Goal: Information Seeking & Learning: Find specific page/section

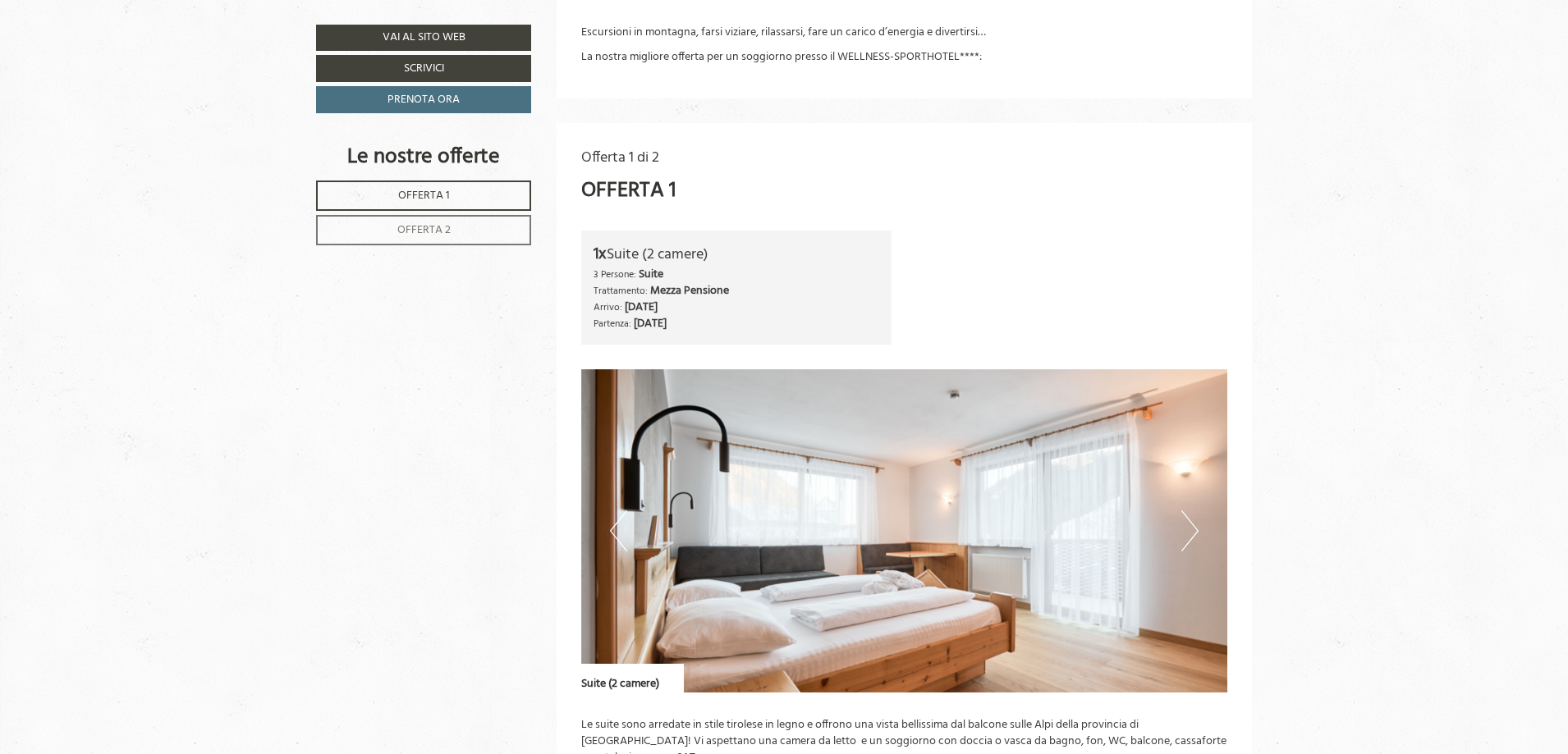
scroll to position [847, 0]
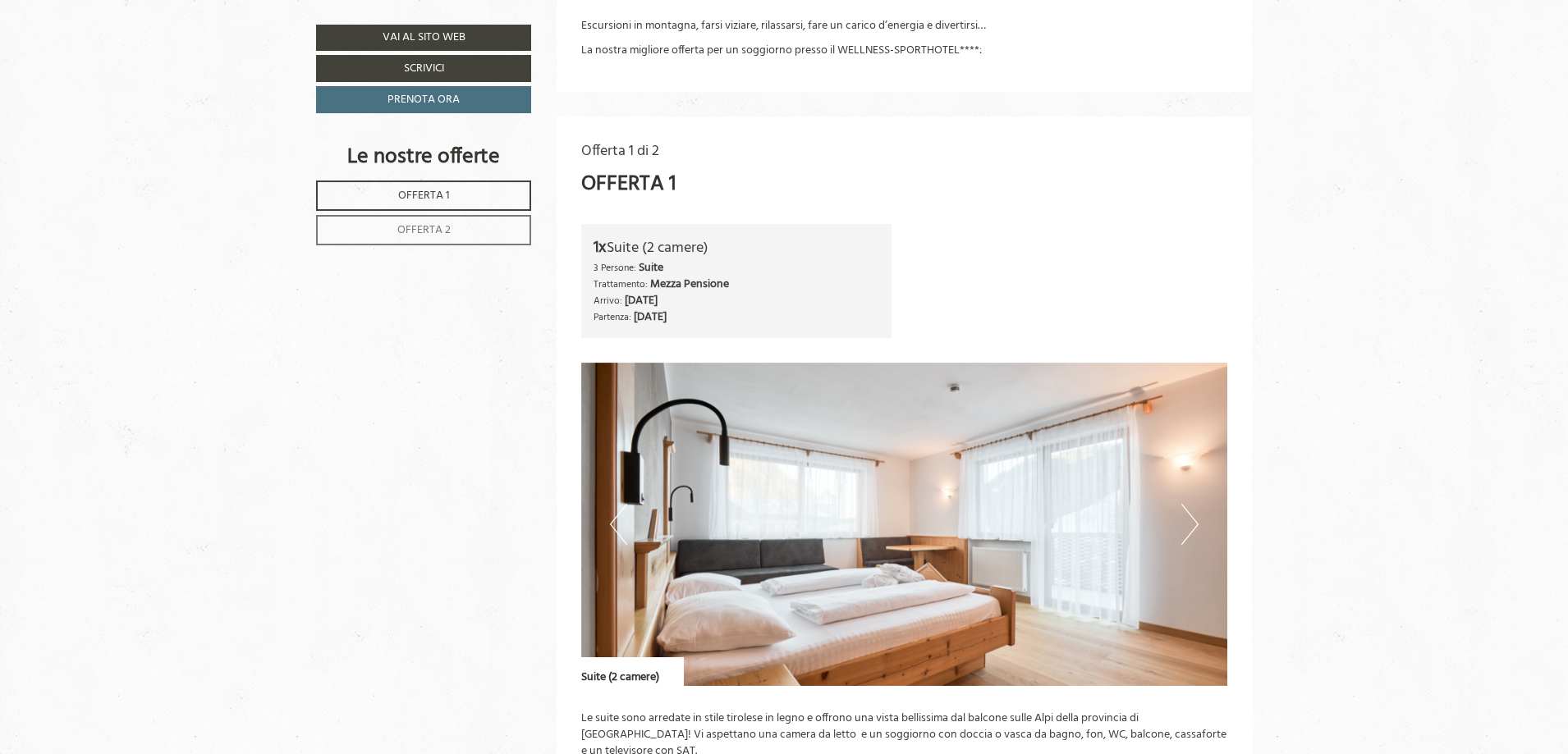
click at [1198, 519] on button "Next" at bounding box center [1189, 524] width 17 height 41
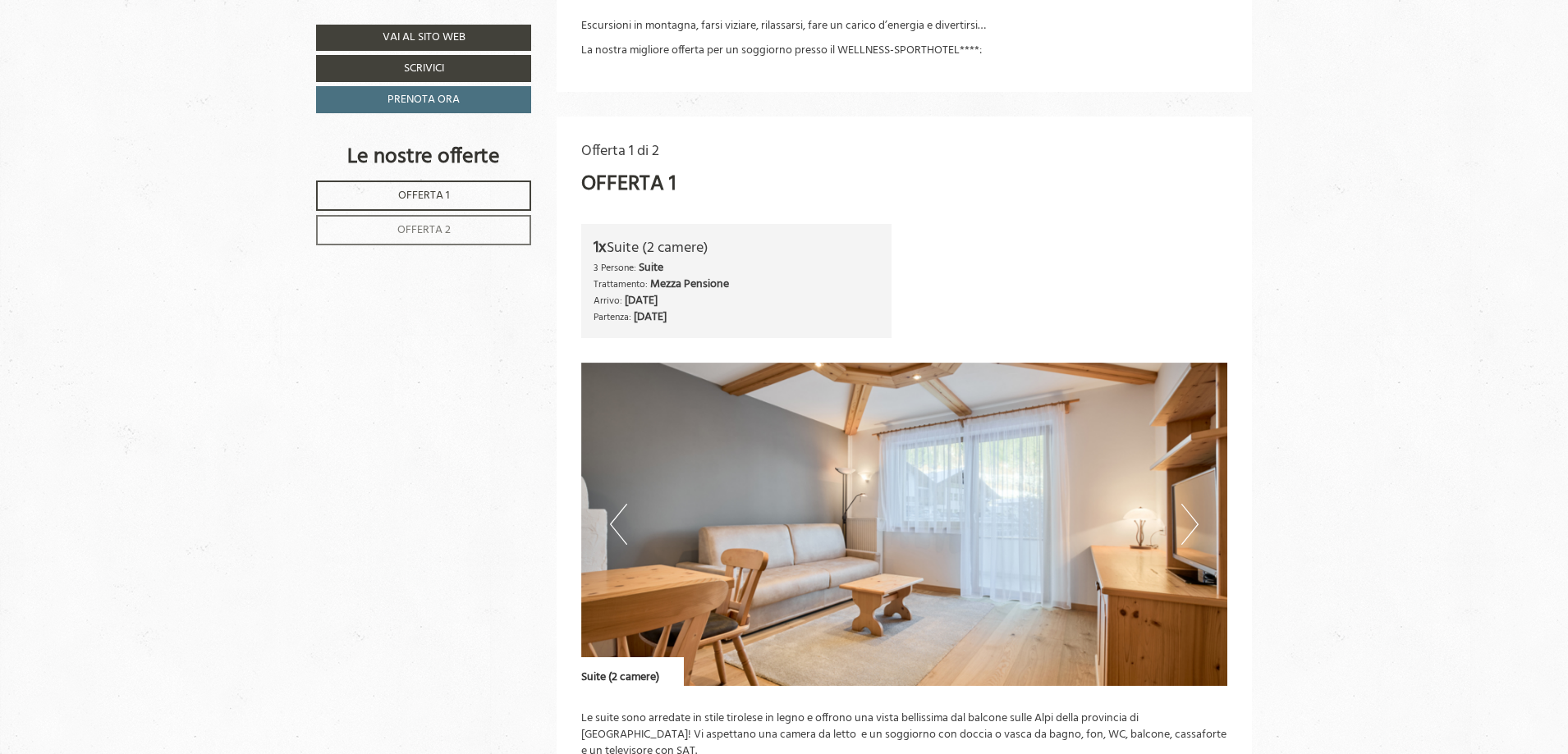
click at [1194, 519] on button "Next" at bounding box center [1189, 524] width 17 height 41
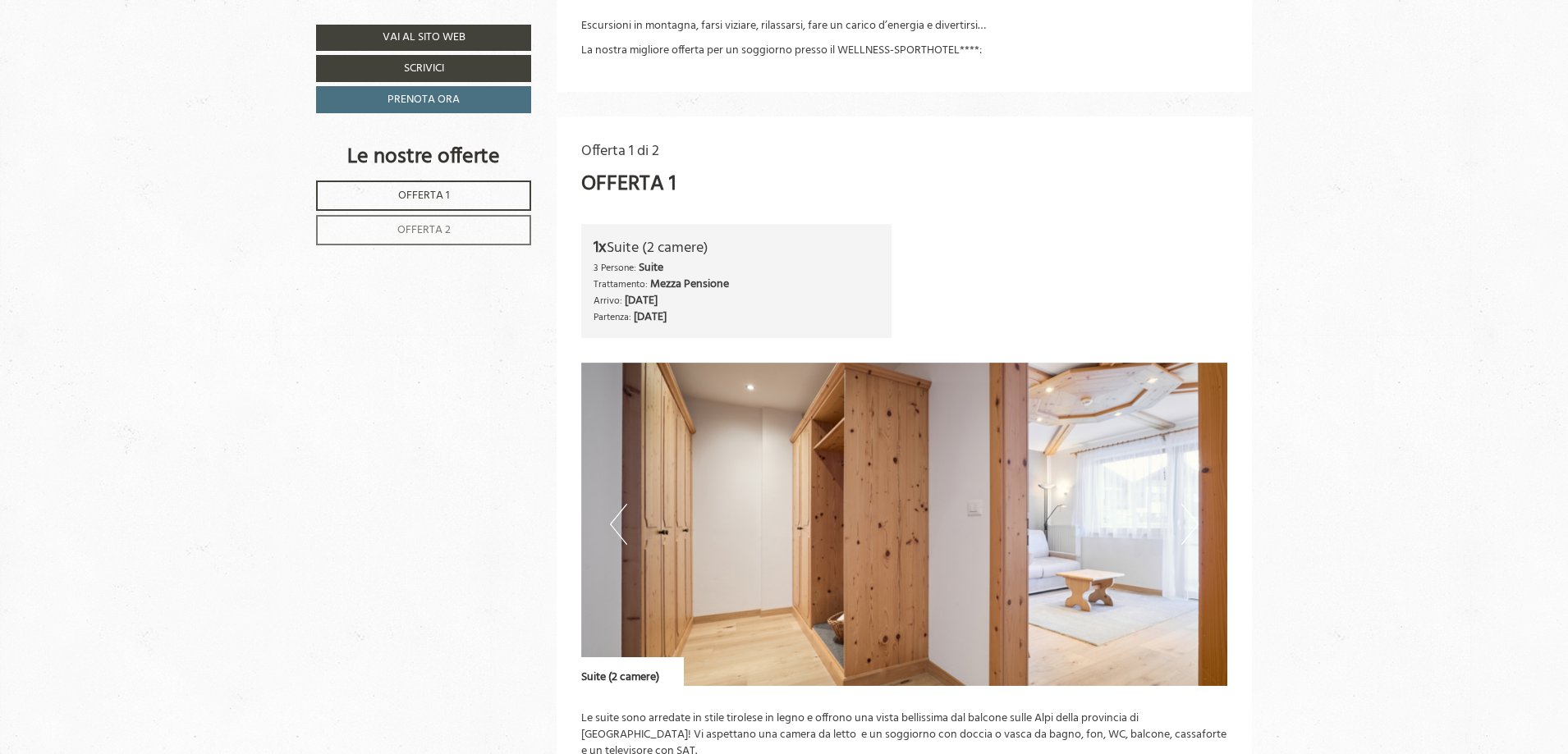
click at [1194, 519] on button "Next" at bounding box center [1189, 524] width 17 height 41
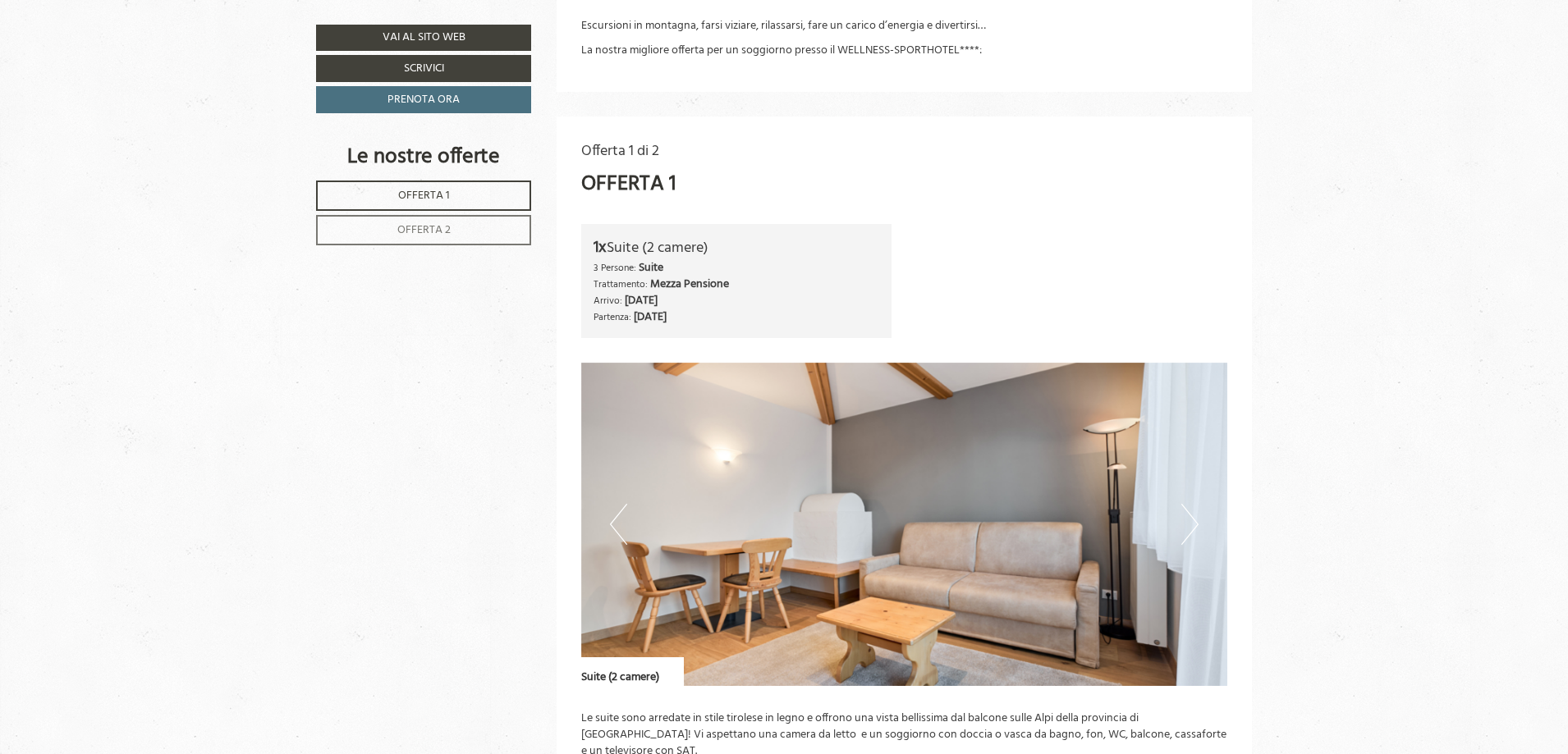
click at [1194, 519] on button "Next" at bounding box center [1189, 524] width 17 height 41
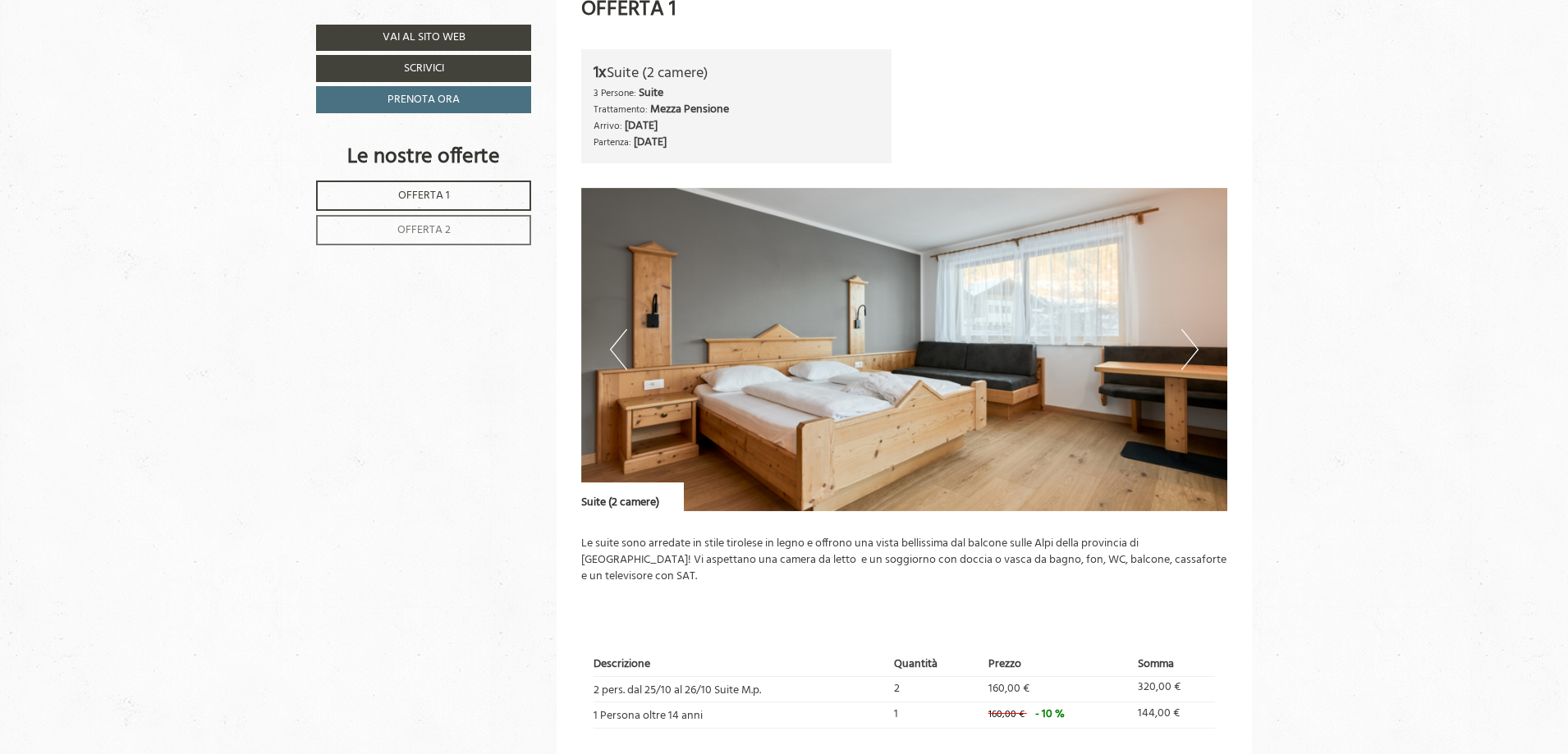
scroll to position [1203, 0]
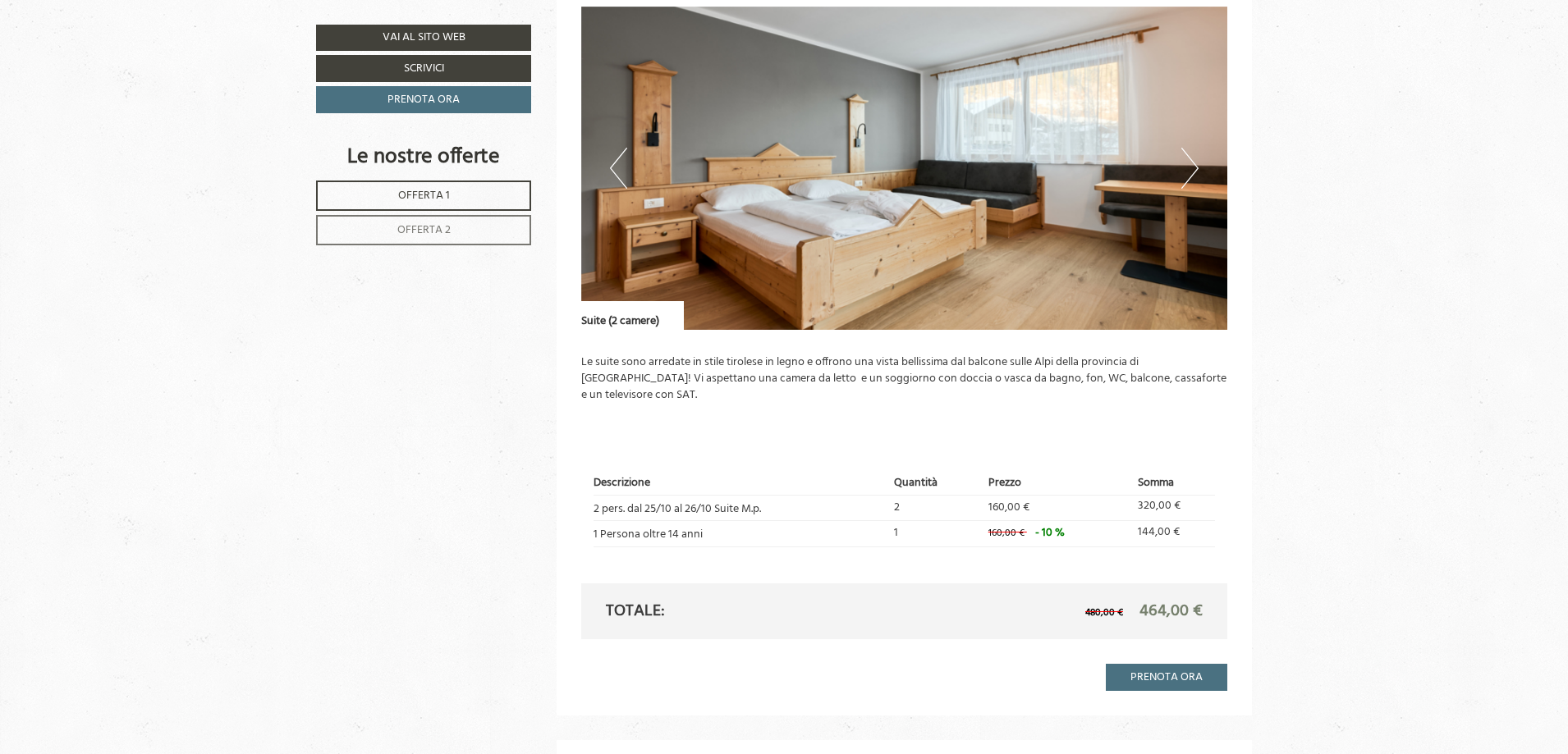
click at [1189, 164] on button "Next" at bounding box center [1189, 168] width 17 height 41
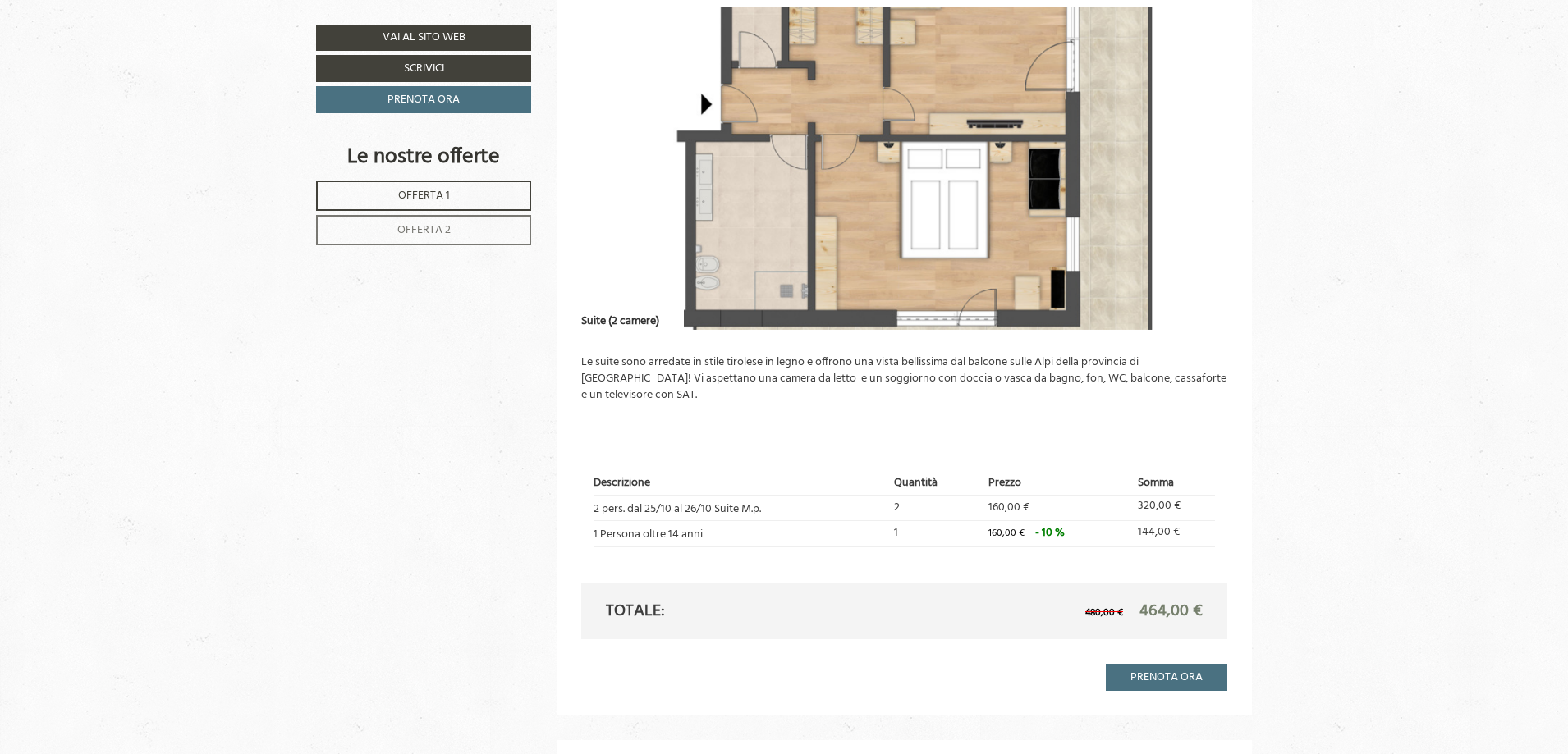
click at [439, 230] on span "Offerta 2" at bounding box center [423, 230] width 53 height 19
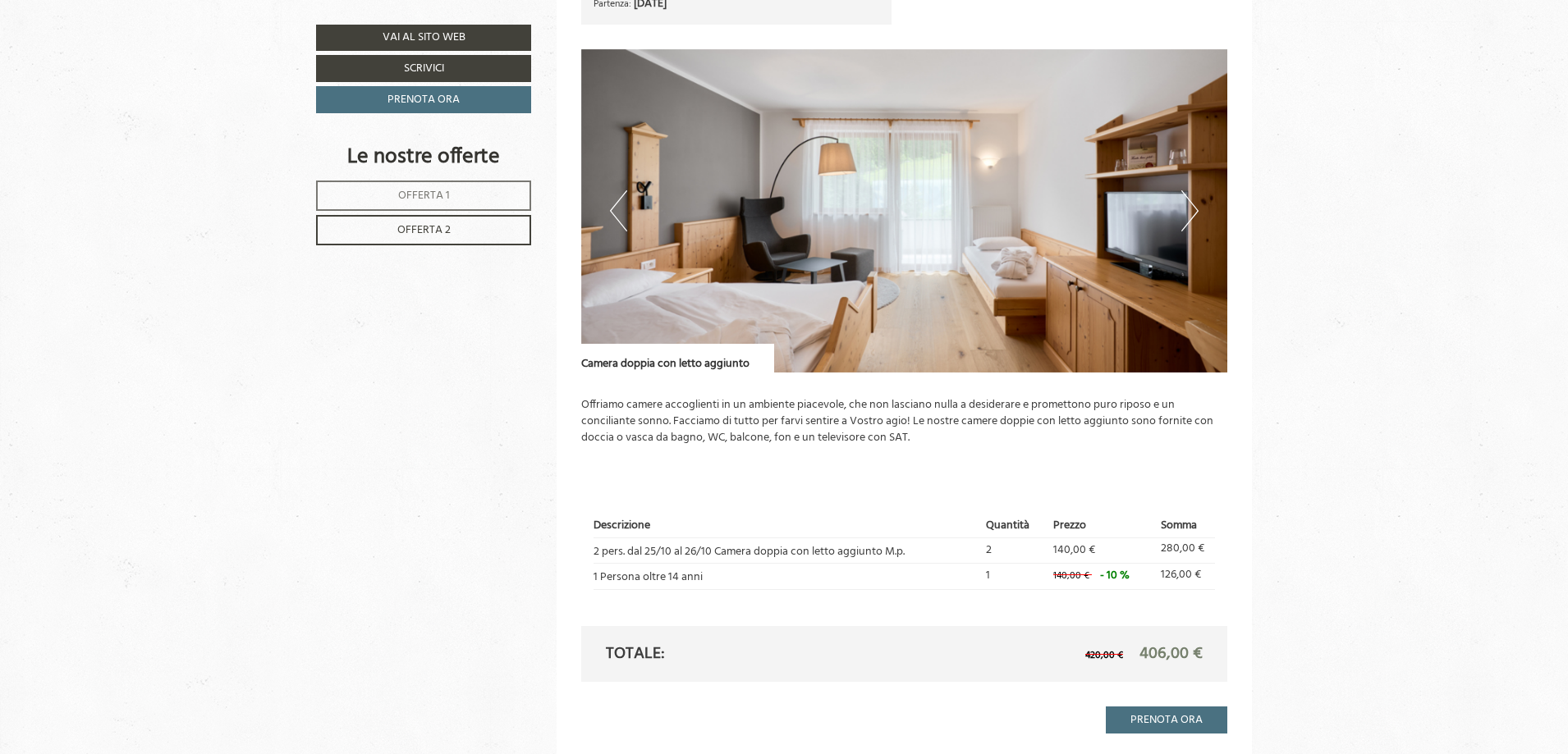
scroll to position [1264, 0]
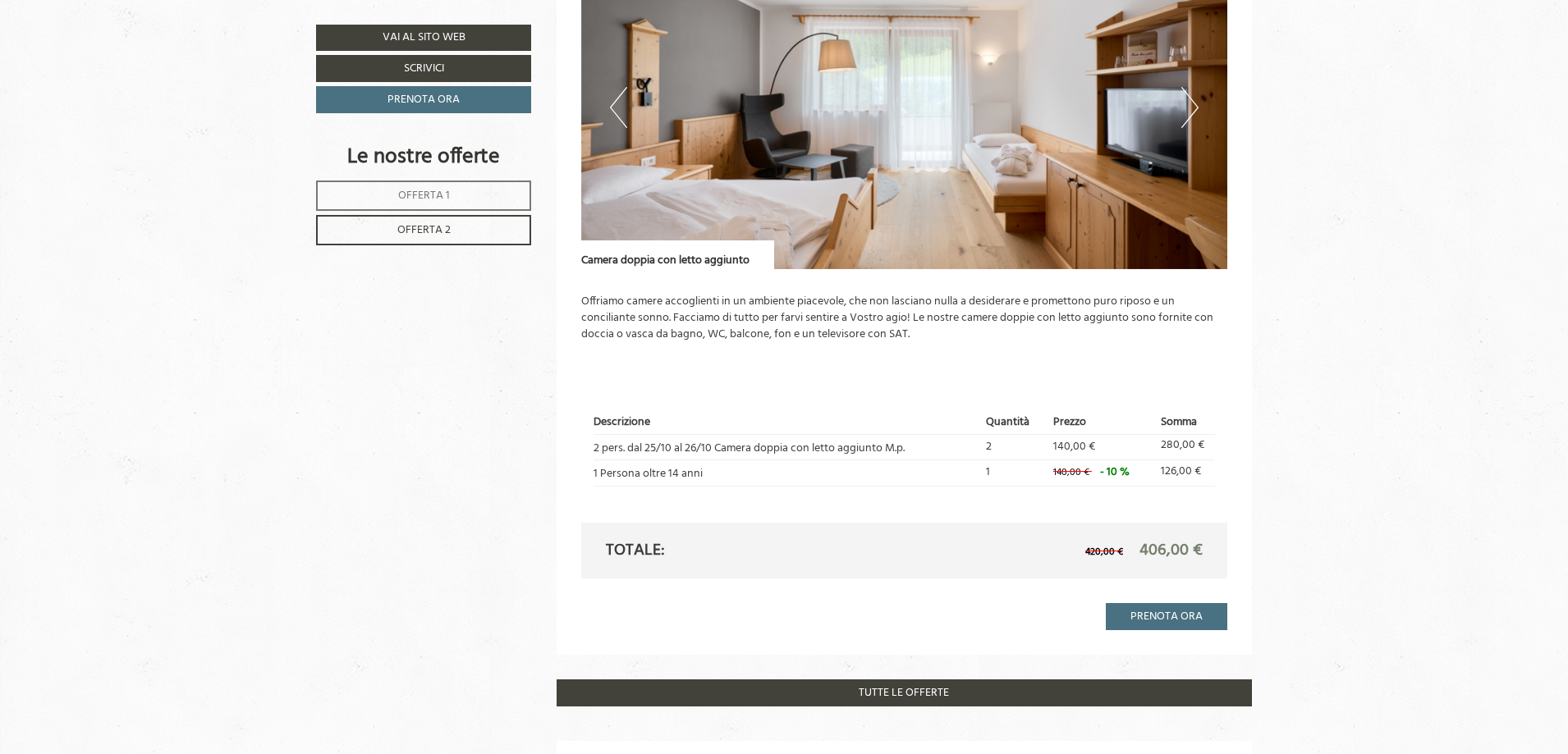
click at [889, 123] on img at bounding box center [904, 108] width 646 height 324
click at [1194, 106] on button "Next" at bounding box center [1189, 108] width 17 height 41
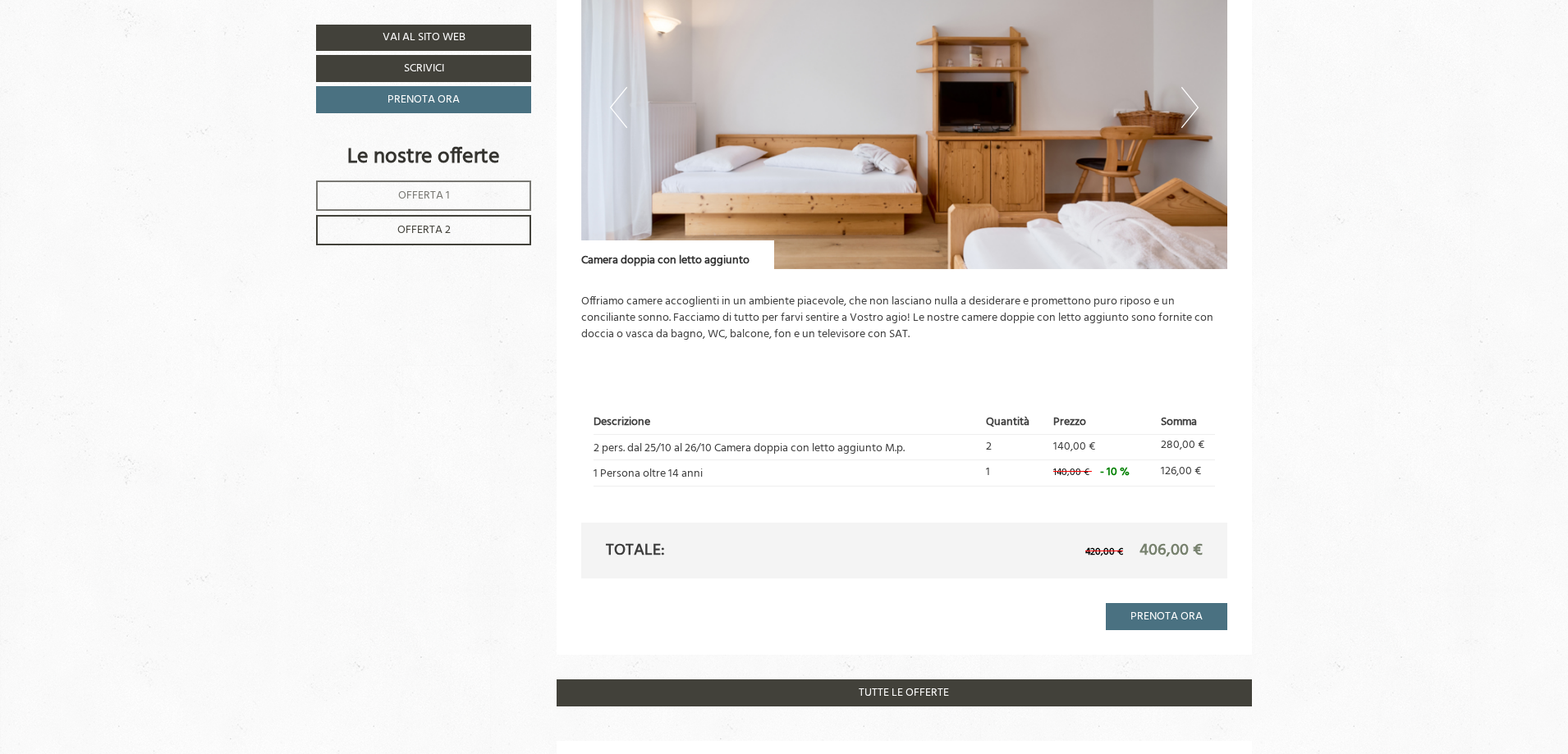
click at [1194, 106] on button "Next" at bounding box center [1189, 108] width 17 height 41
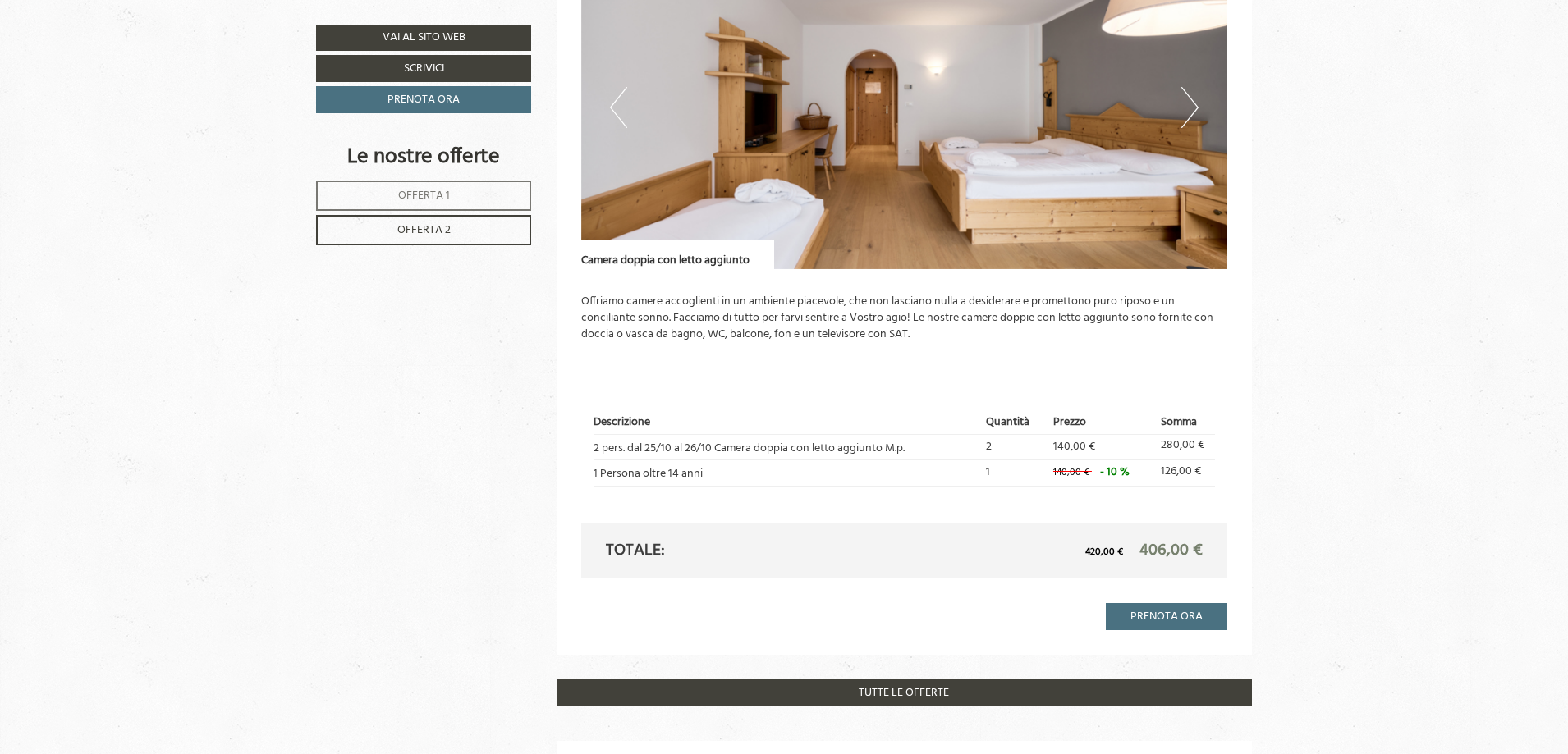
click at [1194, 106] on button "Next" at bounding box center [1189, 108] width 17 height 41
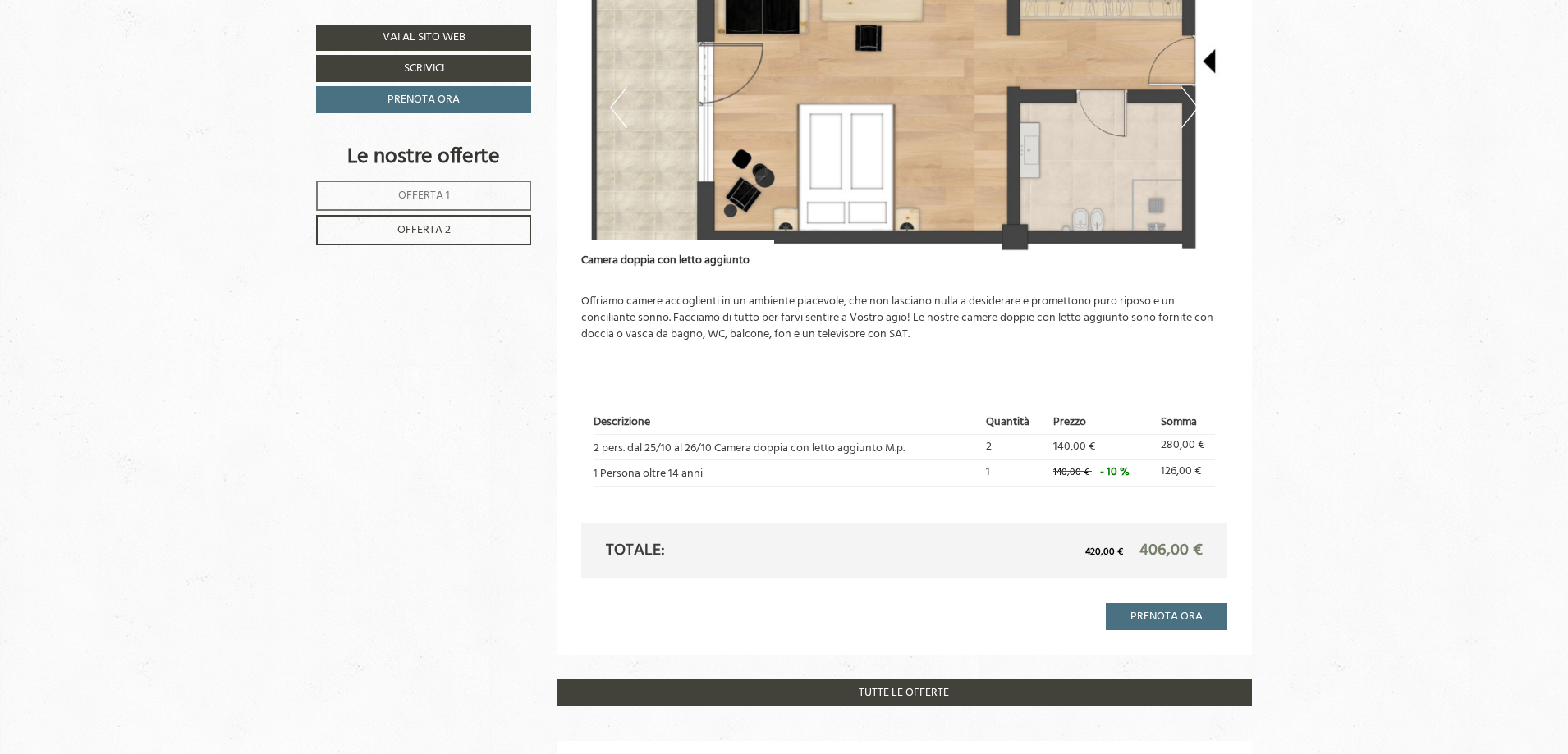
click at [1194, 106] on button "Next" at bounding box center [1189, 108] width 17 height 41
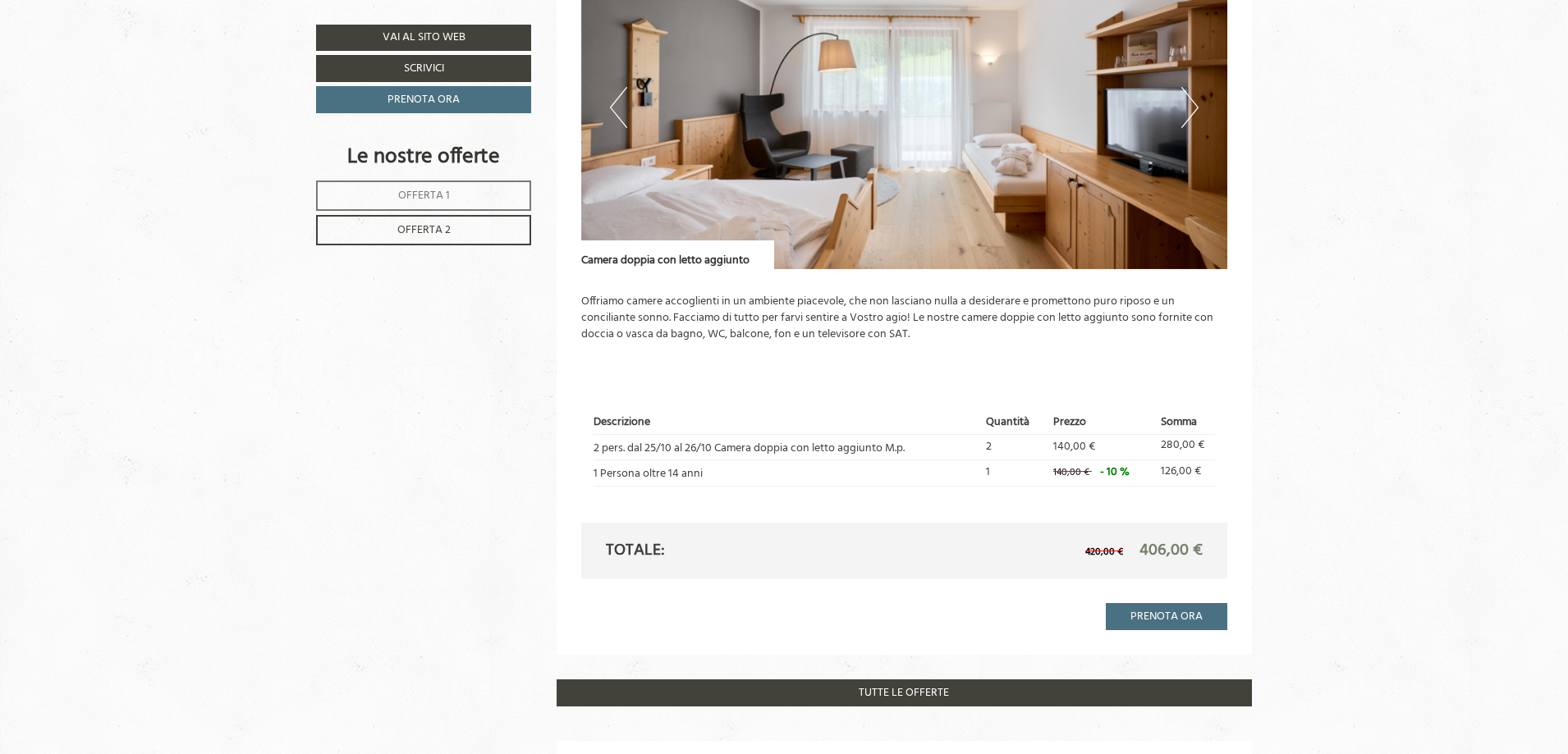
click at [1194, 106] on button "Next" at bounding box center [1189, 108] width 17 height 41
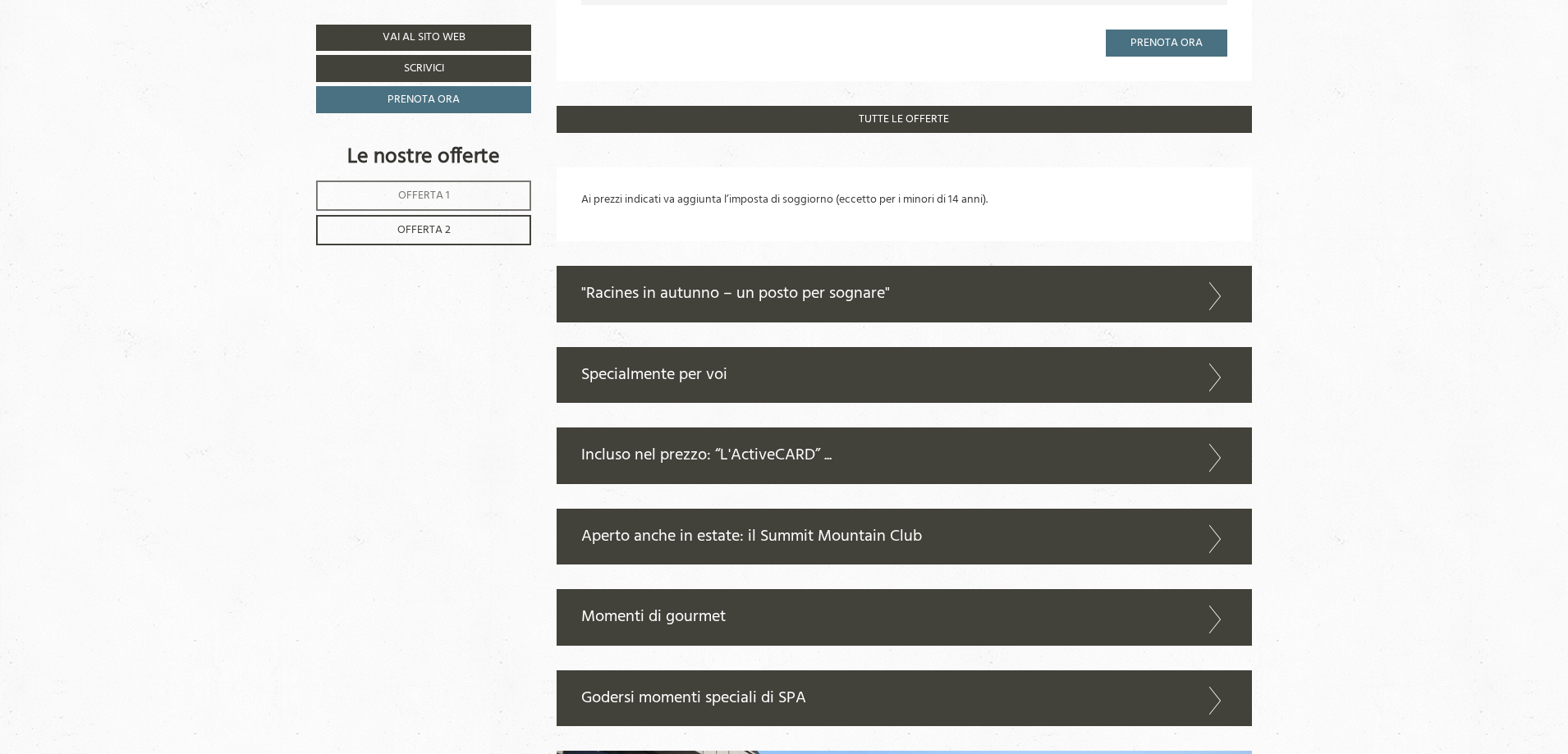
scroll to position [1839, 0]
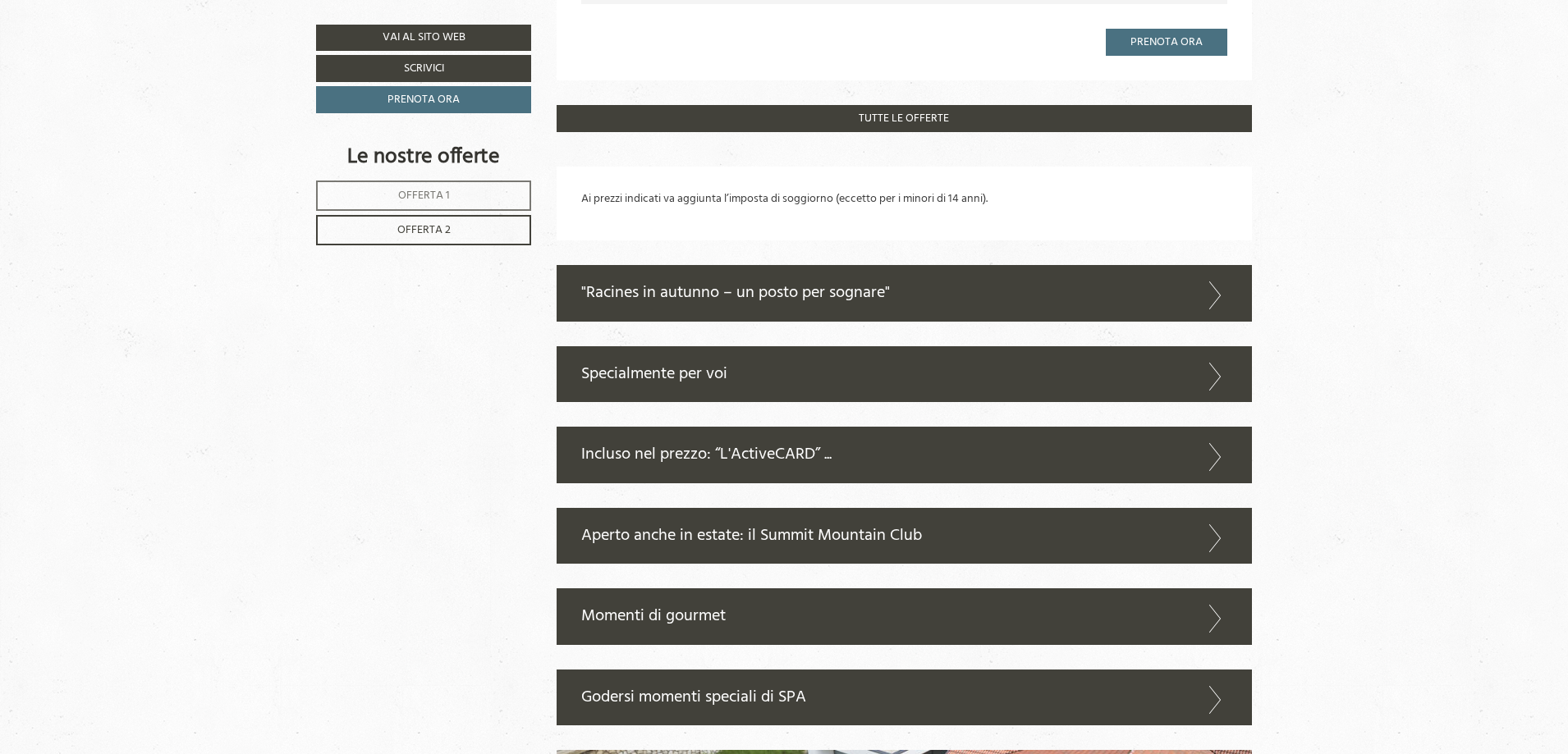
click at [1214, 292] on icon at bounding box center [1215, 295] width 23 height 28
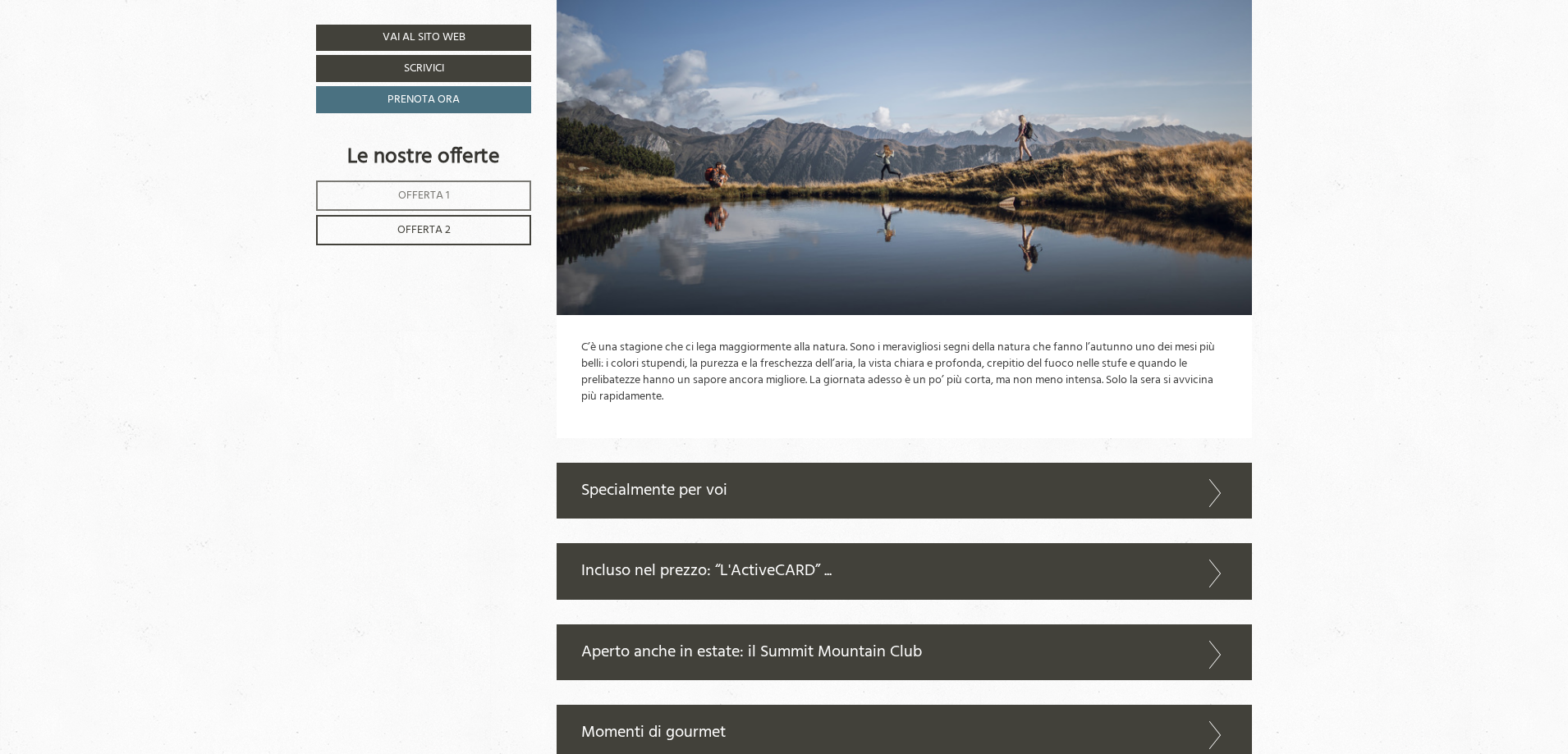
scroll to position [2222, 0]
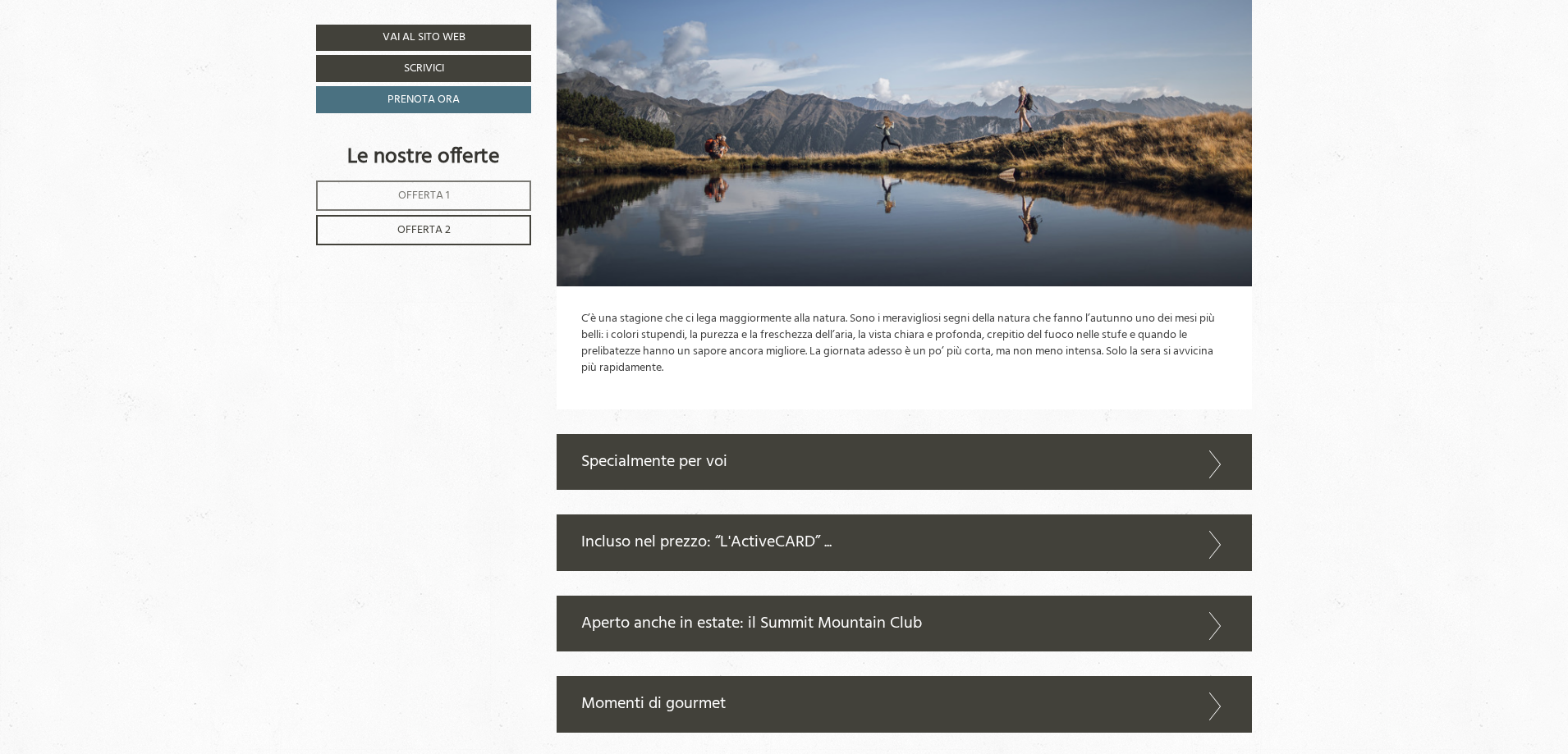
click at [1211, 457] on icon at bounding box center [1215, 464] width 23 height 28
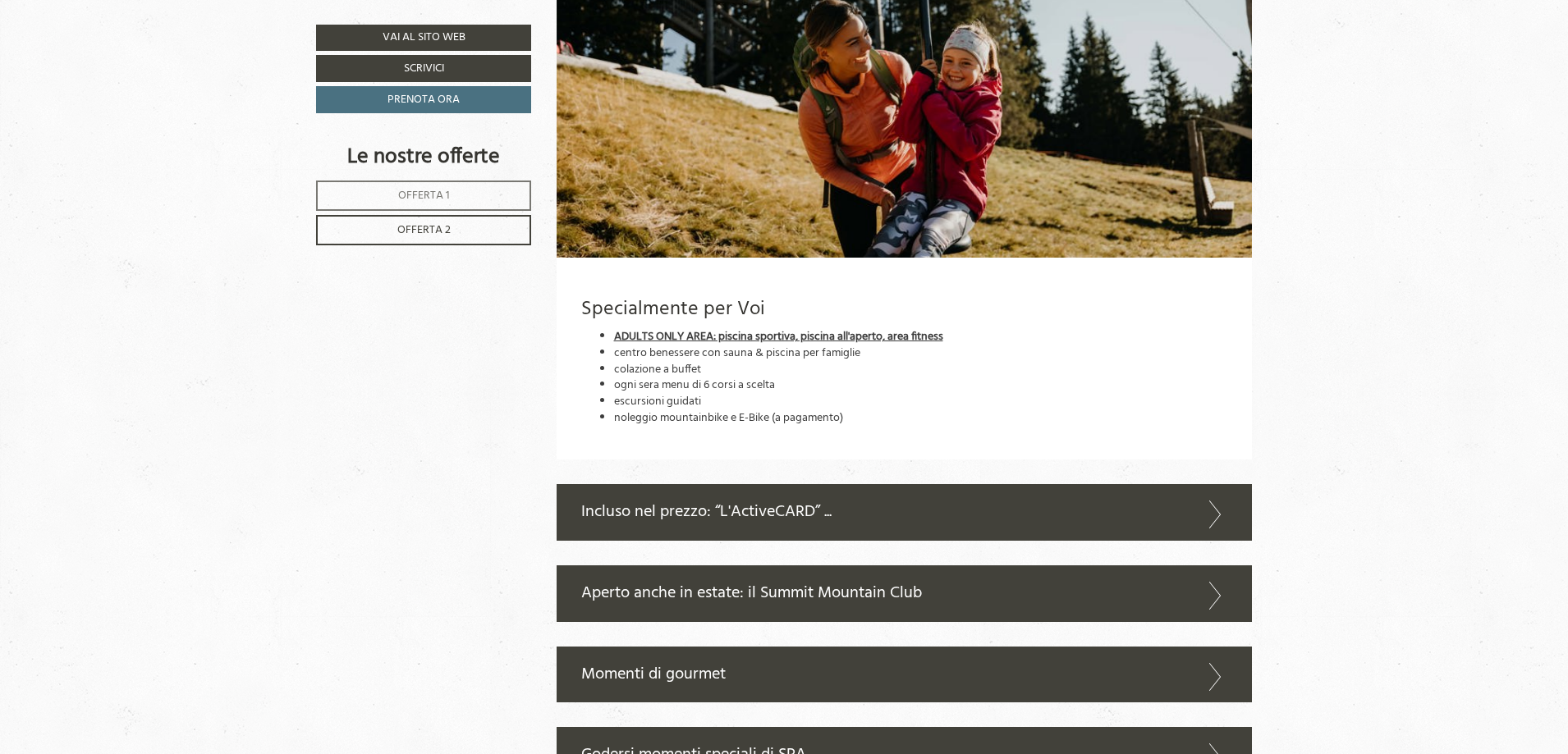
scroll to position [2878, 0]
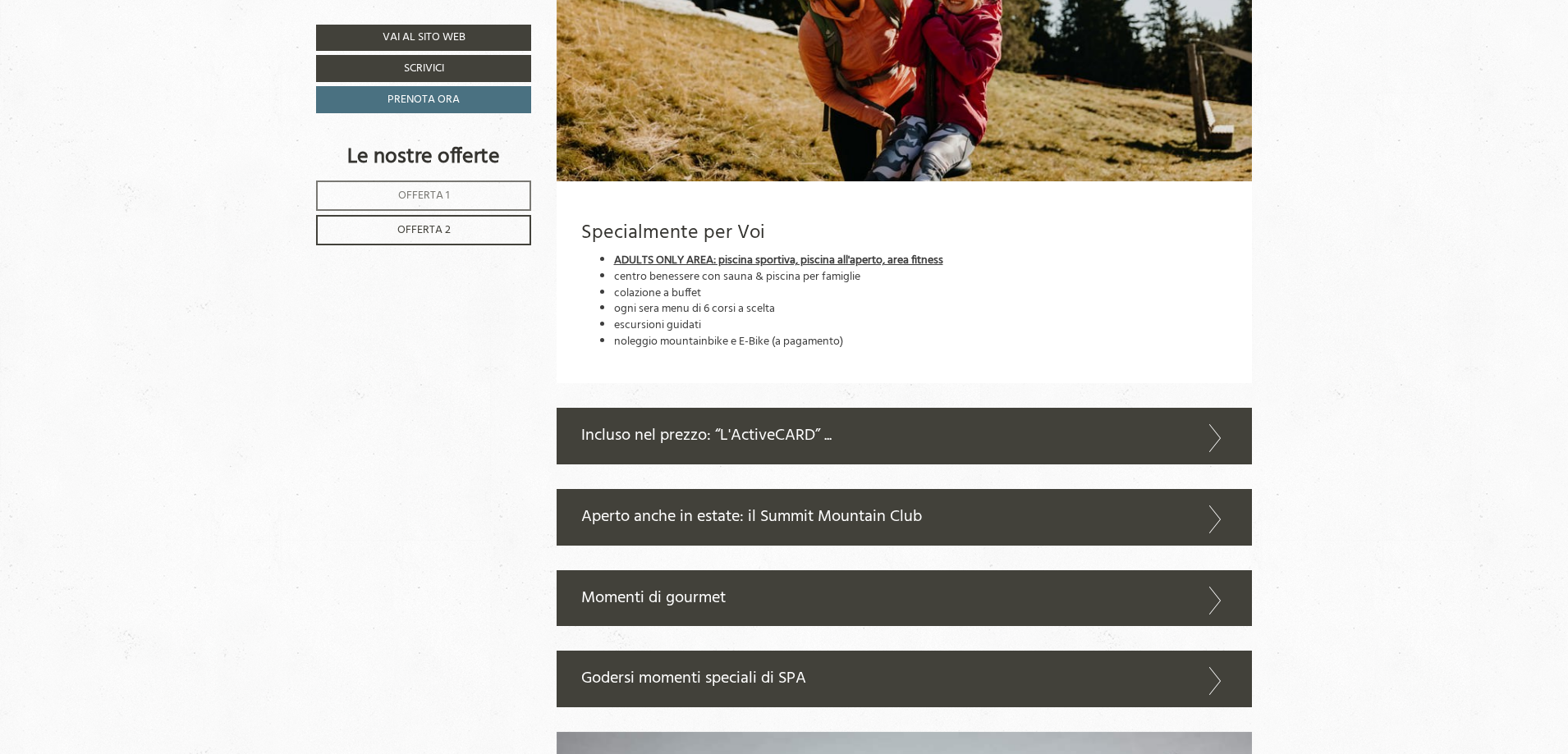
click at [1215, 439] on icon at bounding box center [1215, 438] width 23 height 28
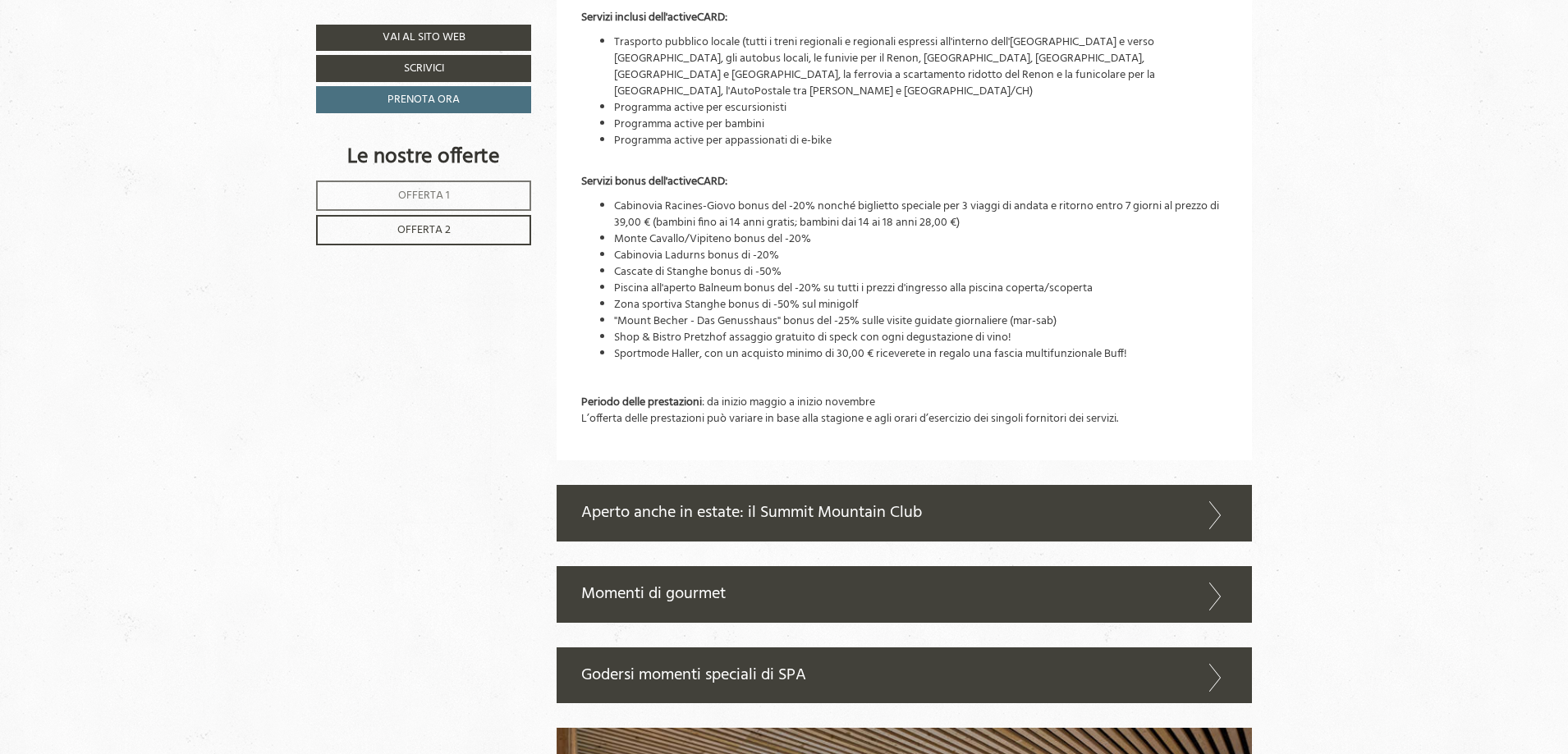
scroll to position [3836, 0]
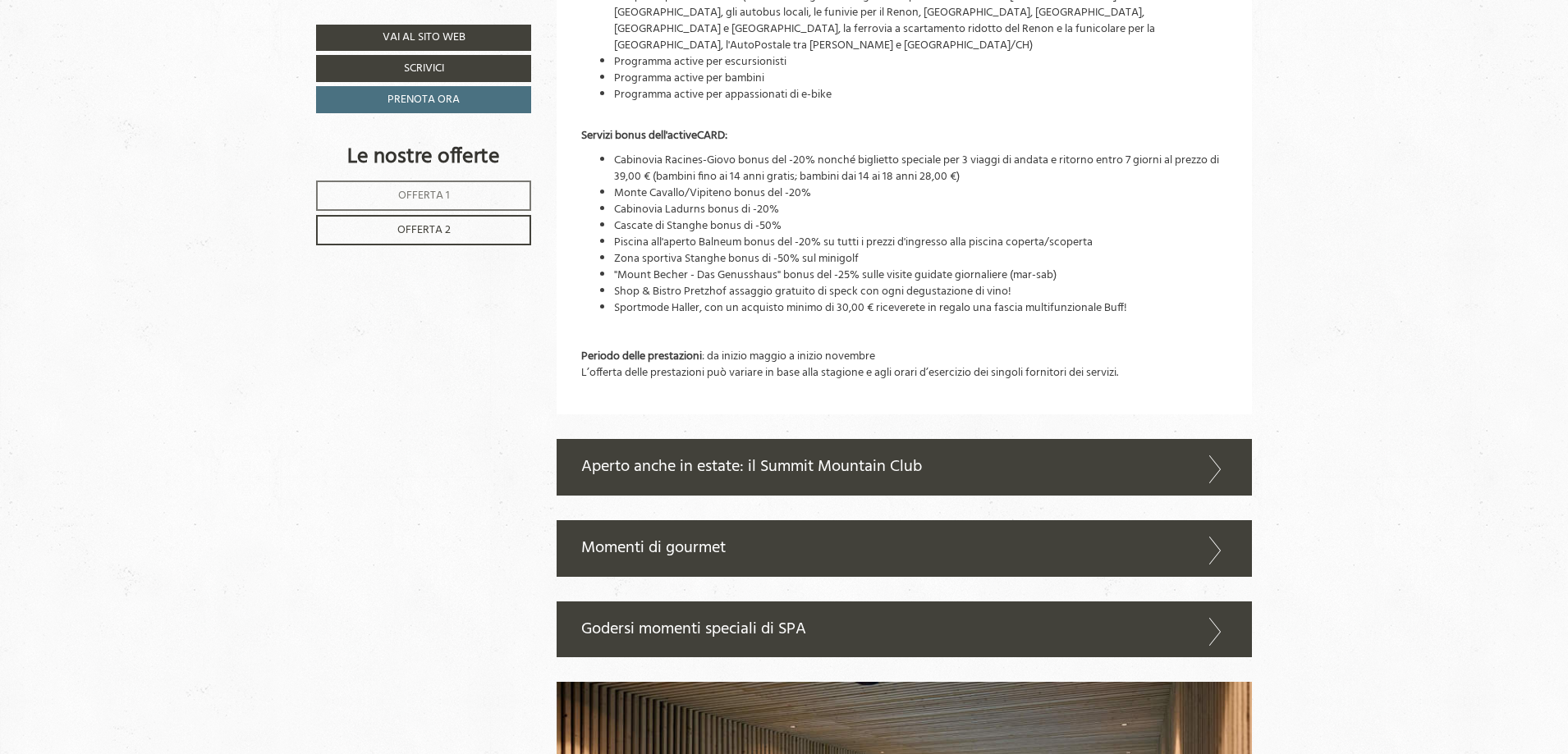
click at [1210, 470] on icon at bounding box center [1215, 469] width 23 height 28
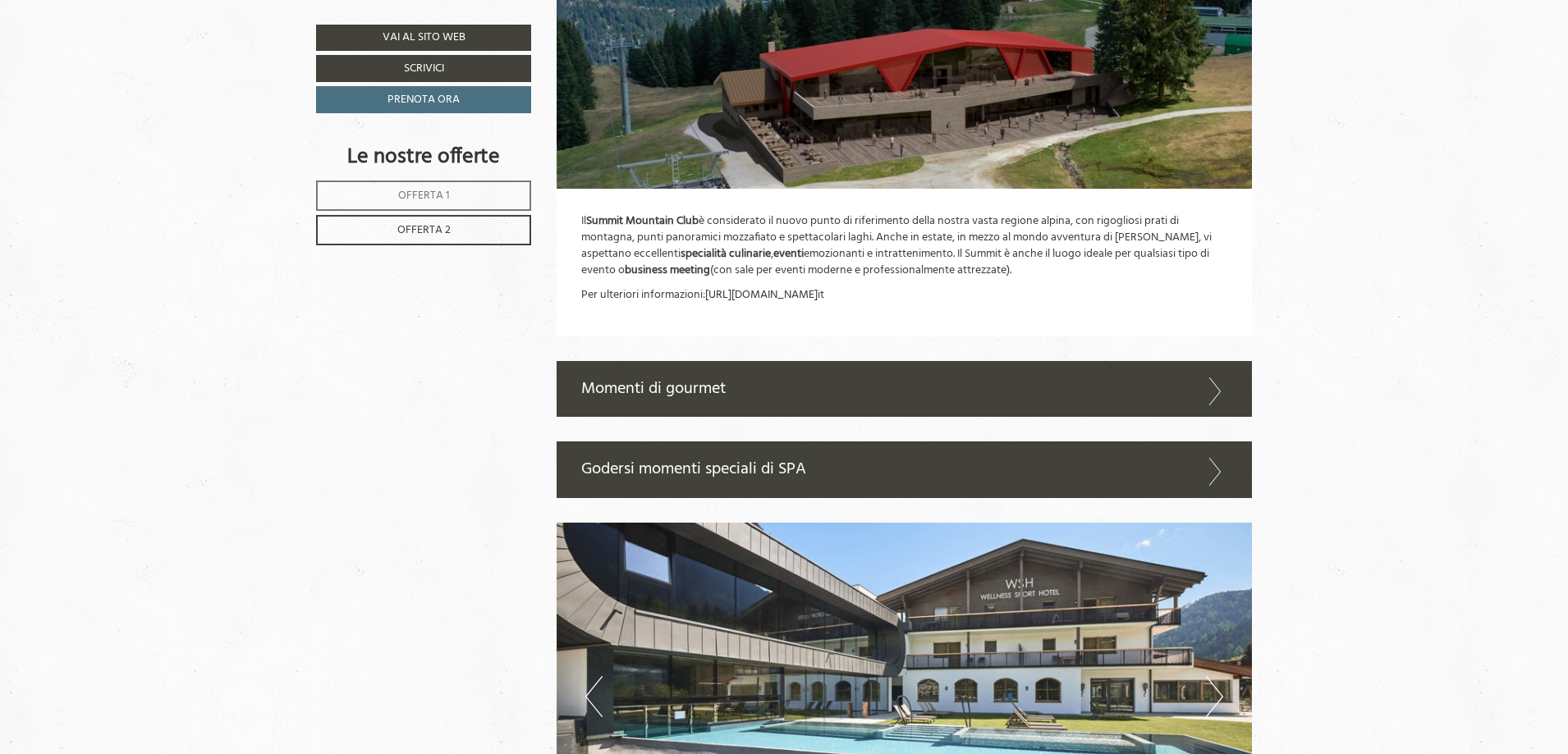
scroll to position [4519, 0]
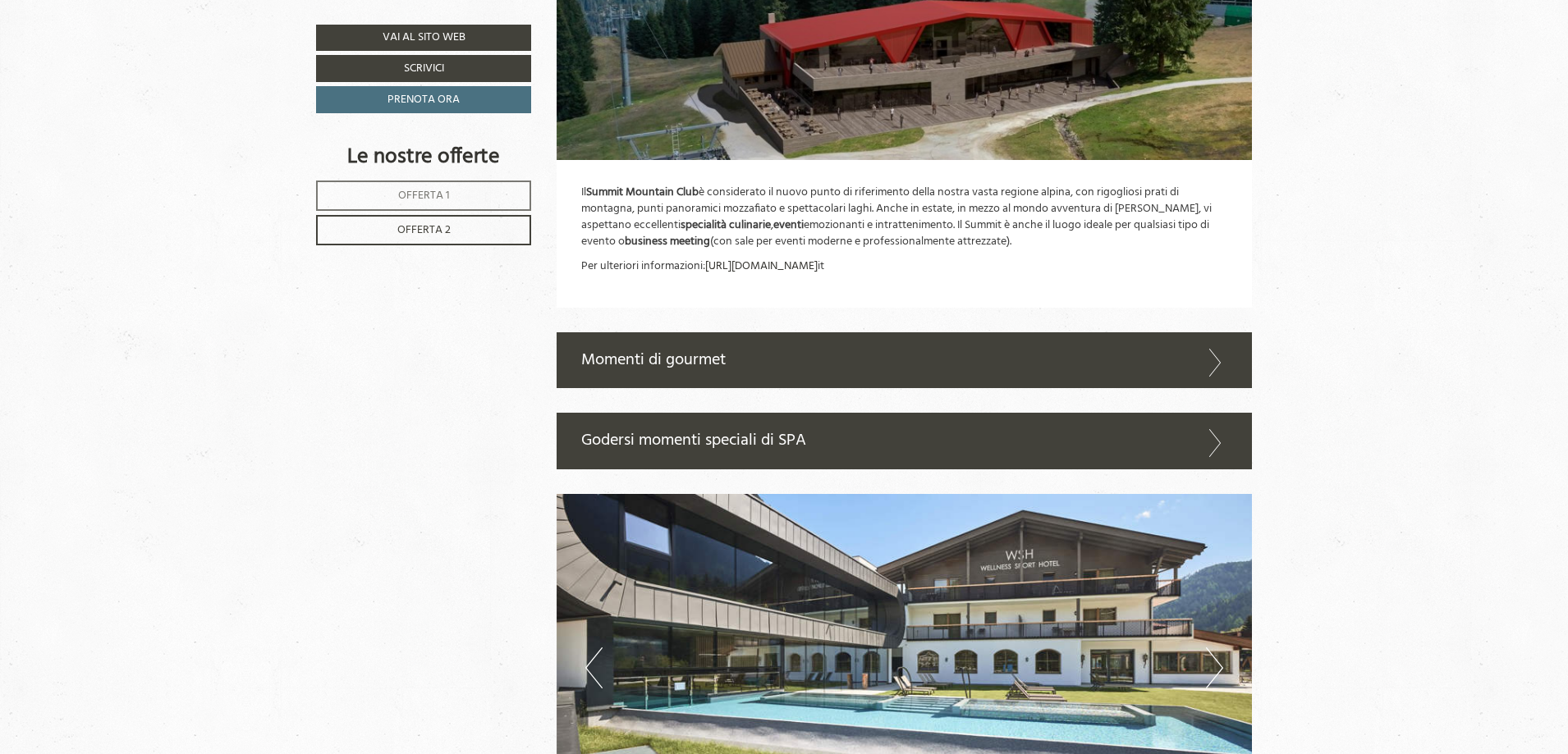
click at [641, 359] on div "Momenti di gourmet" at bounding box center [904, 360] width 696 height 57
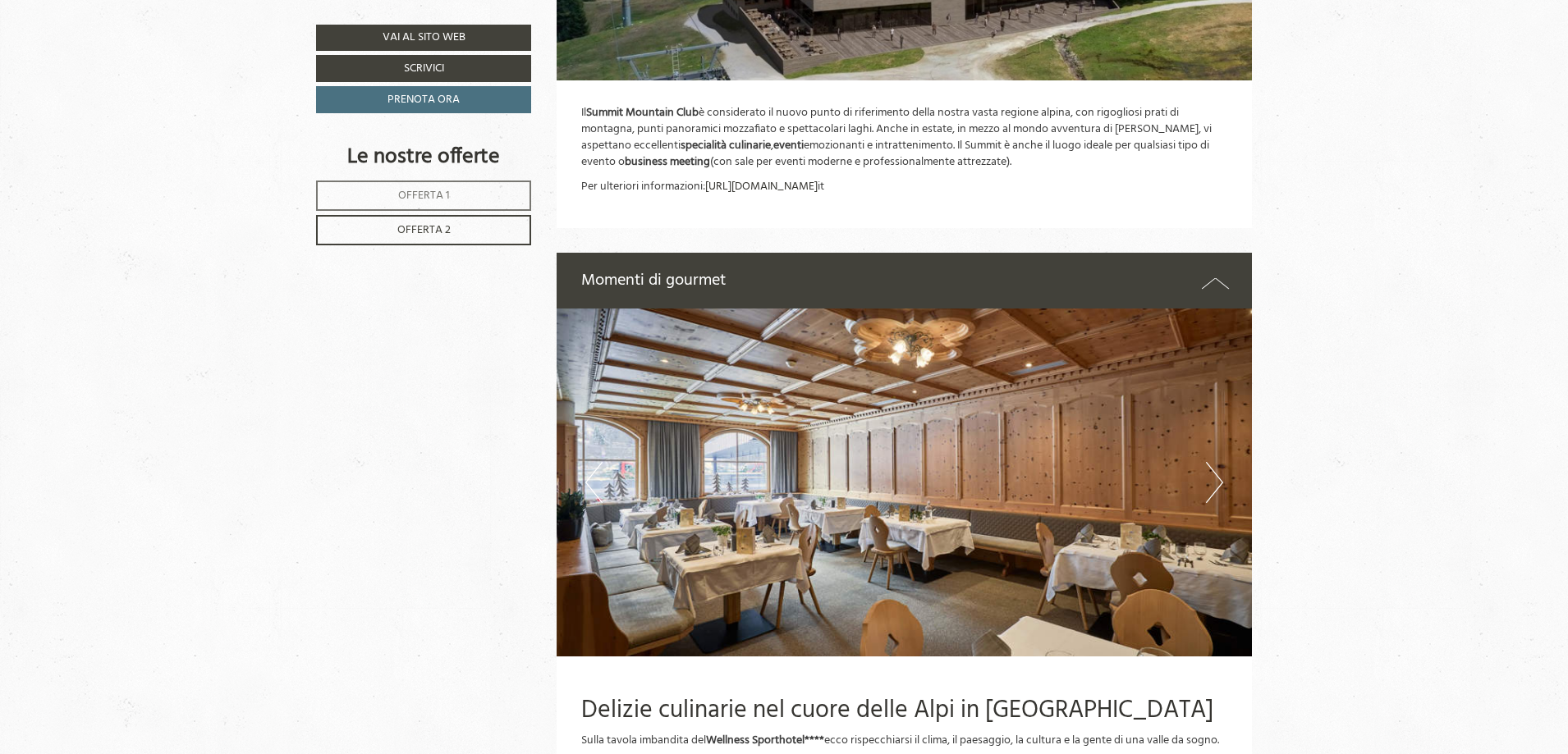
scroll to position [4656, 0]
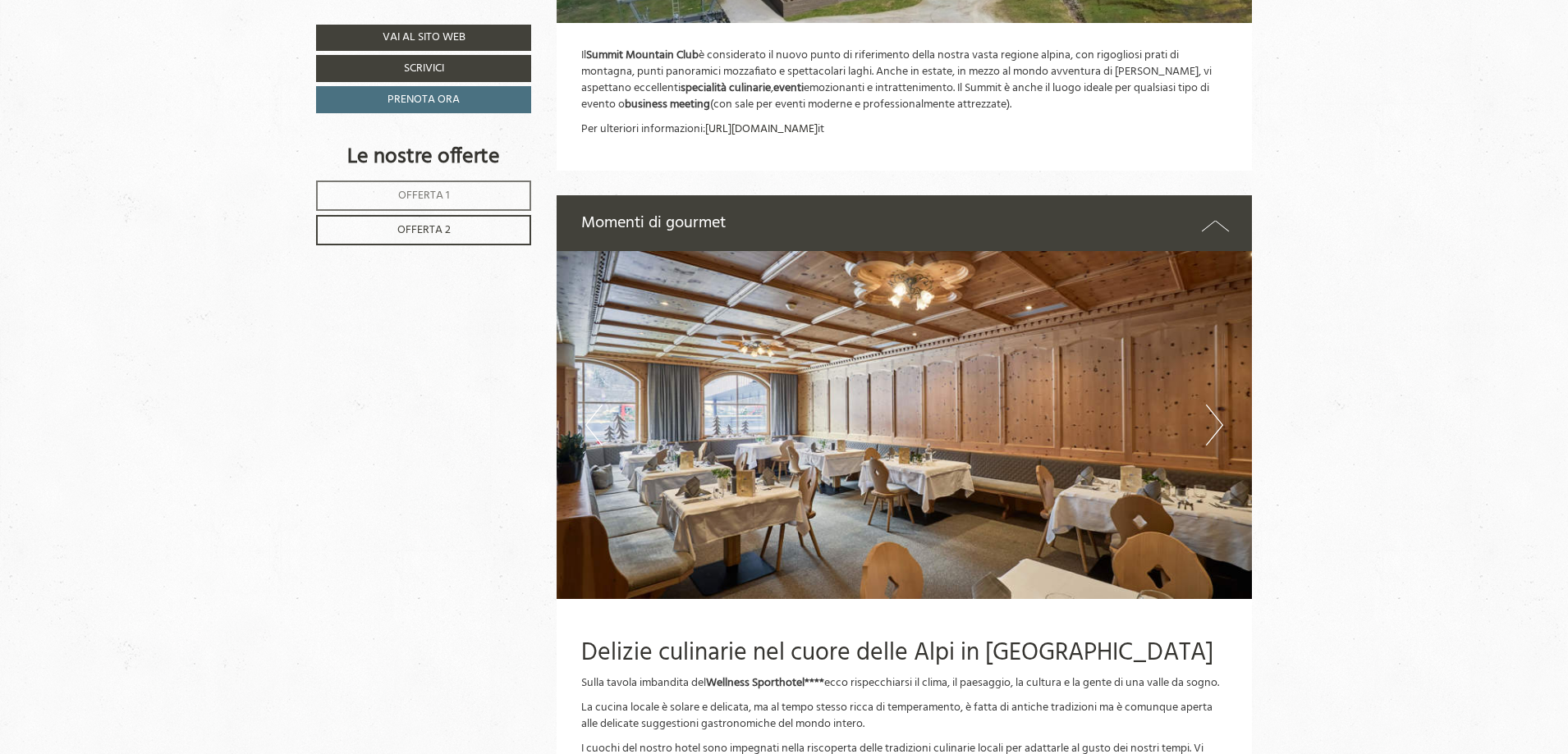
click at [1210, 417] on button "Next" at bounding box center [1214, 425] width 17 height 41
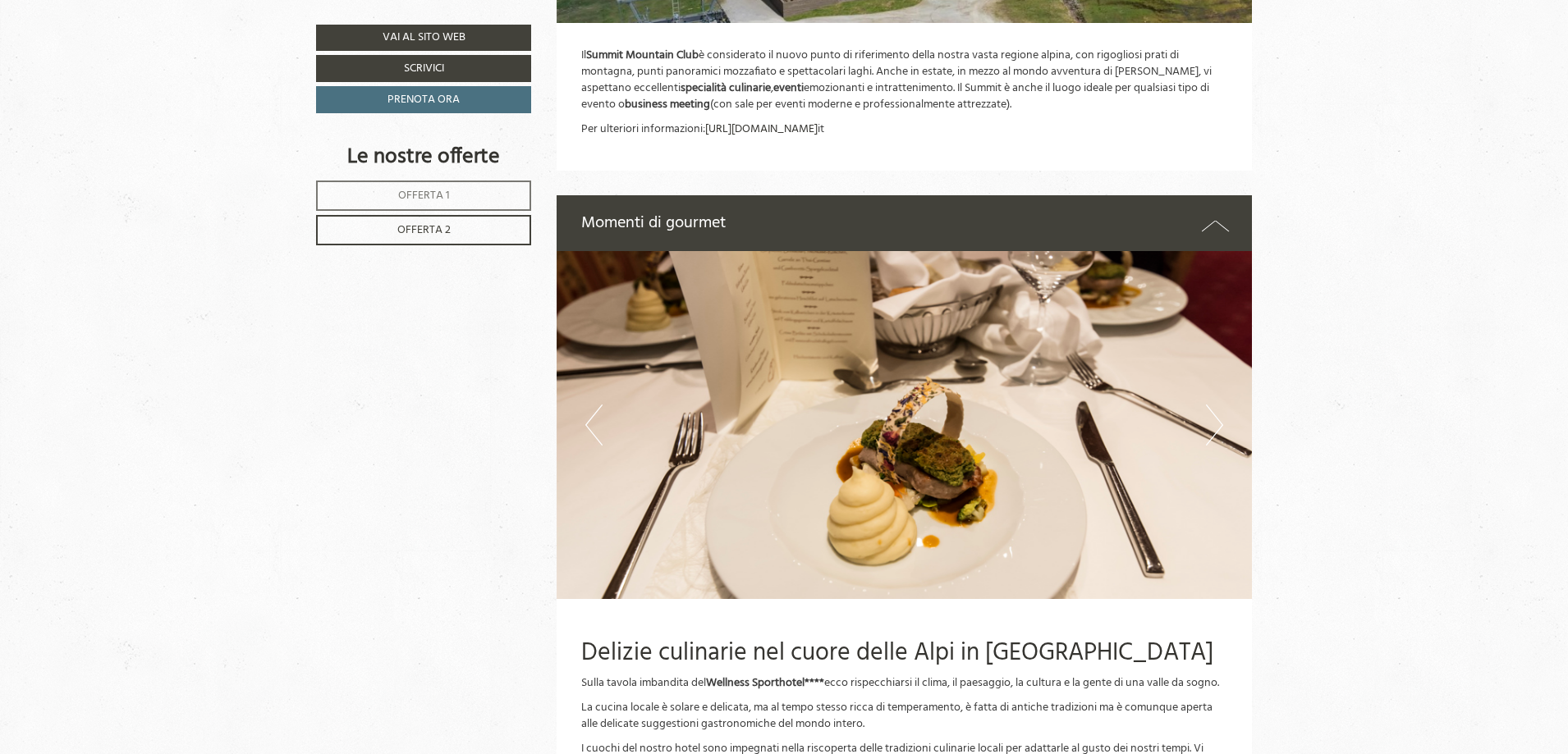
click at [1207, 419] on button "Next" at bounding box center [1214, 425] width 17 height 41
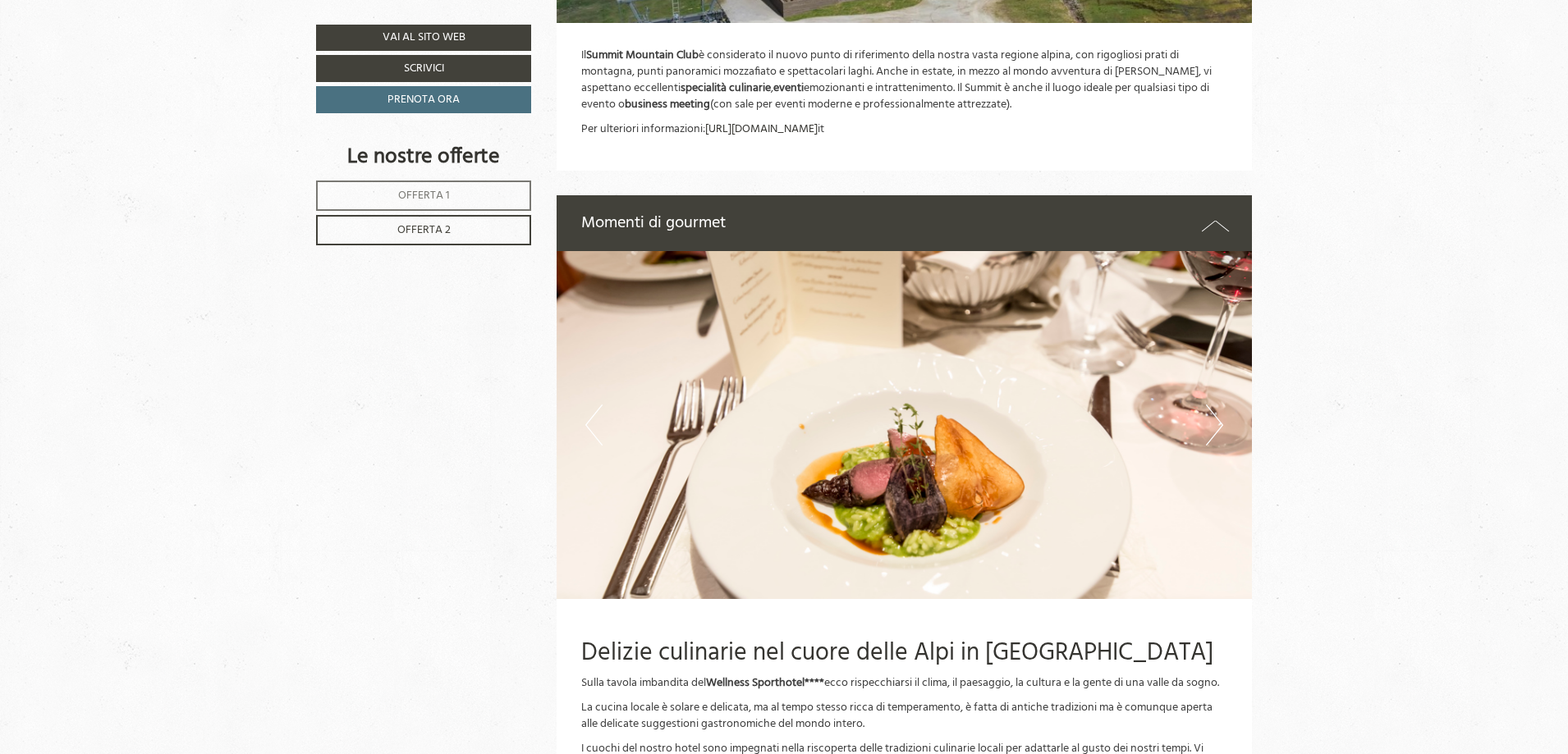
click at [1207, 419] on button "Next" at bounding box center [1214, 425] width 17 height 41
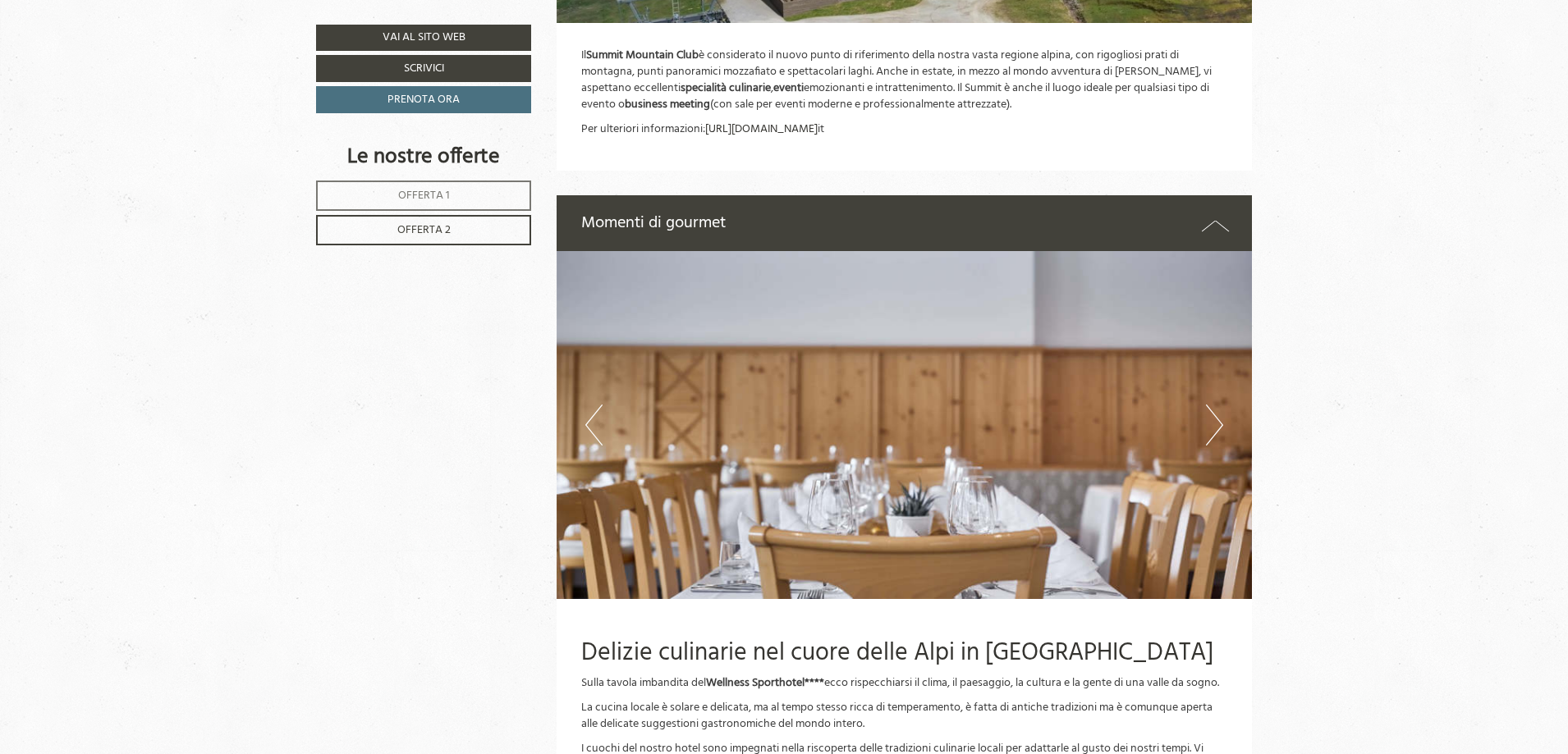
click at [1207, 419] on button "Next" at bounding box center [1214, 425] width 17 height 41
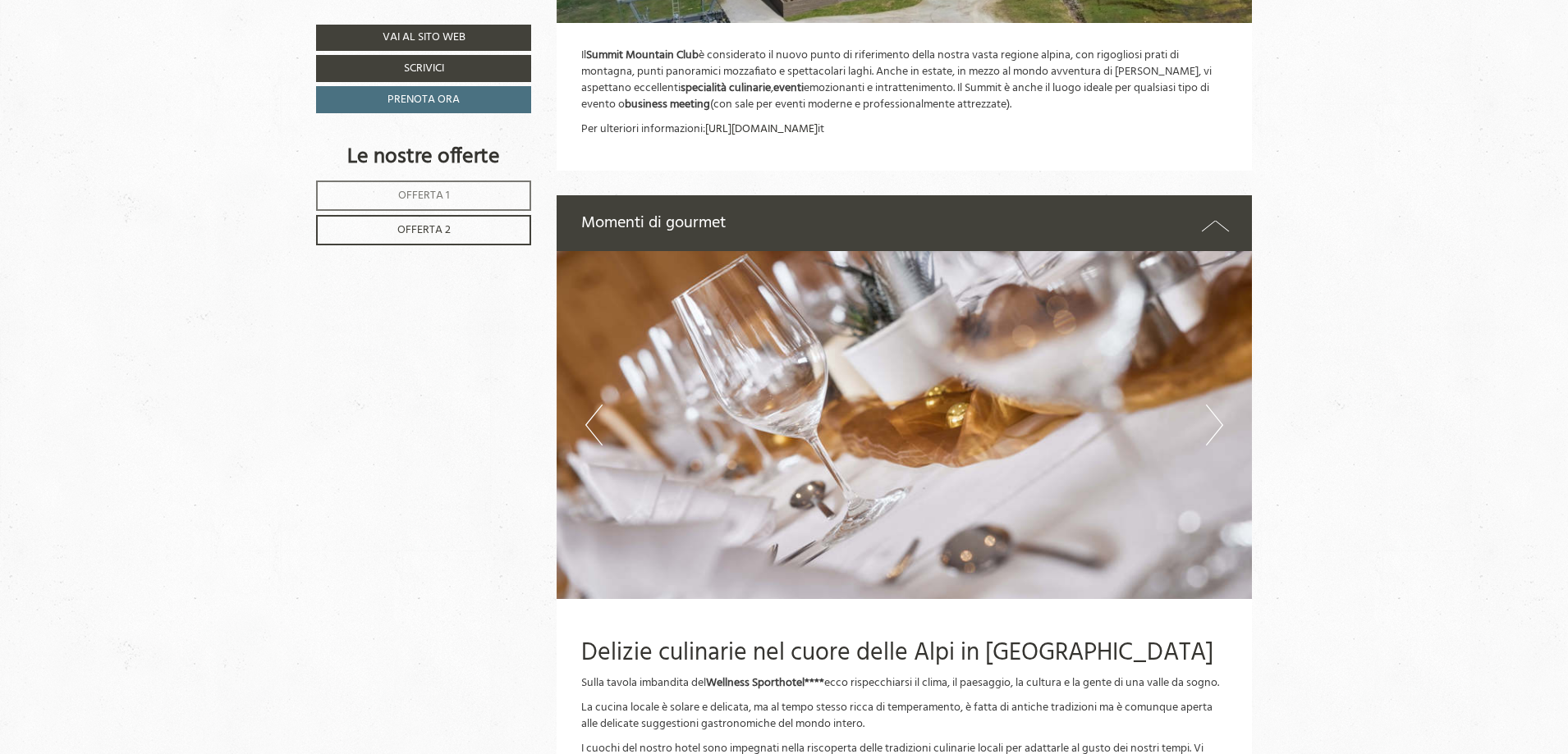
click at [1207, 419] on button "Next" at bounding box center [1214, 425] width 17 height 41
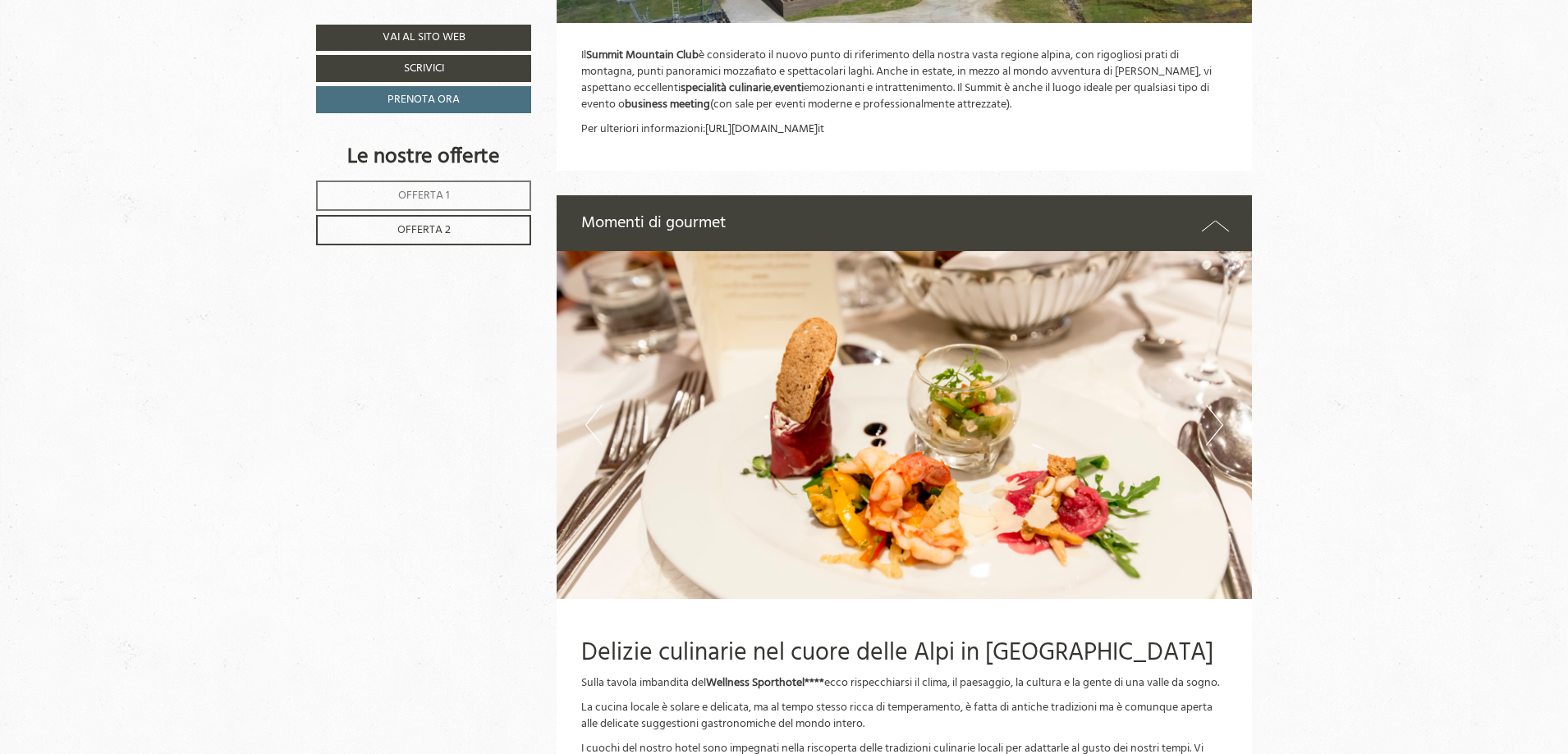
click at [1207, 419] on button "Next" at bounding box center [1214, 425] width 17 height 41
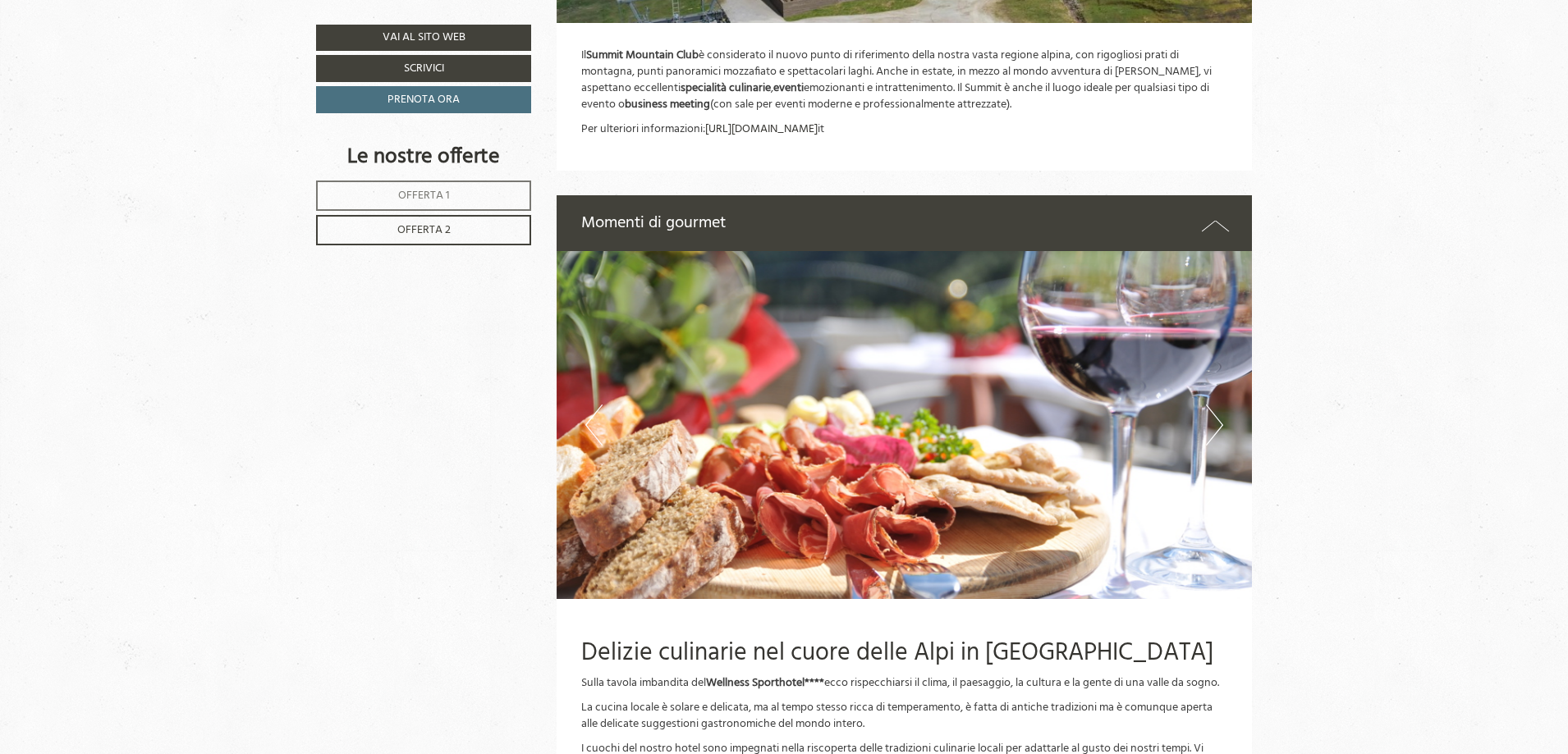
click at [1207, 419] on button "Next" at bounding box center [1214, 425] width 17 height 41
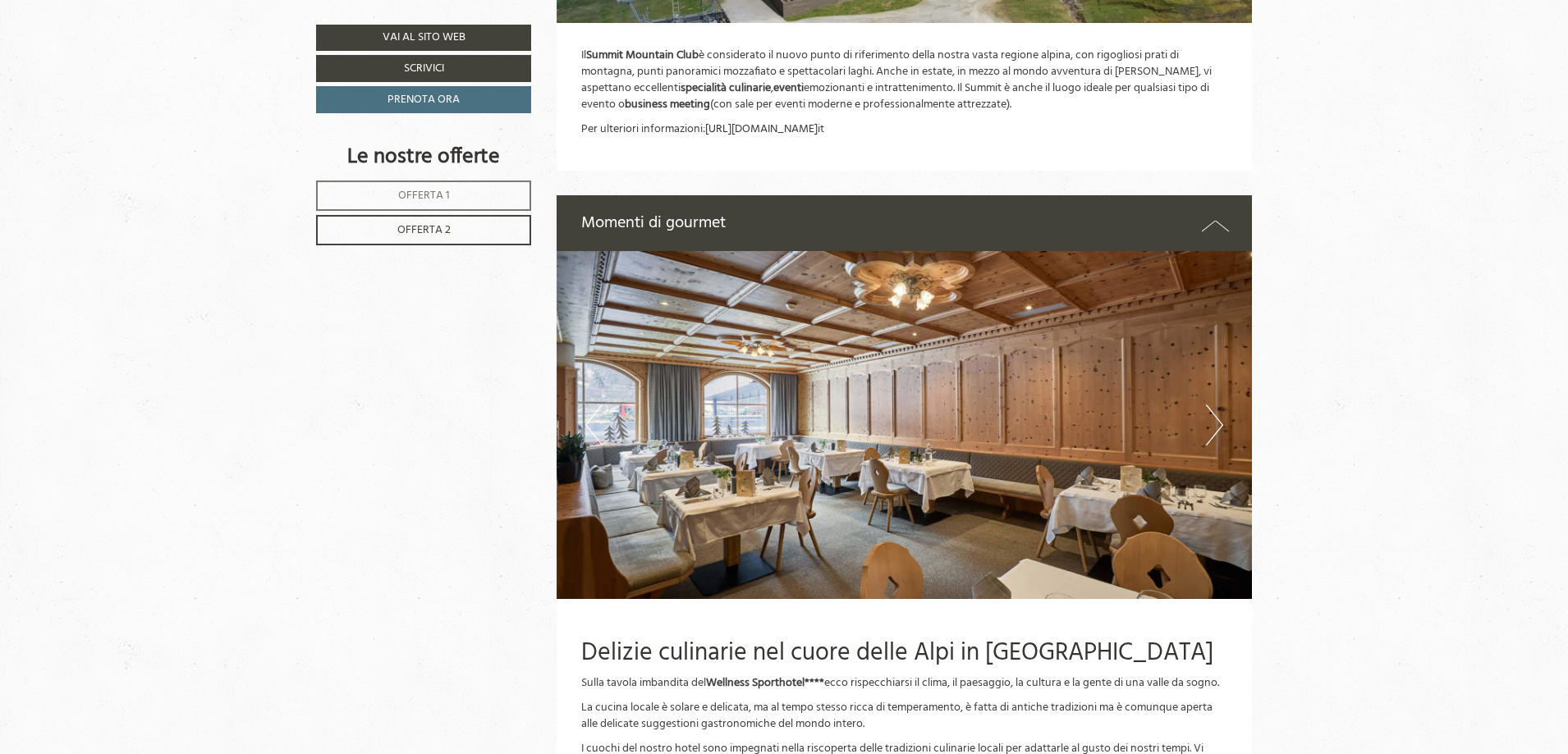
click at [1207, 419] on button "Next" at bounding box center [1214, 425] width 17 height 41
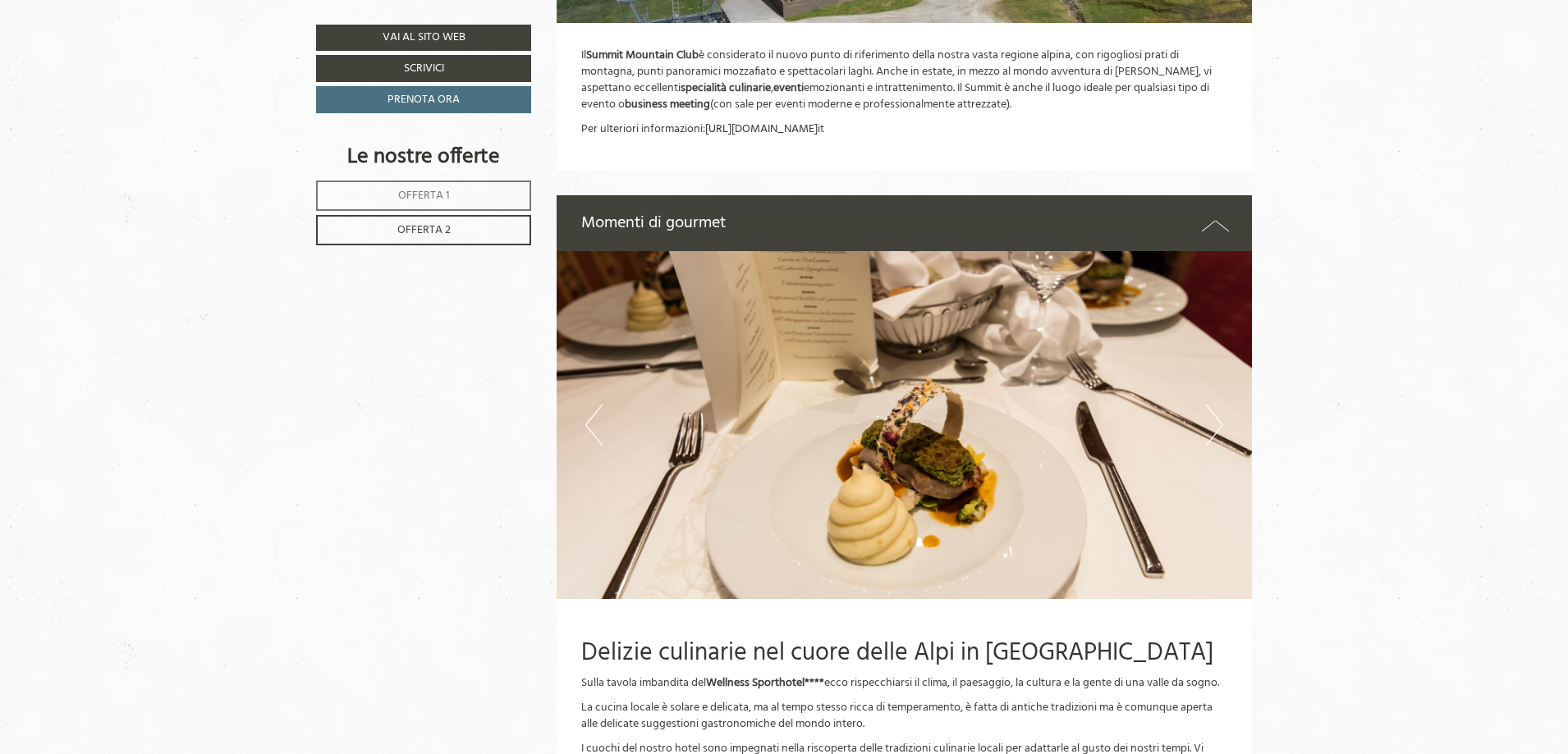
click at [1207, 419] on button "Next" at bounding box center [1214, 425] width 17 height 41
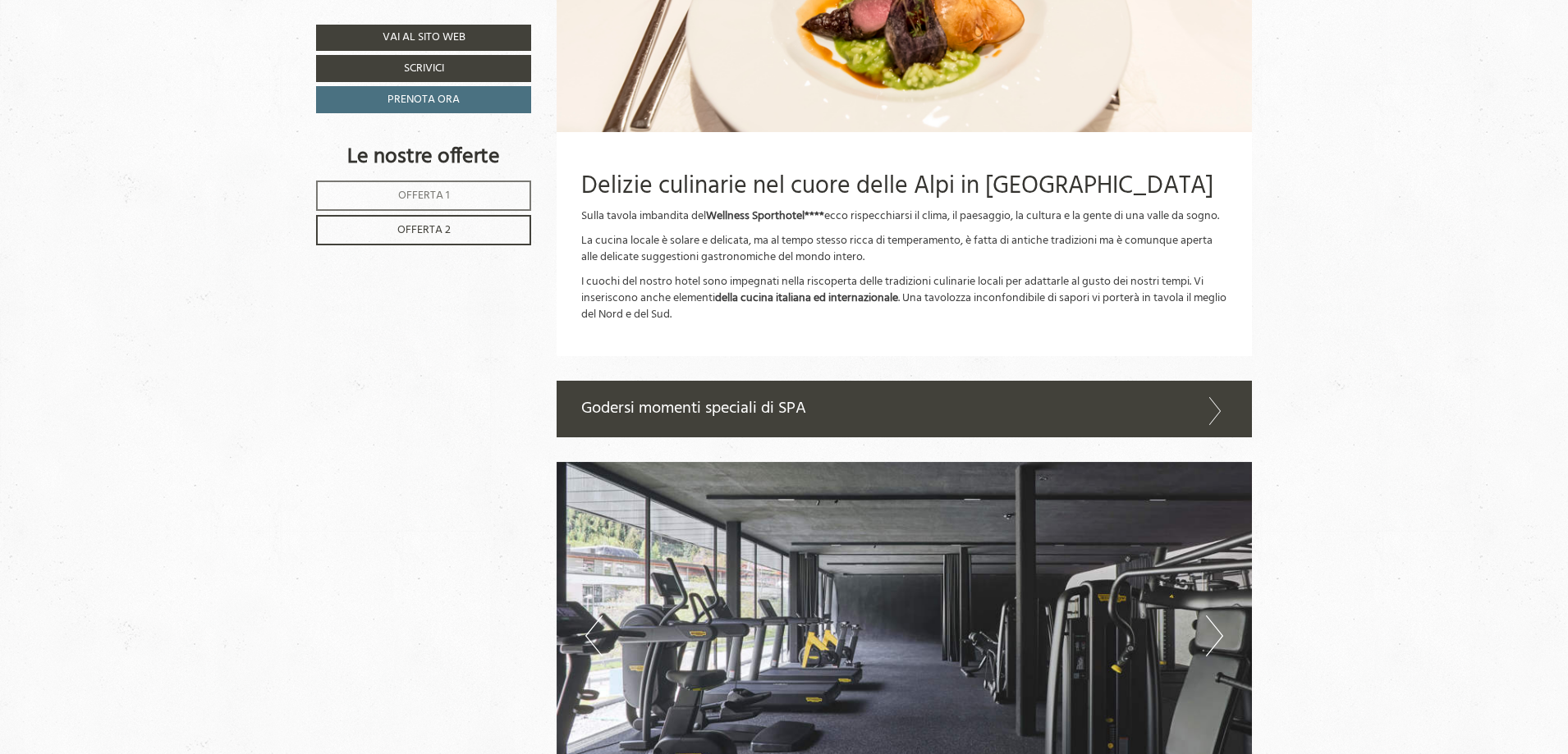
scroll to position [5175, 0]
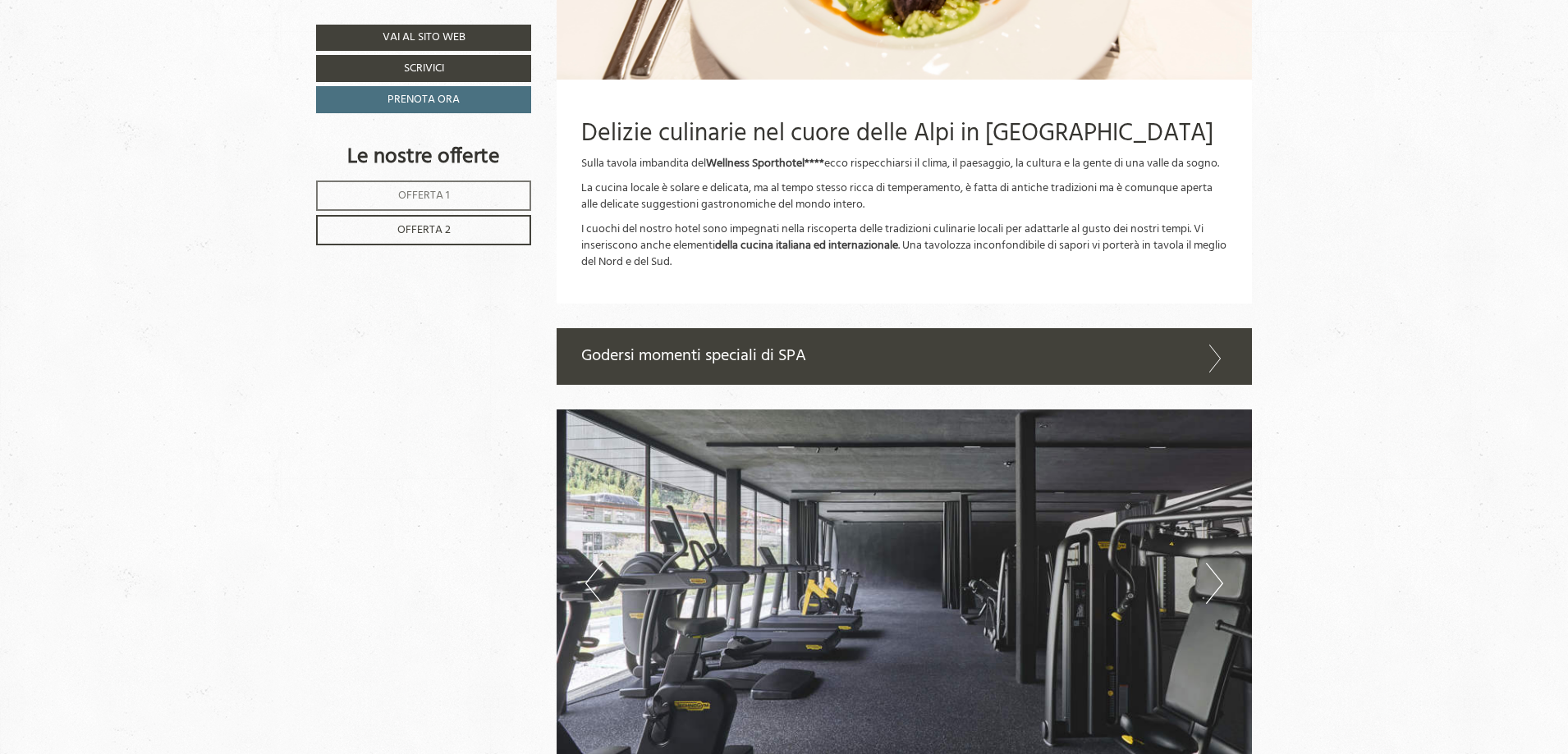
click at [1207, 372] on icon at bounding box center [1215, 358] width 23 height 28
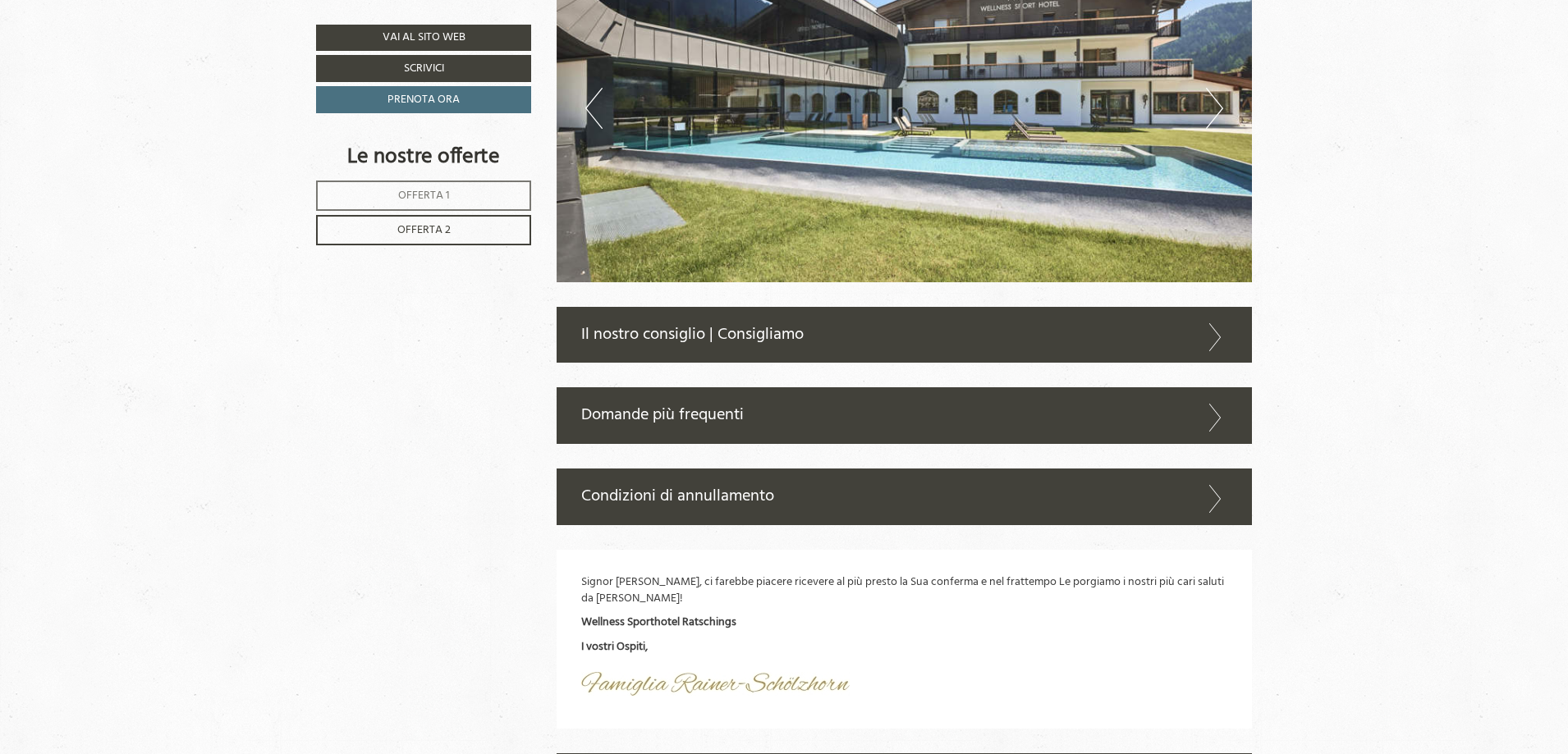
scroll to position [6268, 0]
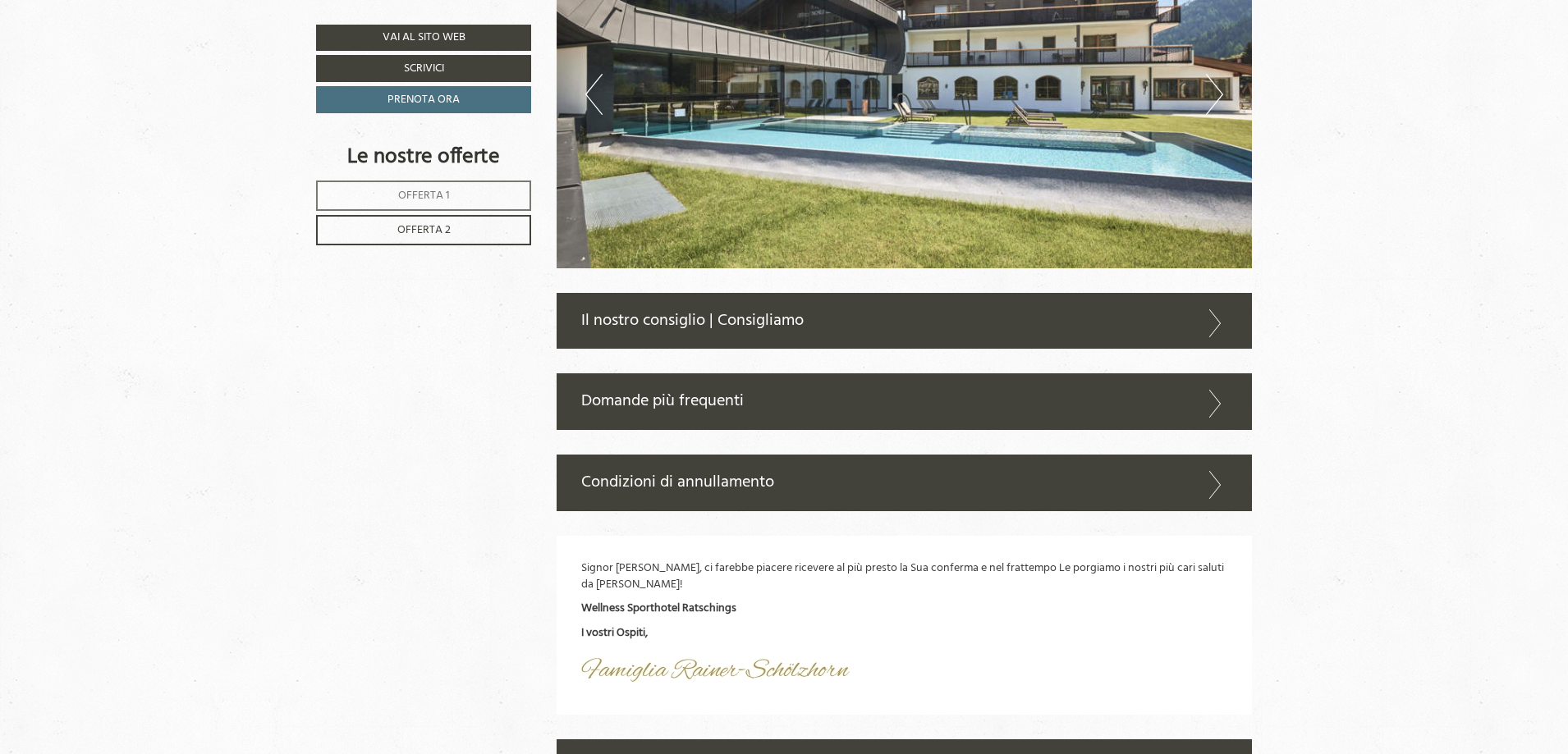
click at [1214, 337] on icon at bounding box center [1215, 323] width 23 height 28
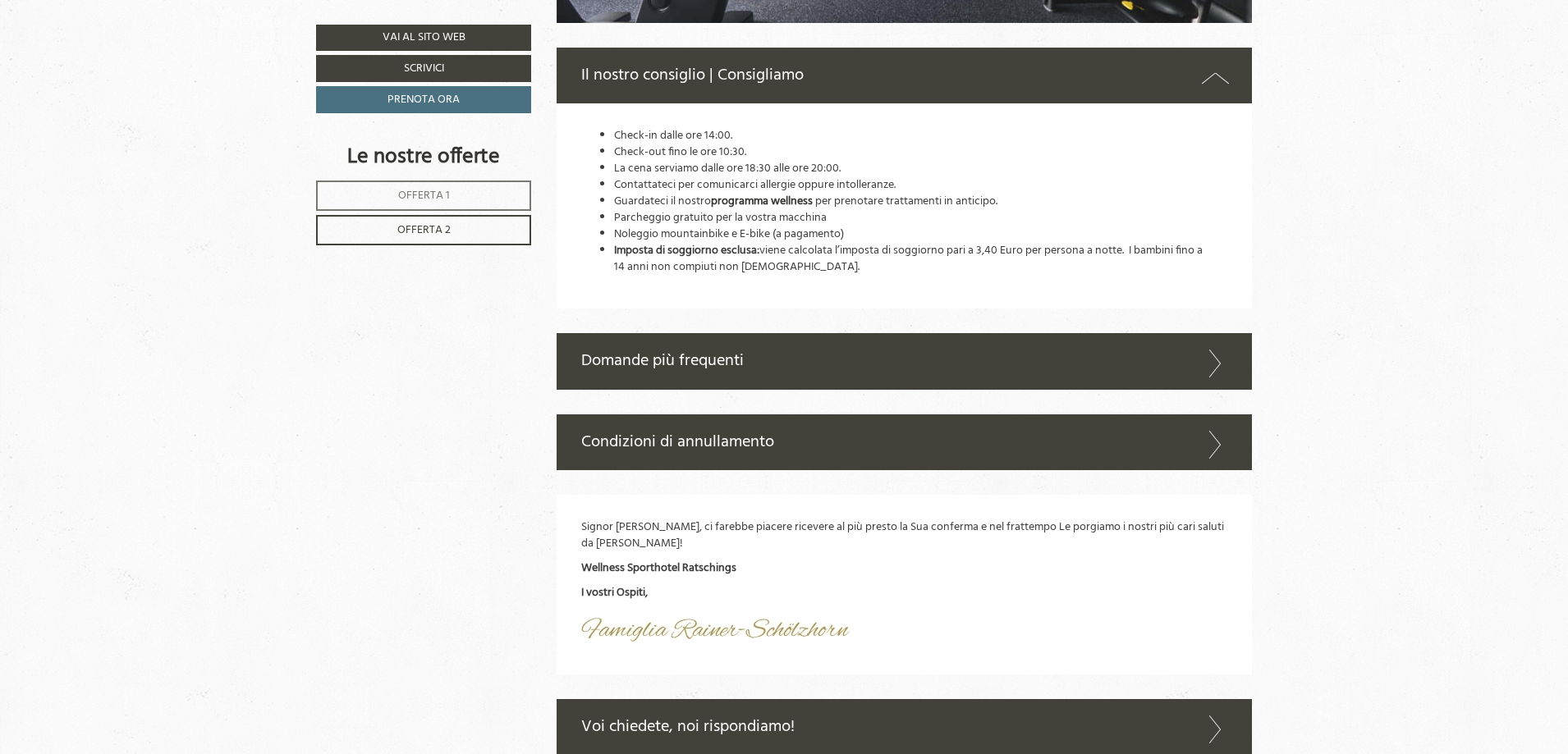
scroll to position [6515, 0]
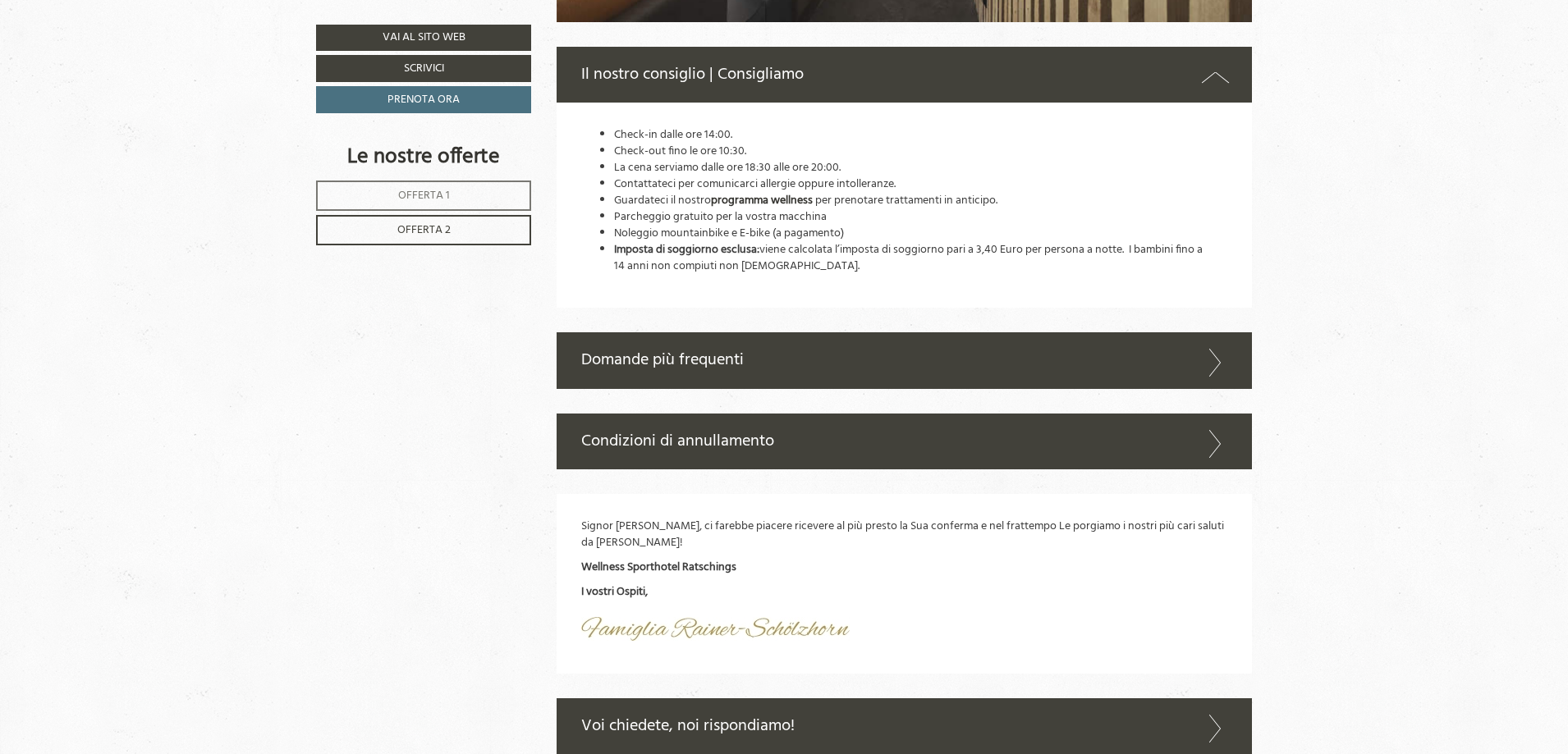
click at [1218, 377] on icon at bounding box center [1215, 362] width 23 height 28
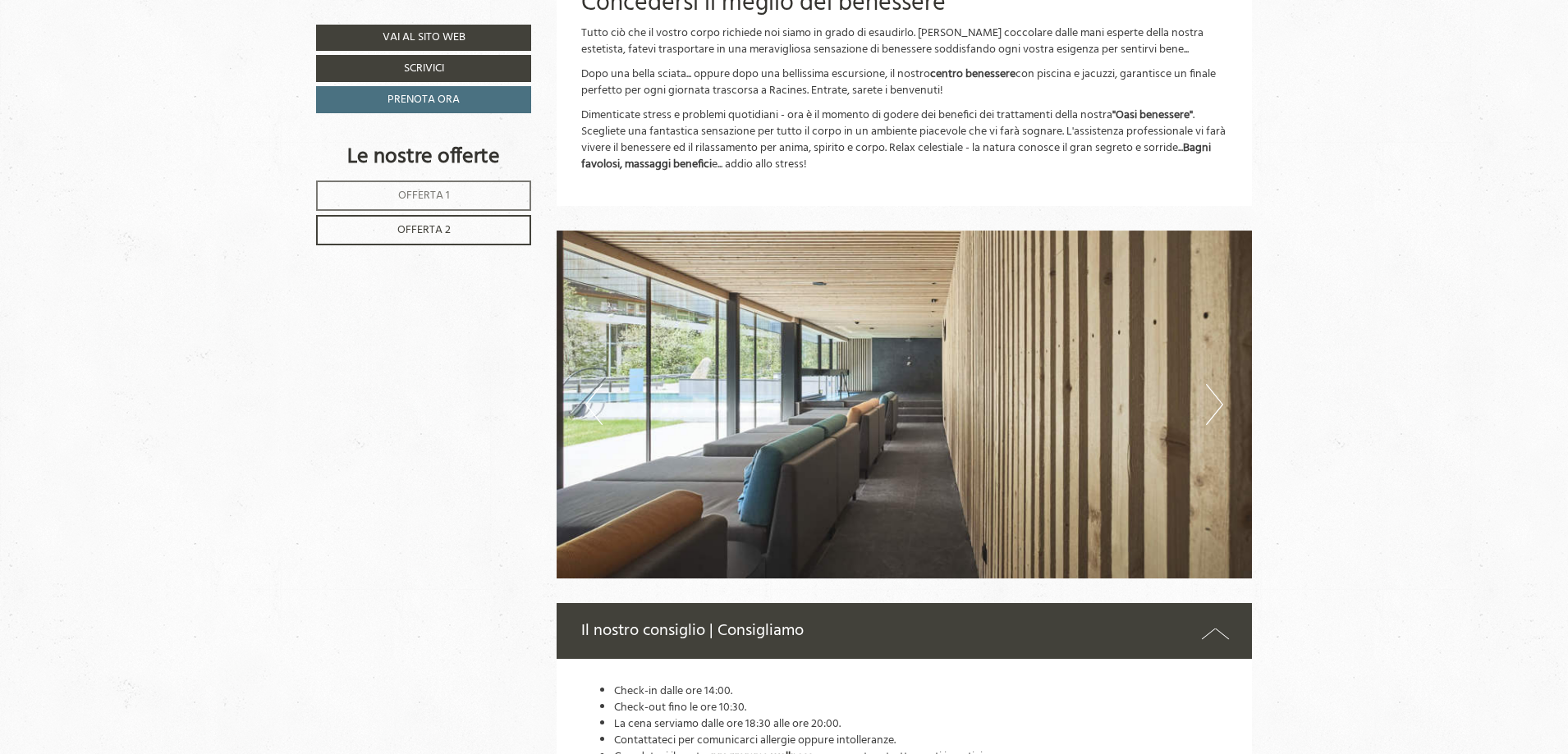
scroll to position [5936, 0]
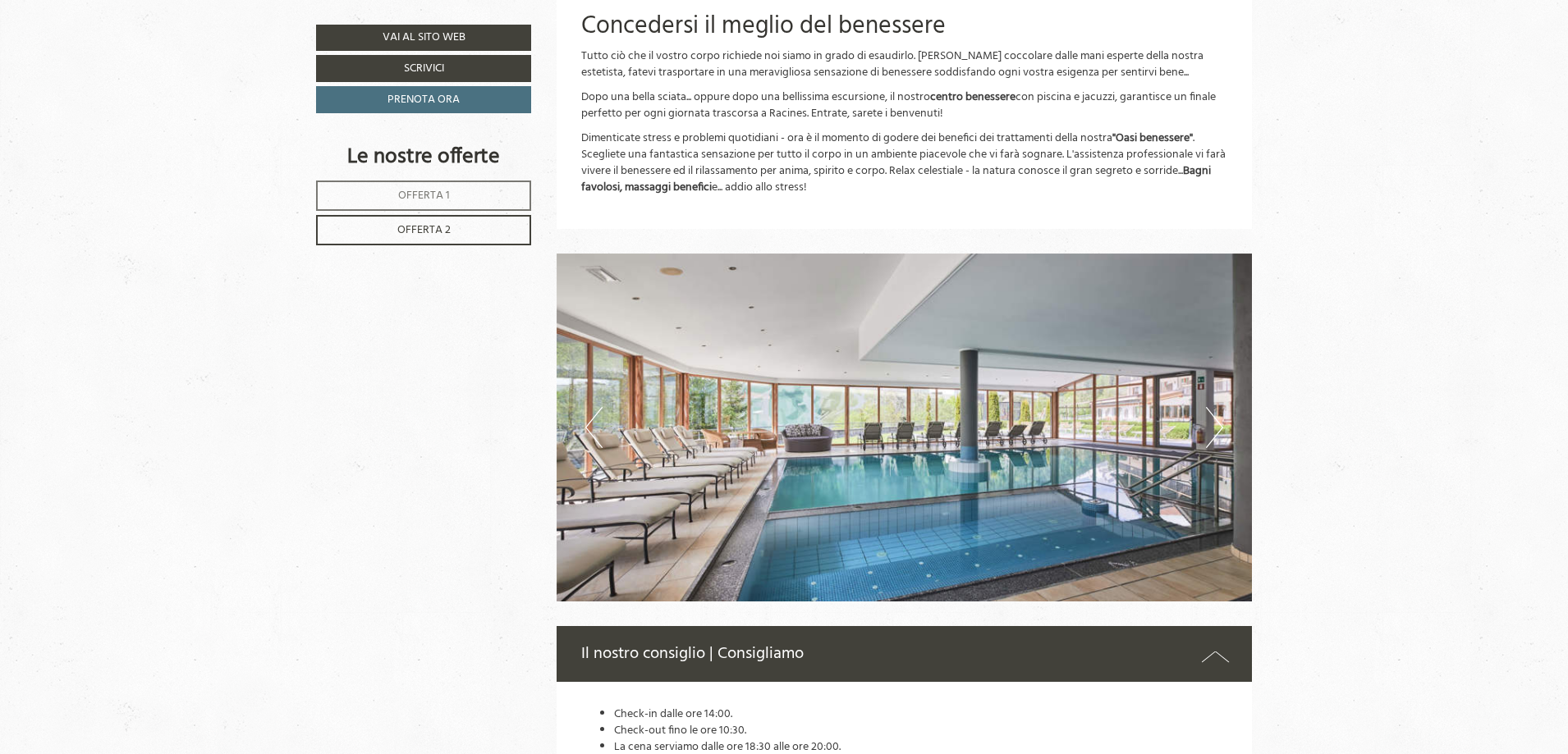
click at [1216, 438] on button "Next" at bounding box center [1214, 428] width 17 height 41
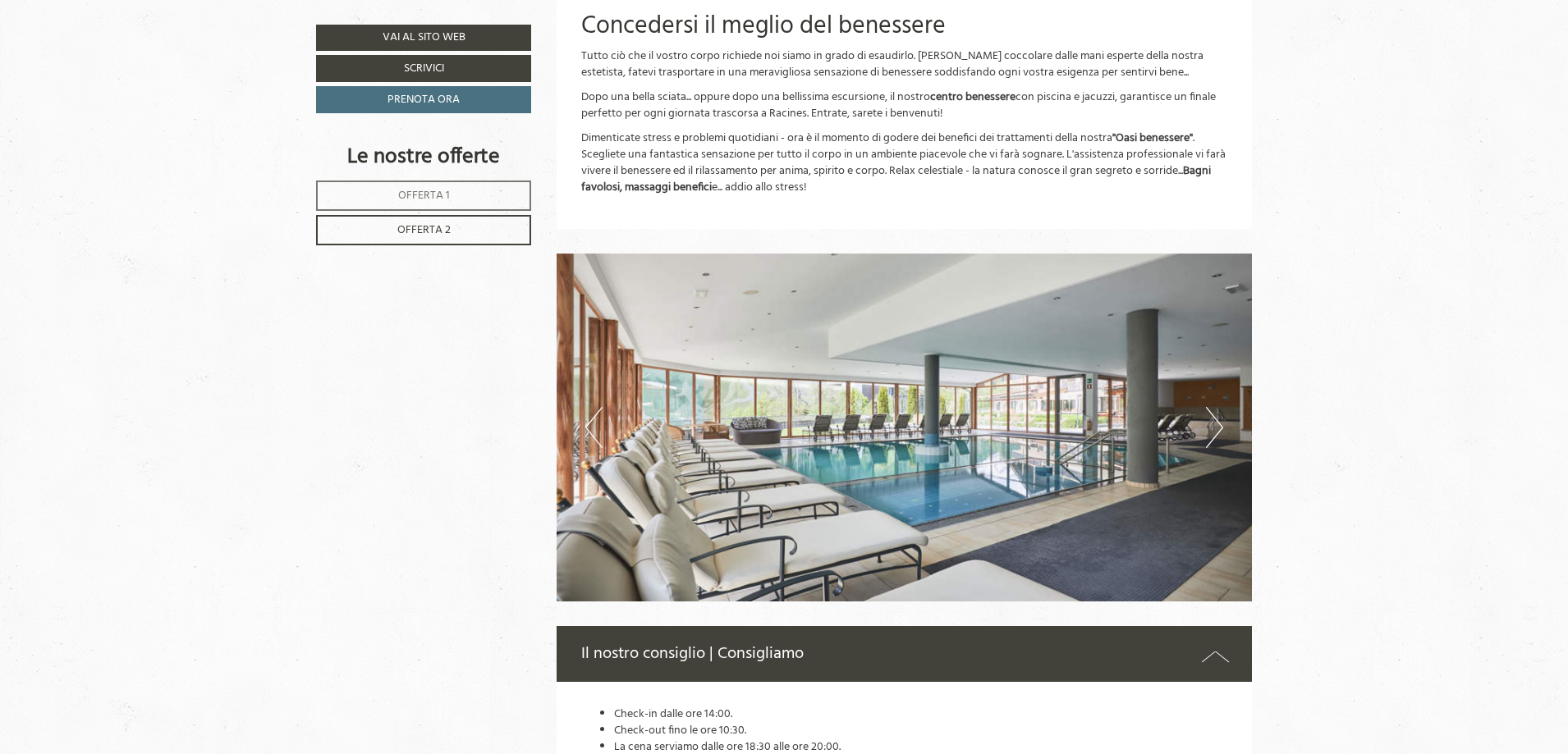
click at [1216, 438] on button "Next" at bounding box center [1214, 428] width 17 height 41
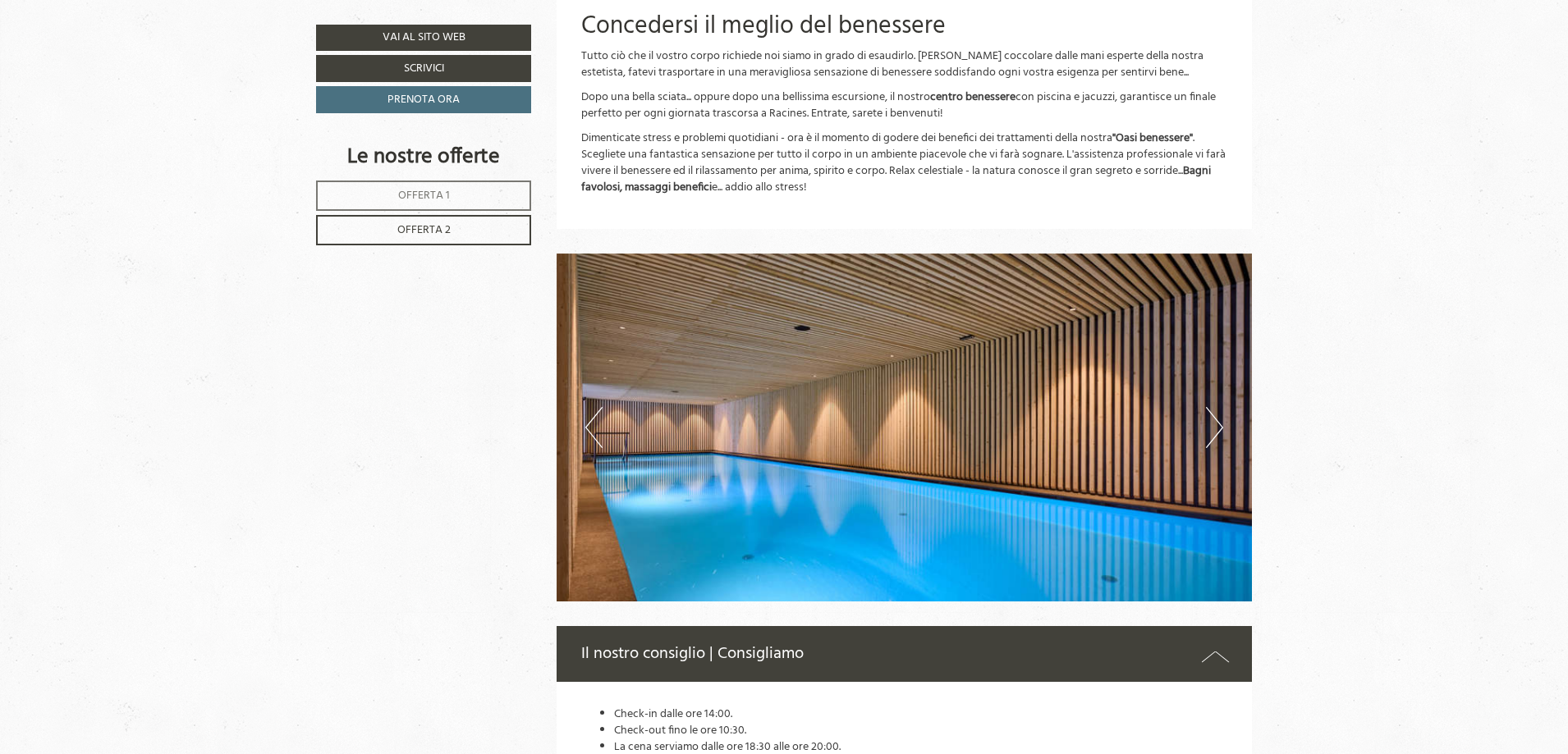
click at [1214, 438] on button "Next" at bounding box center [1214, 428] width 17 height 41
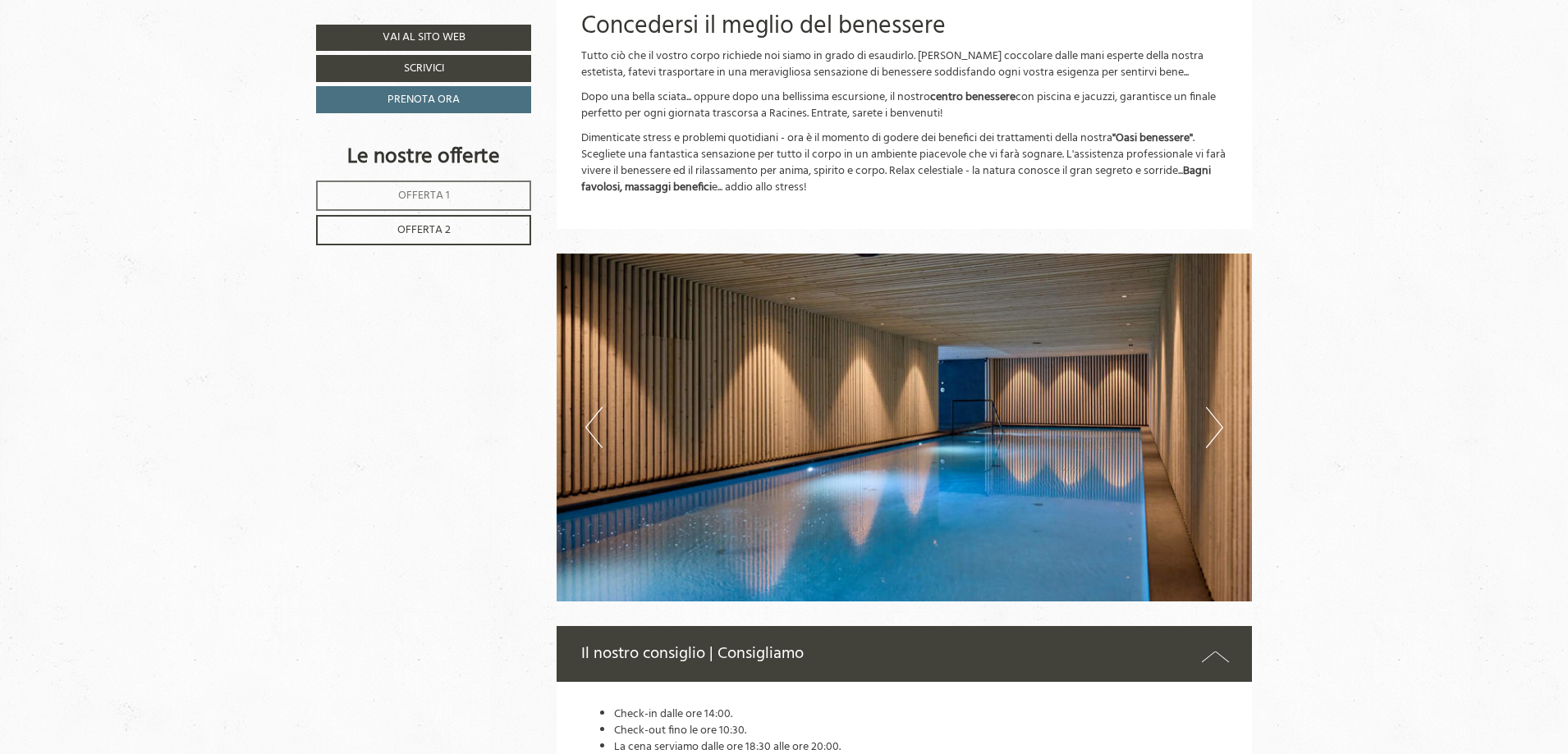
click at [1214, 438] on button "Next" at bounding box center [1214, 428] width 17 height 41
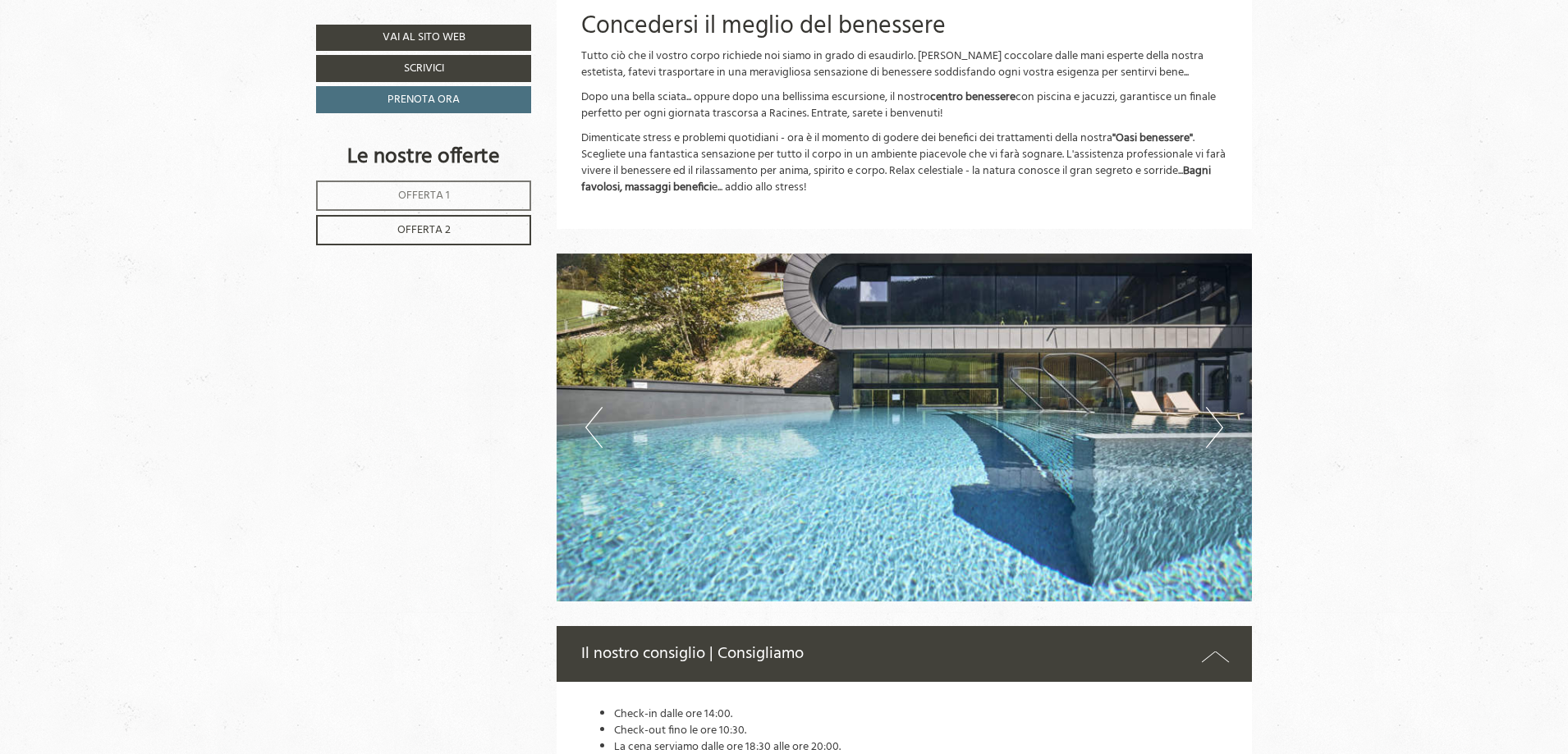
click at [1214, 438] on button "Next" at bounding box center [1214, 428] width 17 height 41
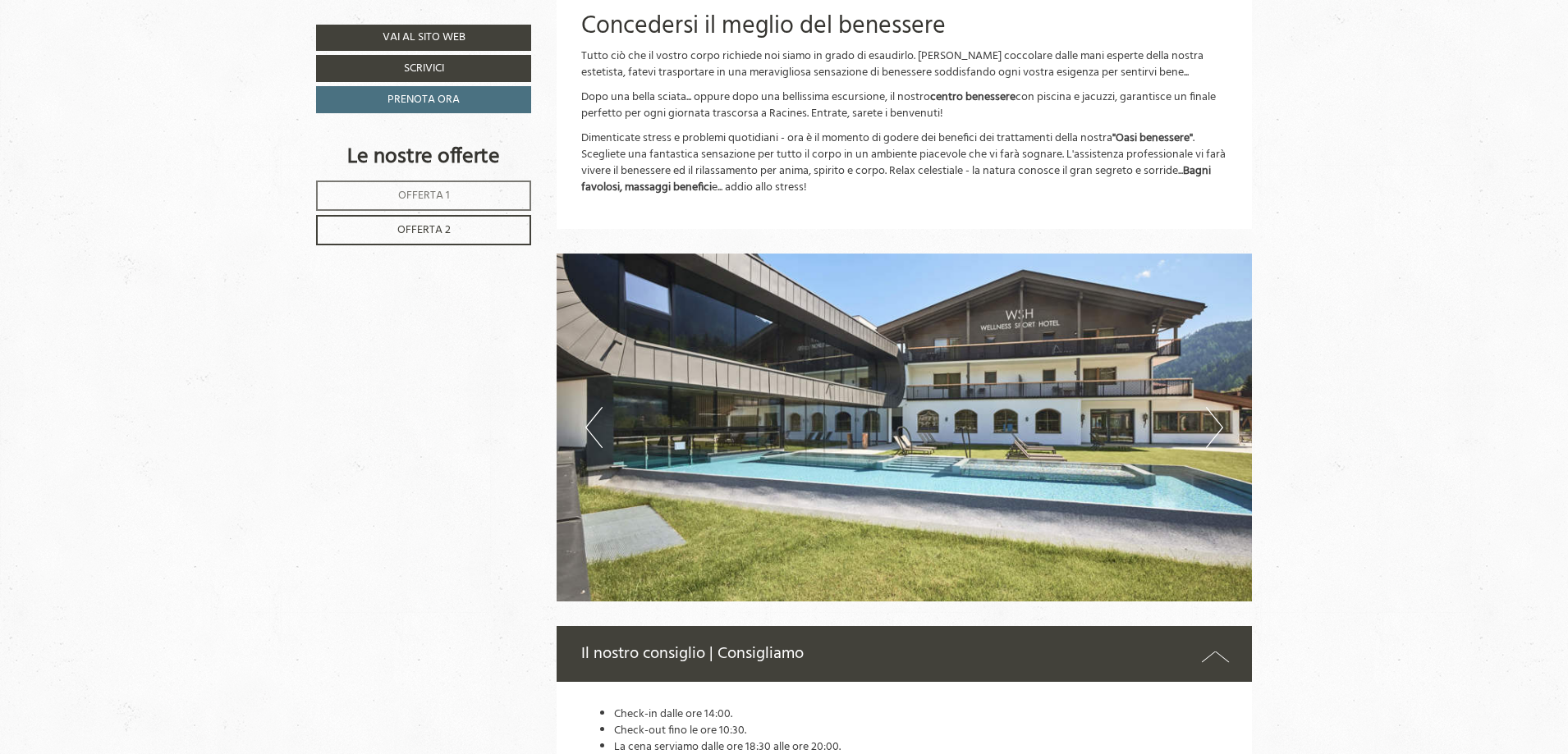
click at [1214, 438] on button "Next" at bounding box center [1214, 428] width 17 height 41
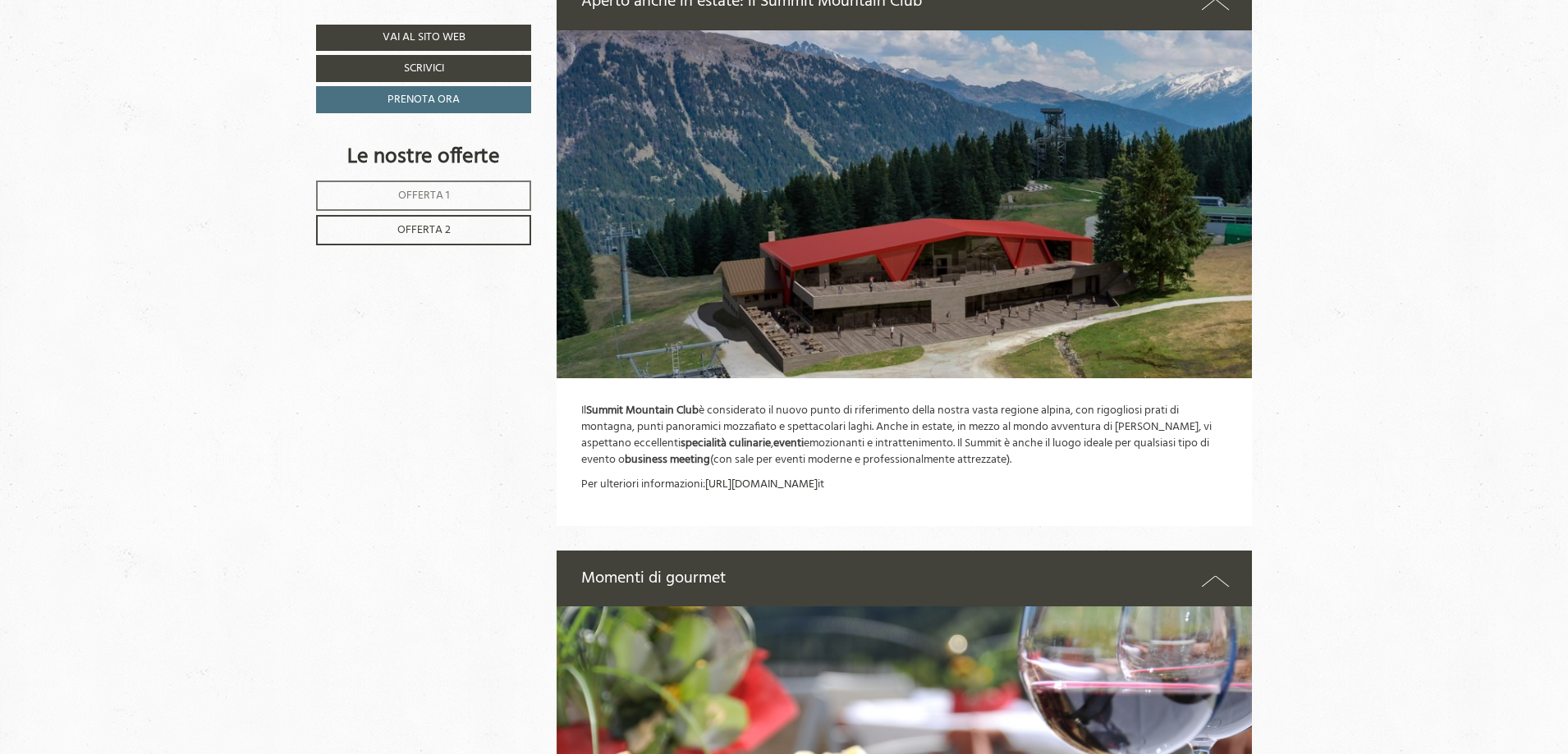
scroll to position [4295, 0]
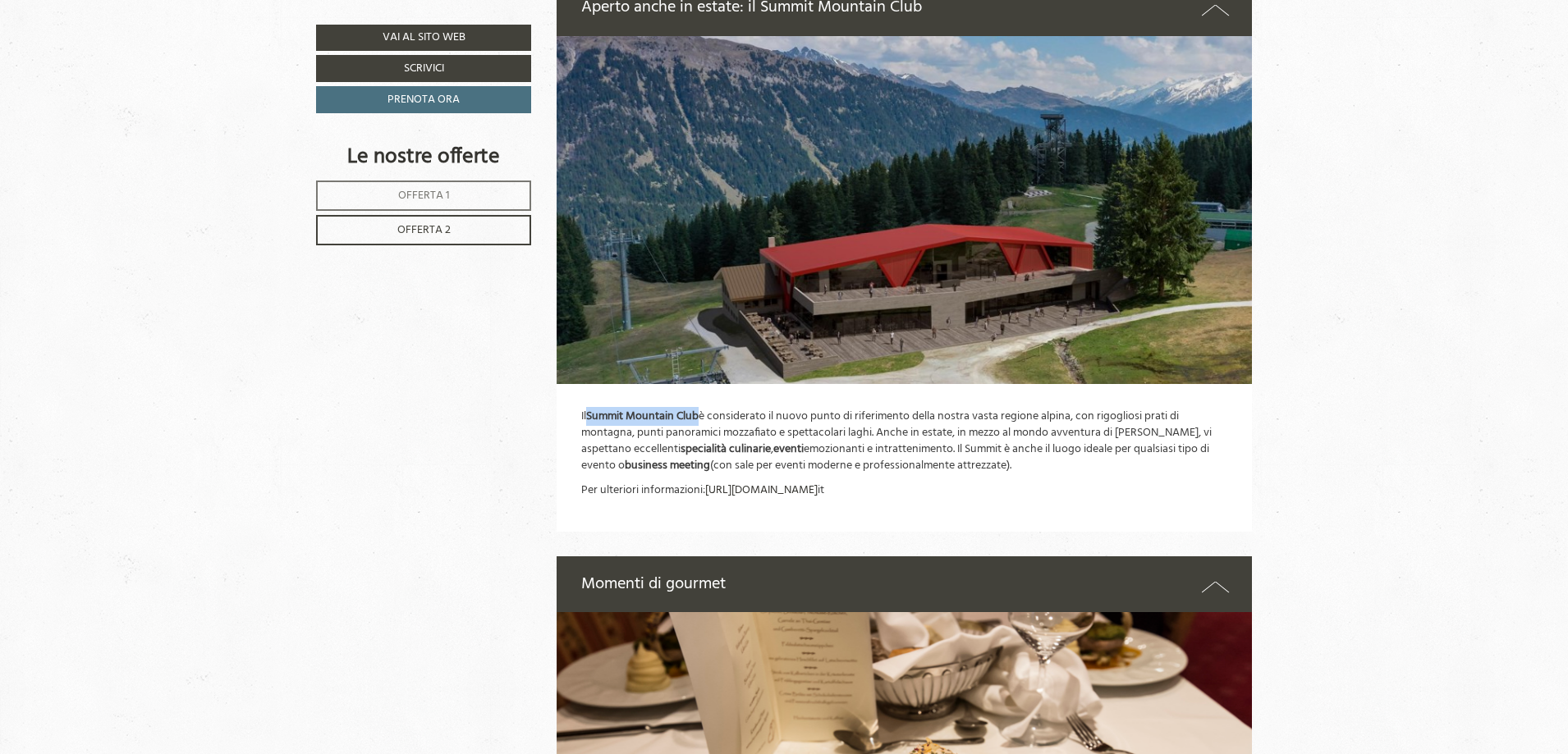
drag, startPoint x: 703, startPoint y: 416, endPoint x: 589, endPoint y: 419, distance: 114.0
click at [589, 419] on p "Il Summit Mountain Club è considerato il nuovo punto di riferimento della nostr…" at bounding box center [904, 441] width 646 height 66
copy strong "Summit Mountain Club"
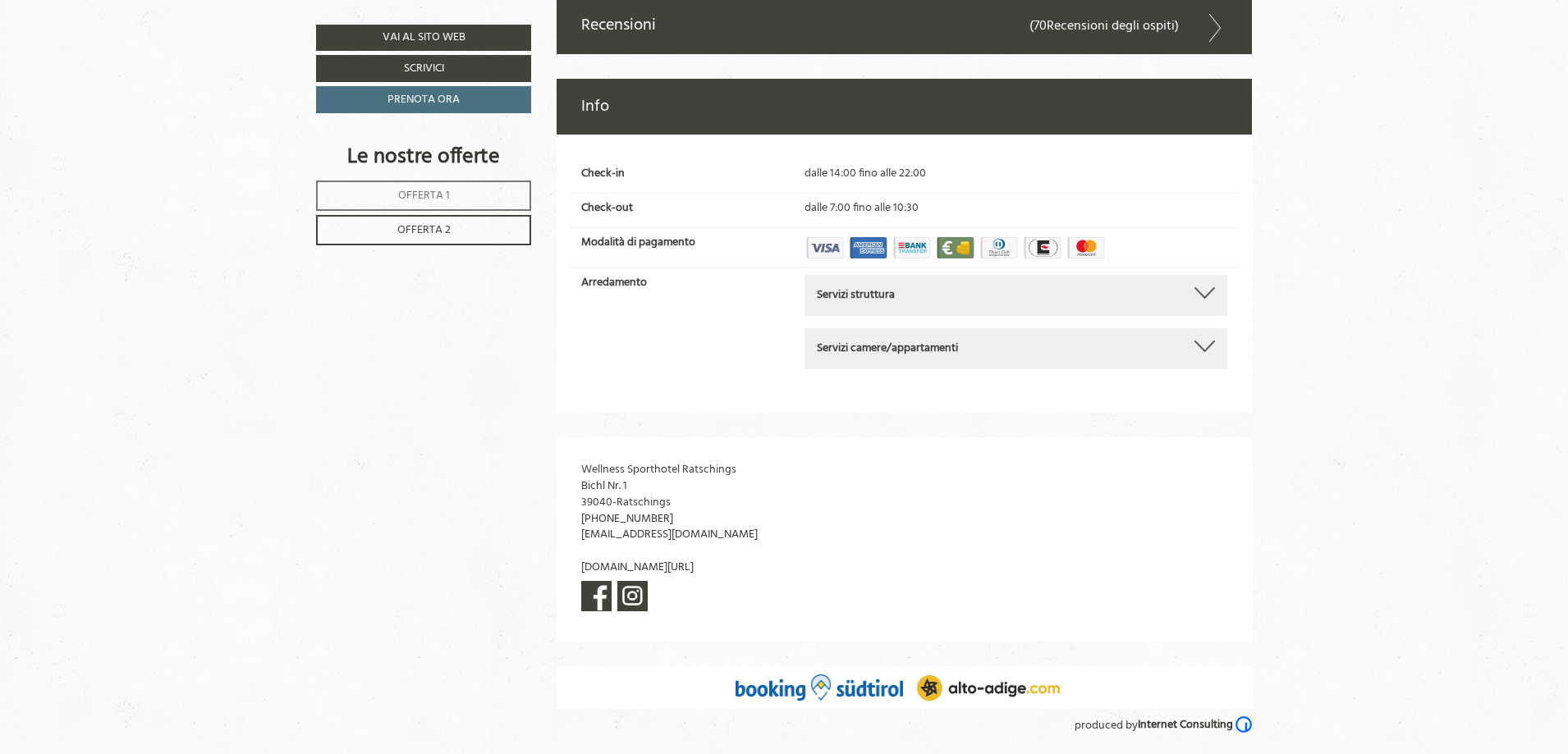
scroll to position [8177, 0]
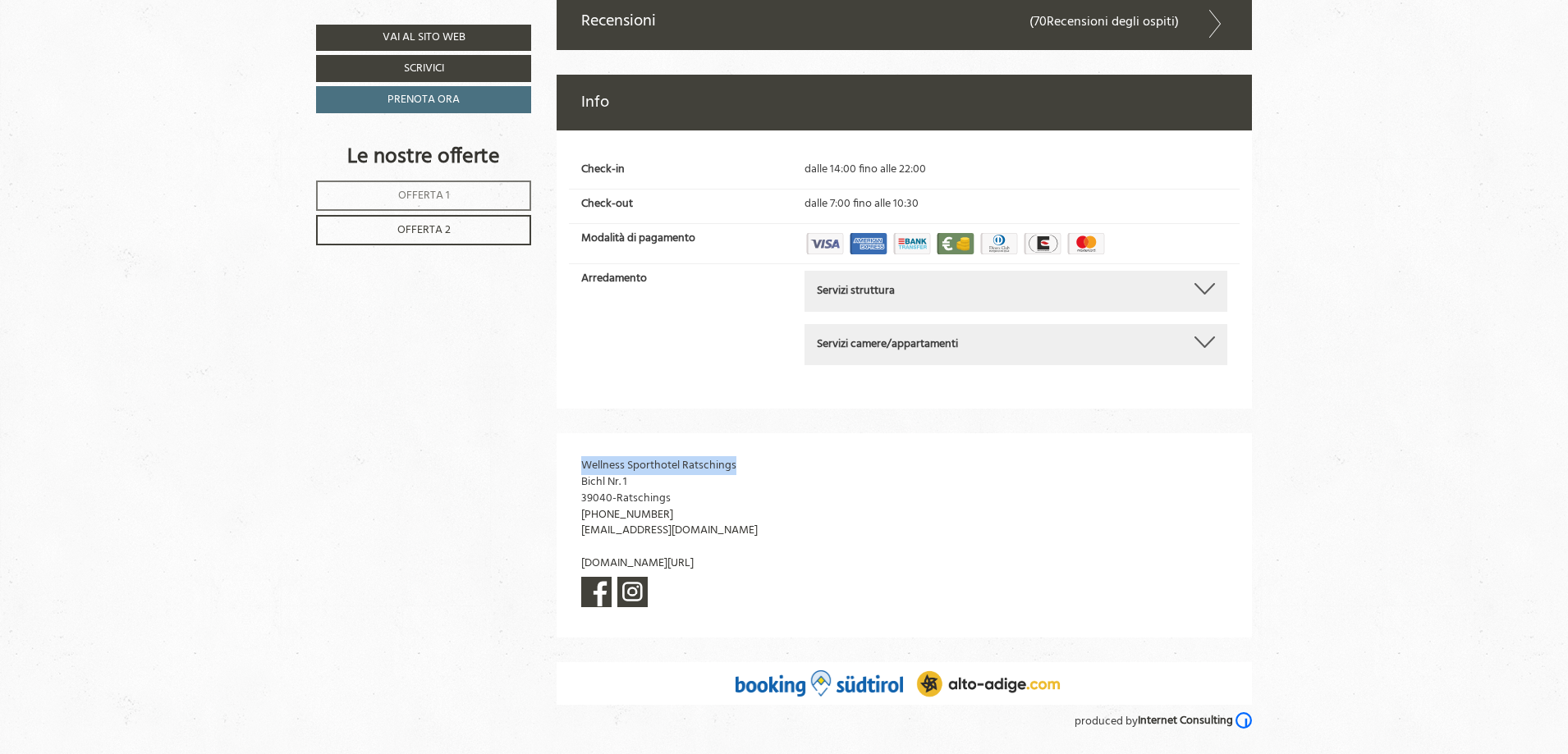
drag, startPoint x: 749, startPoint y: 465, endPoint x: 579, endPoint y: 465, distance: 170.0
click at [579, 465] on div "Wellness Sporthotel Ratschings Bichl Nr. 1 39040 - Ratschings [PHONE_NUMBER] [E…" at bounding box center [701, 536] width 290 height 205
copy span "Wellness Sporthotel Ratschings"
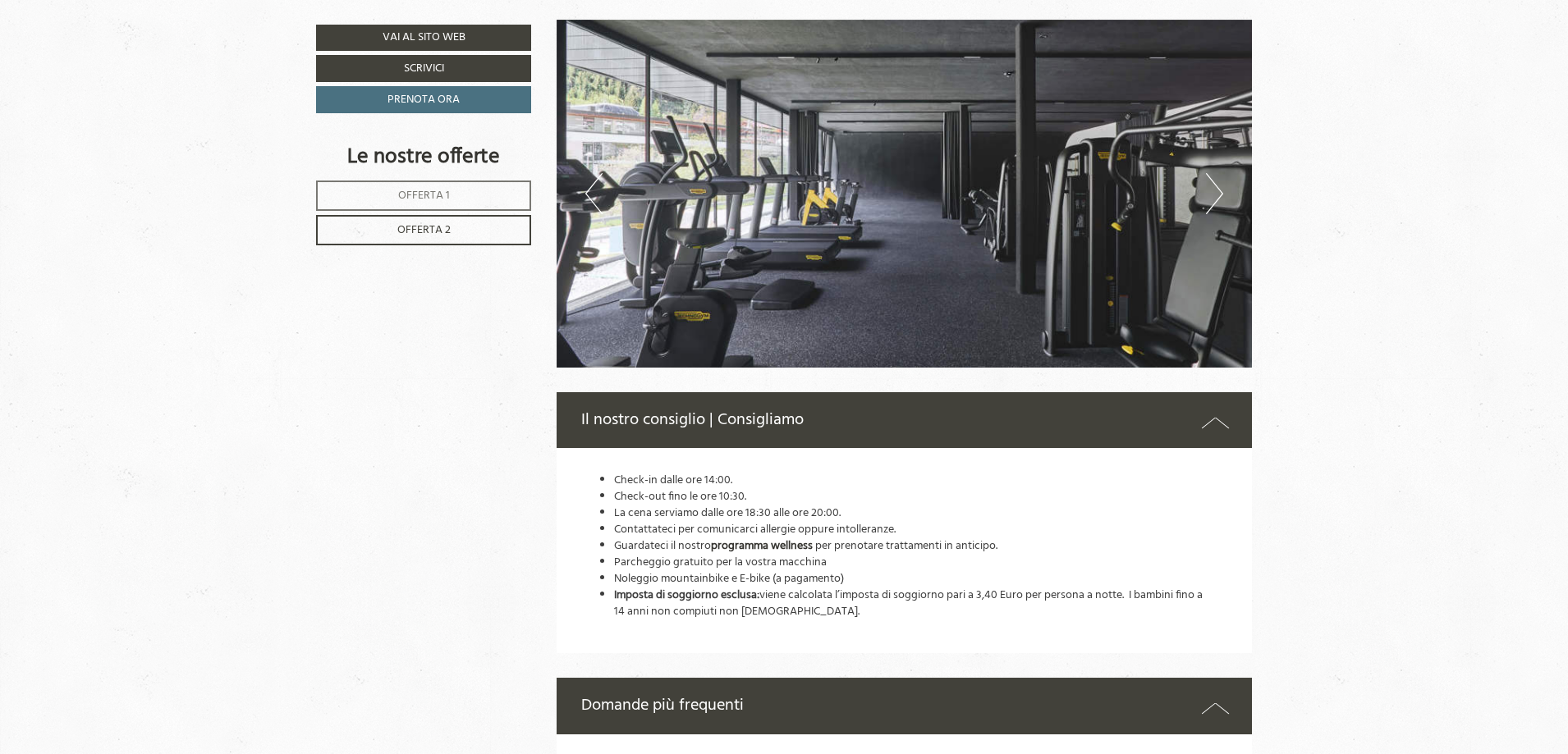
scroll to position [6153, 0]
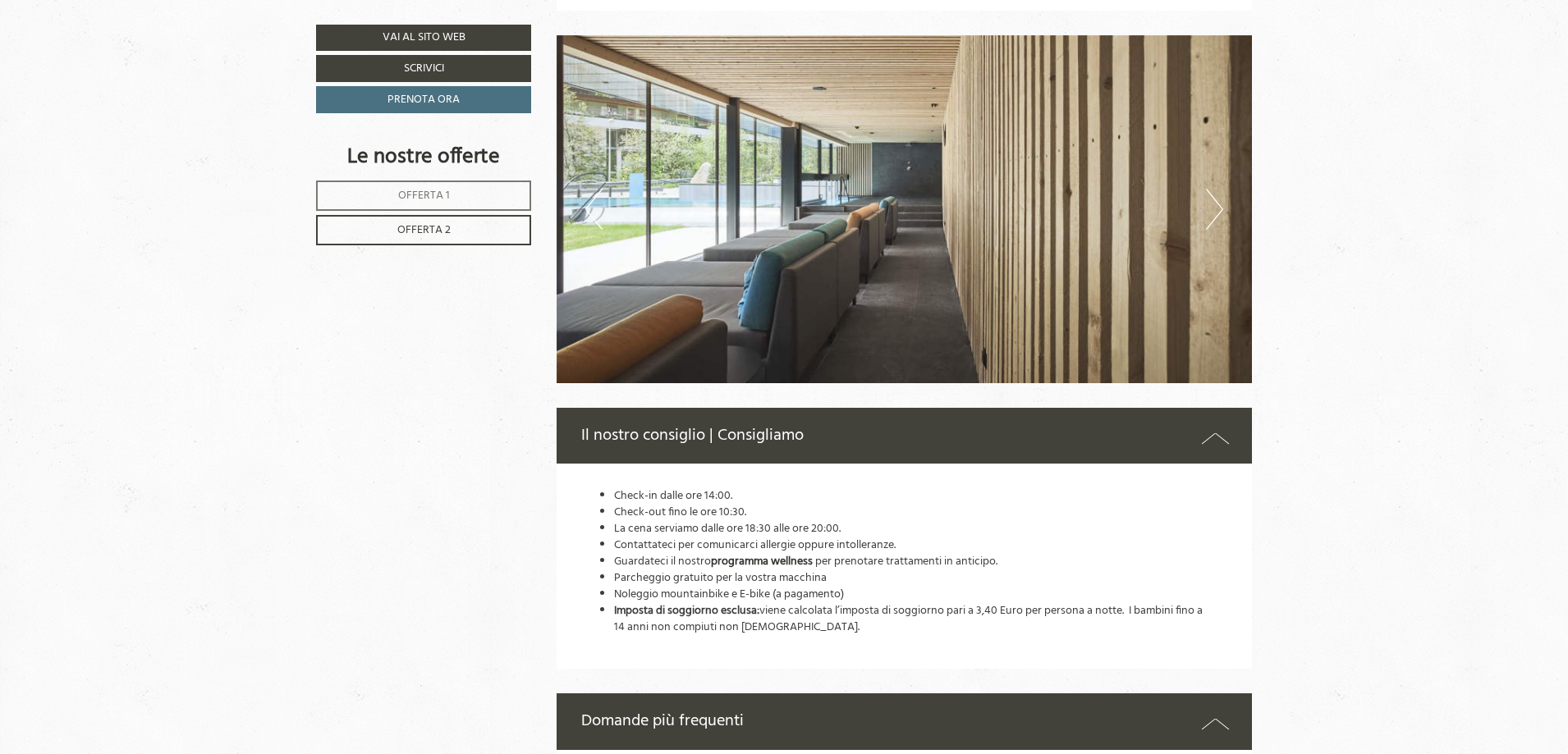
click at [1220, 221] on button "Next" at bounding box center [1214, 209] width 17 height 41
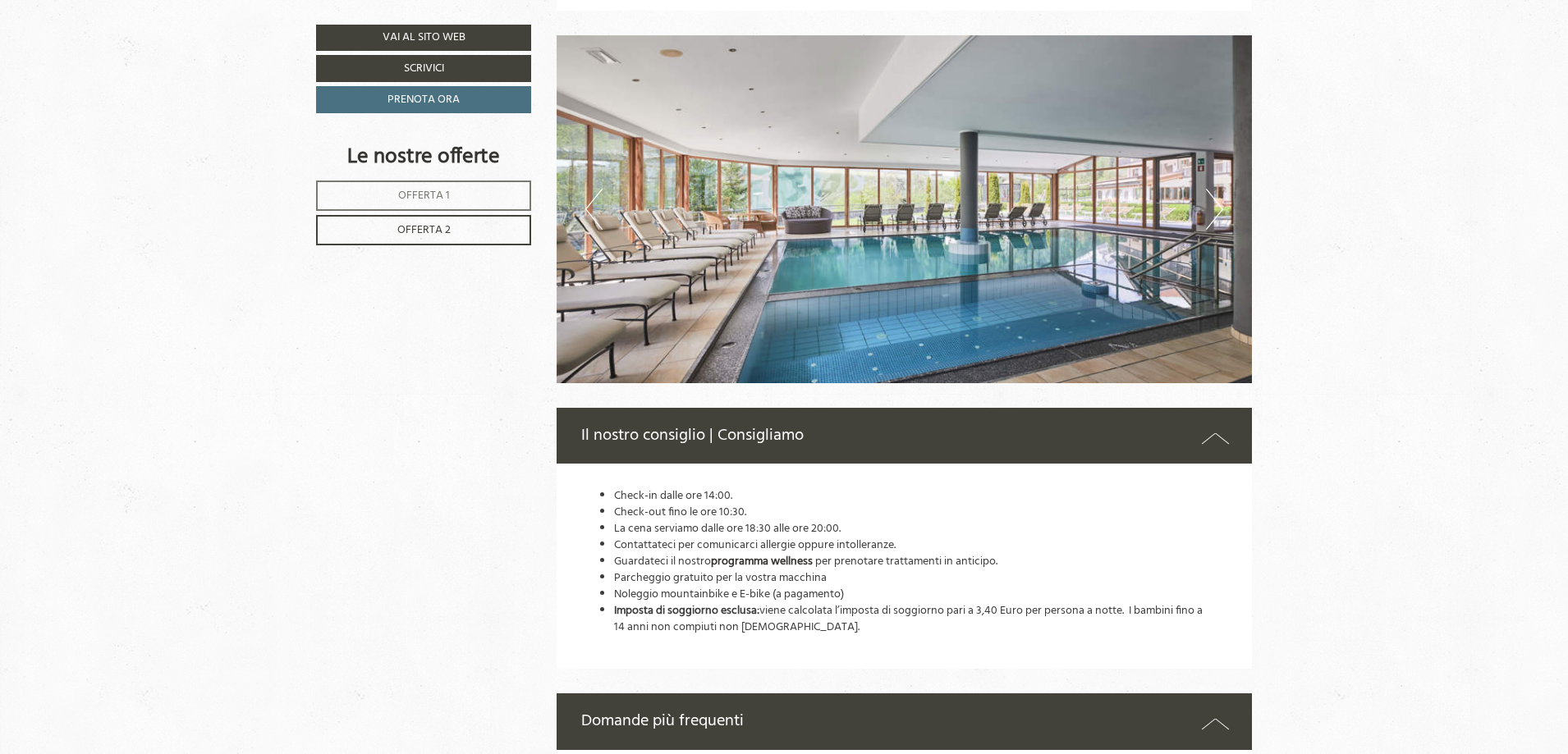
click at [1228, 225] on img at bounding box center [904, 208] width 696 height 348
click at [1229, 226] on img at bounding box center [904, 208] width 696 height 348
click at [1214, 223] on button "Next" at bounding box center [1214, 209] width 17 height 41
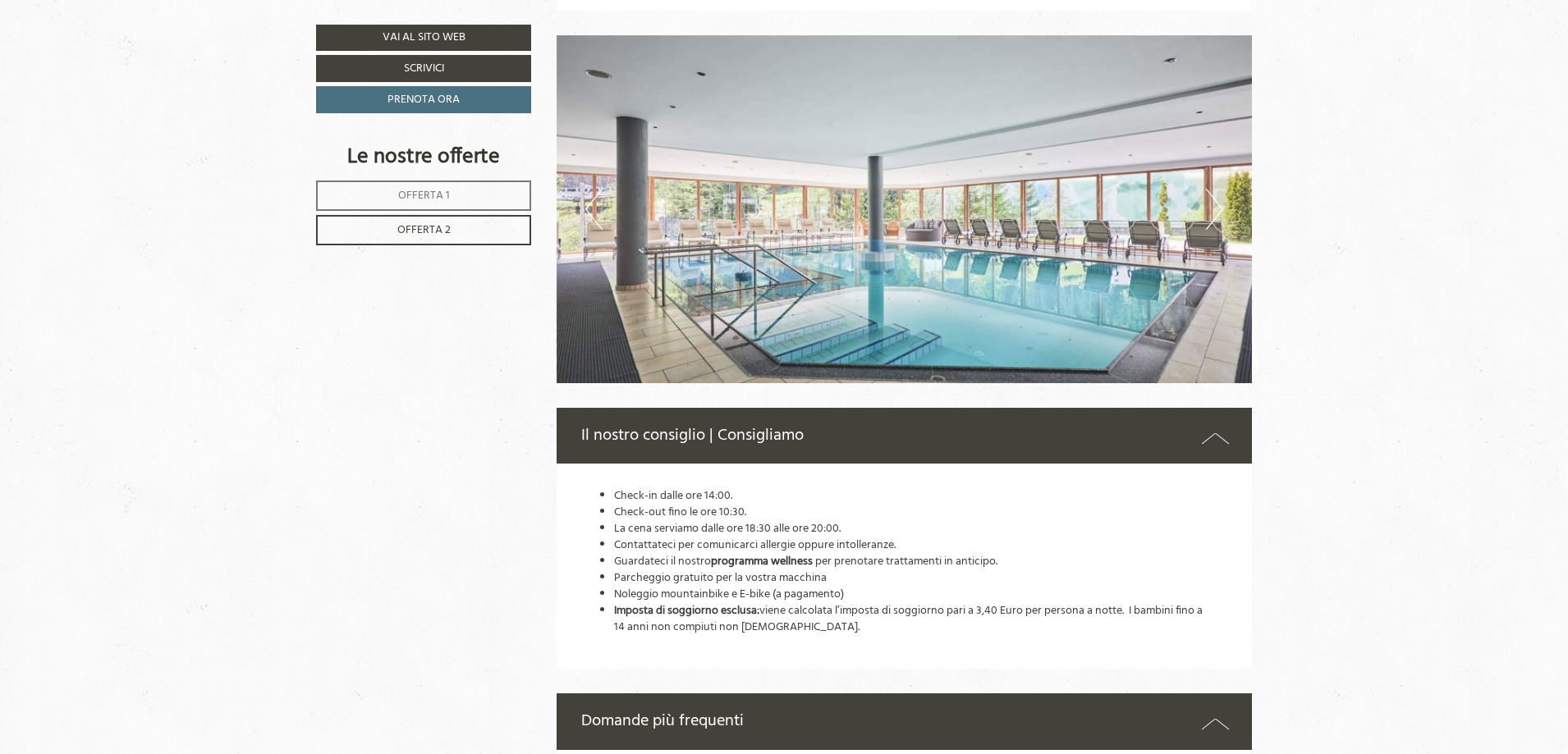
click at [1214, 223] on button "Next" at bounding box center [1214, 209] width 17 height 41
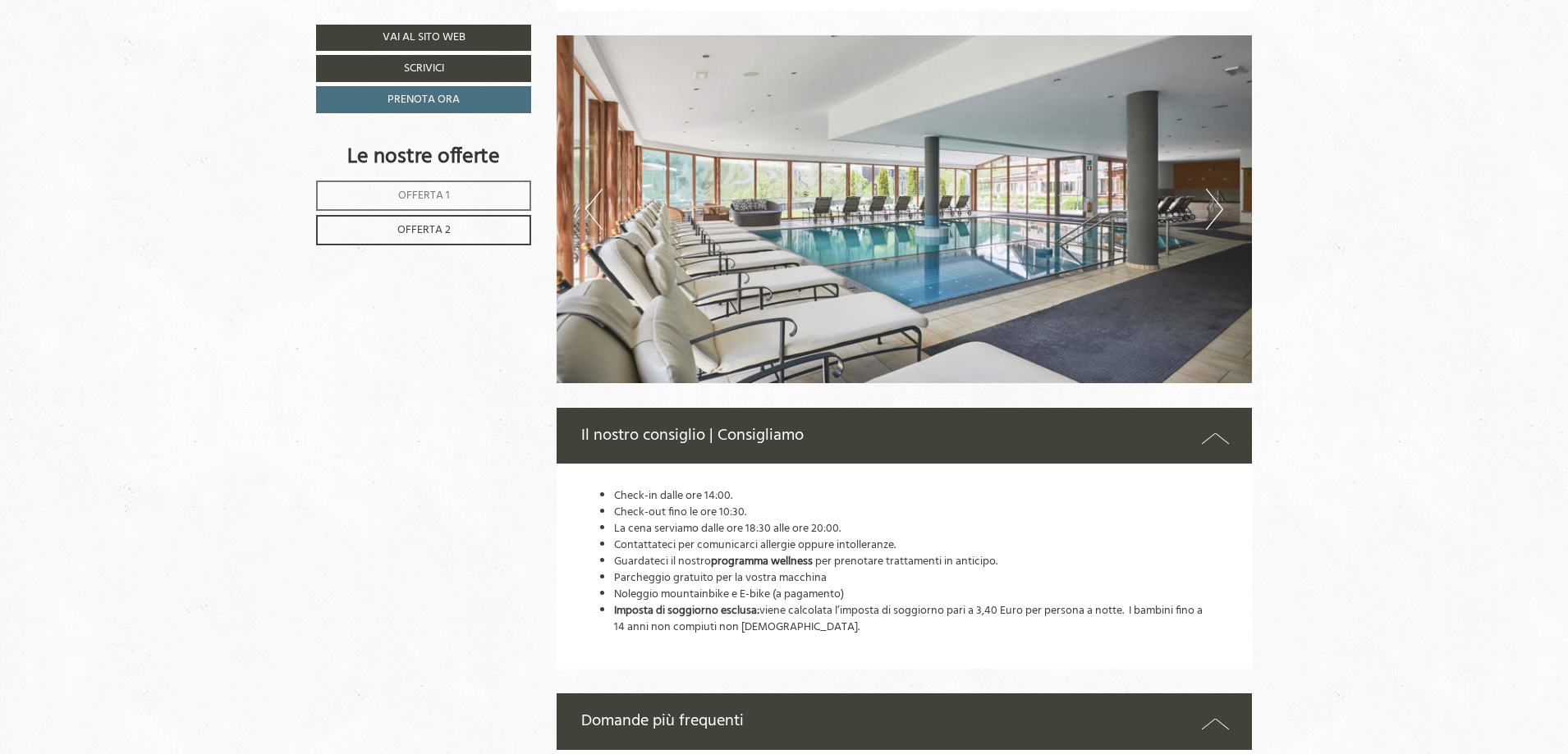
click at [1214, 223] on button "Next" at bounding box center [1214, 209] width 17 height 41
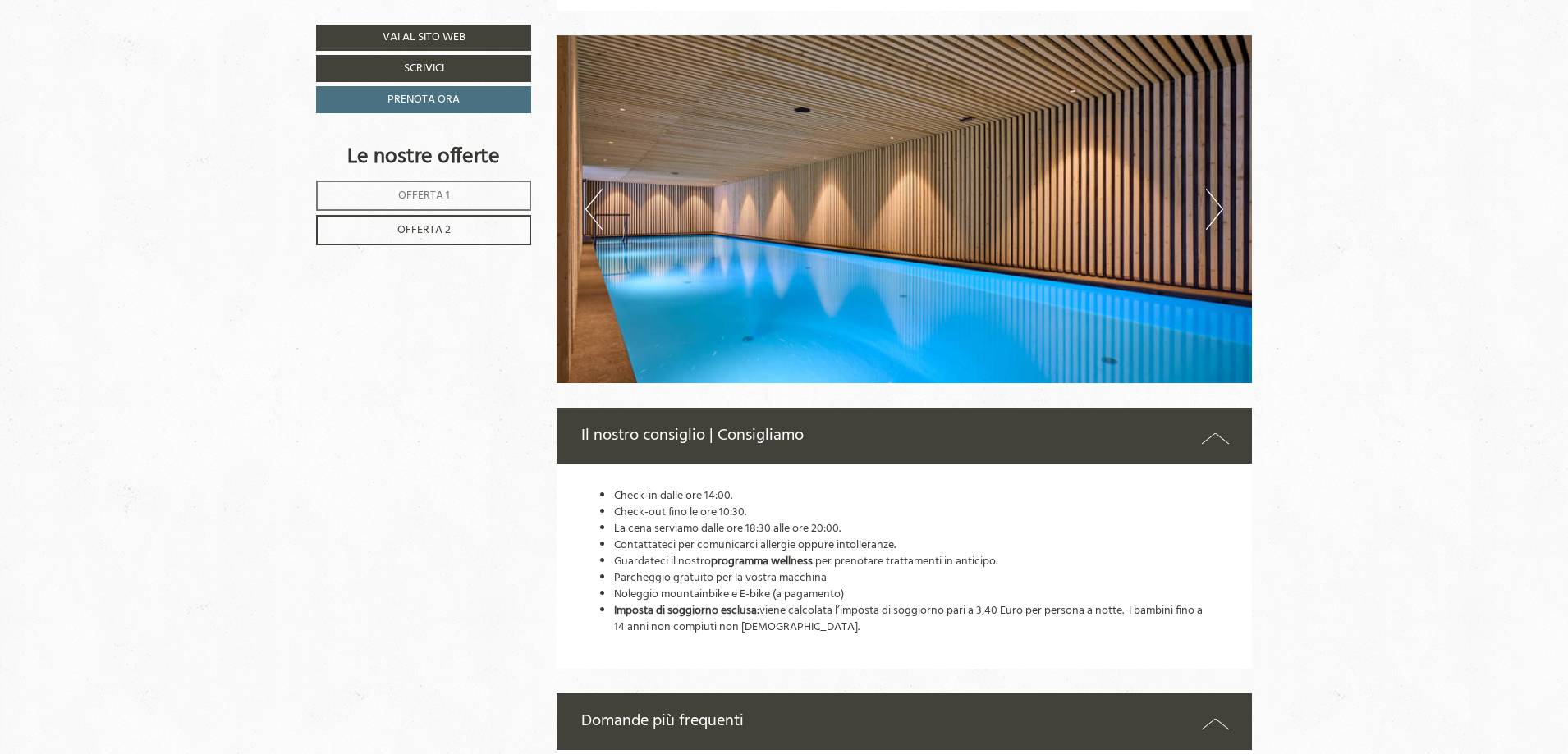
click at [1214, 223] on button "Next" at bounding box center [1214, 209] width 17 height 41
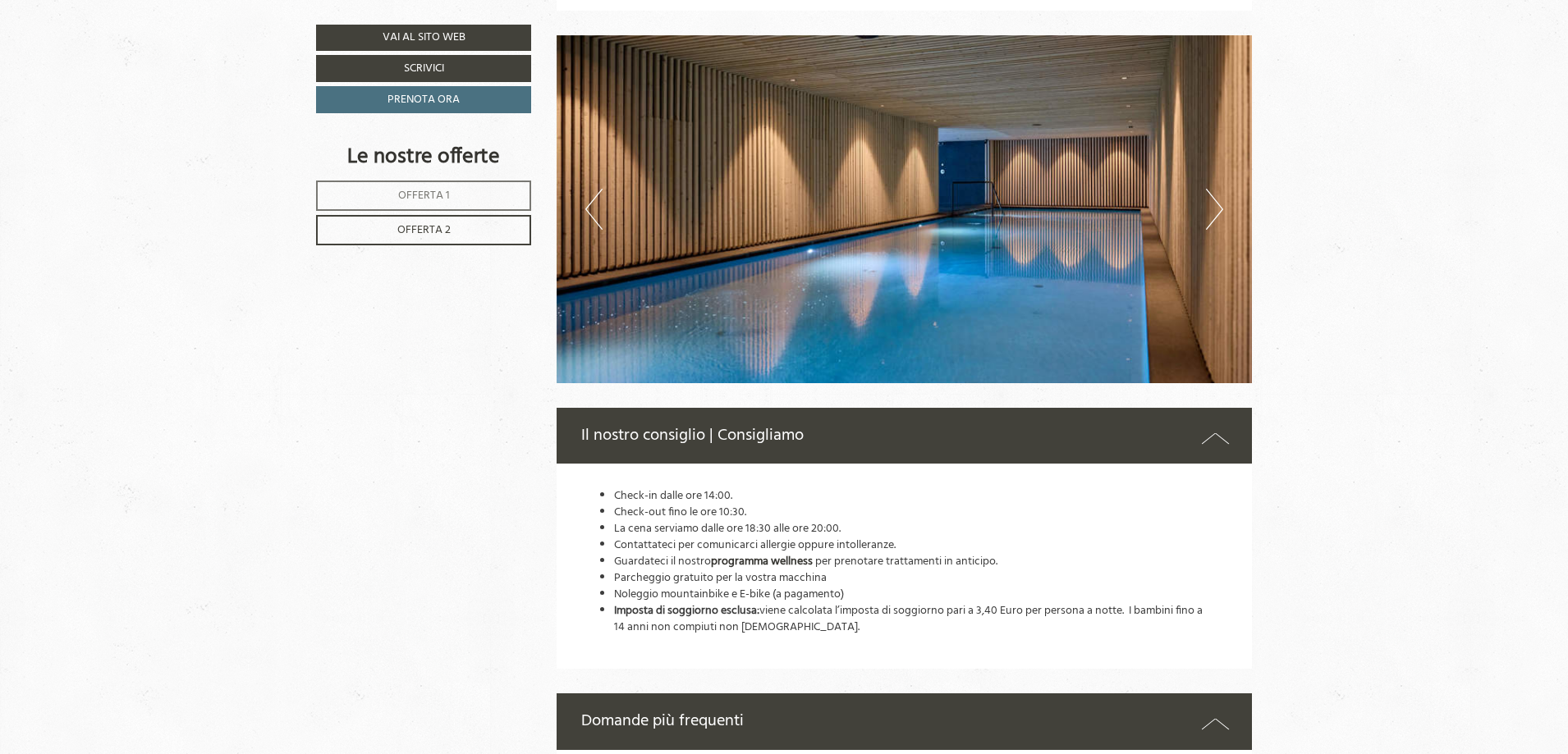
click at [1214, 223] on button "Next" at bounding box center [1214, 209] width 17 height 41
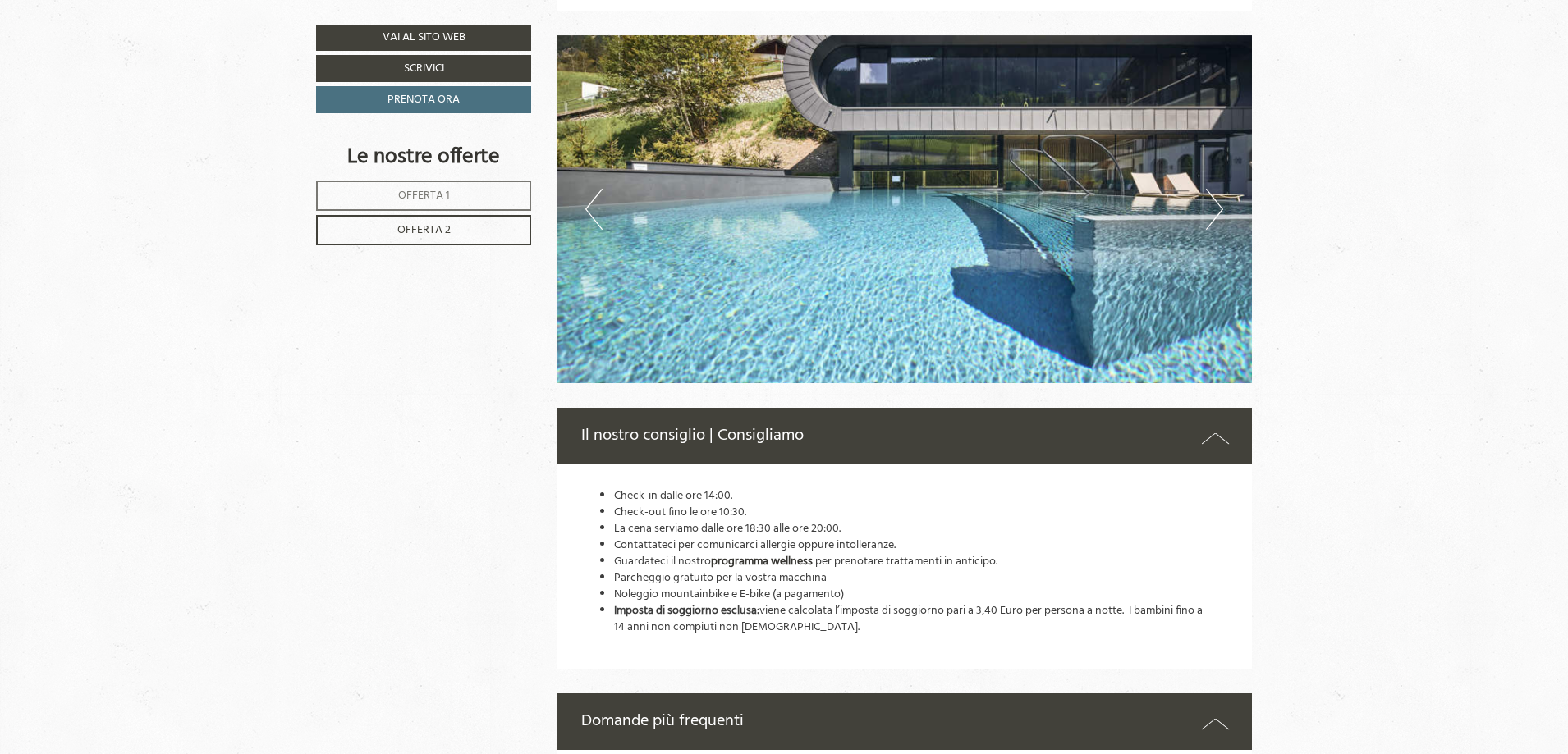
click at [1214, 223] on button "Next" at bounding box center [1214, 209] width 17 height 41
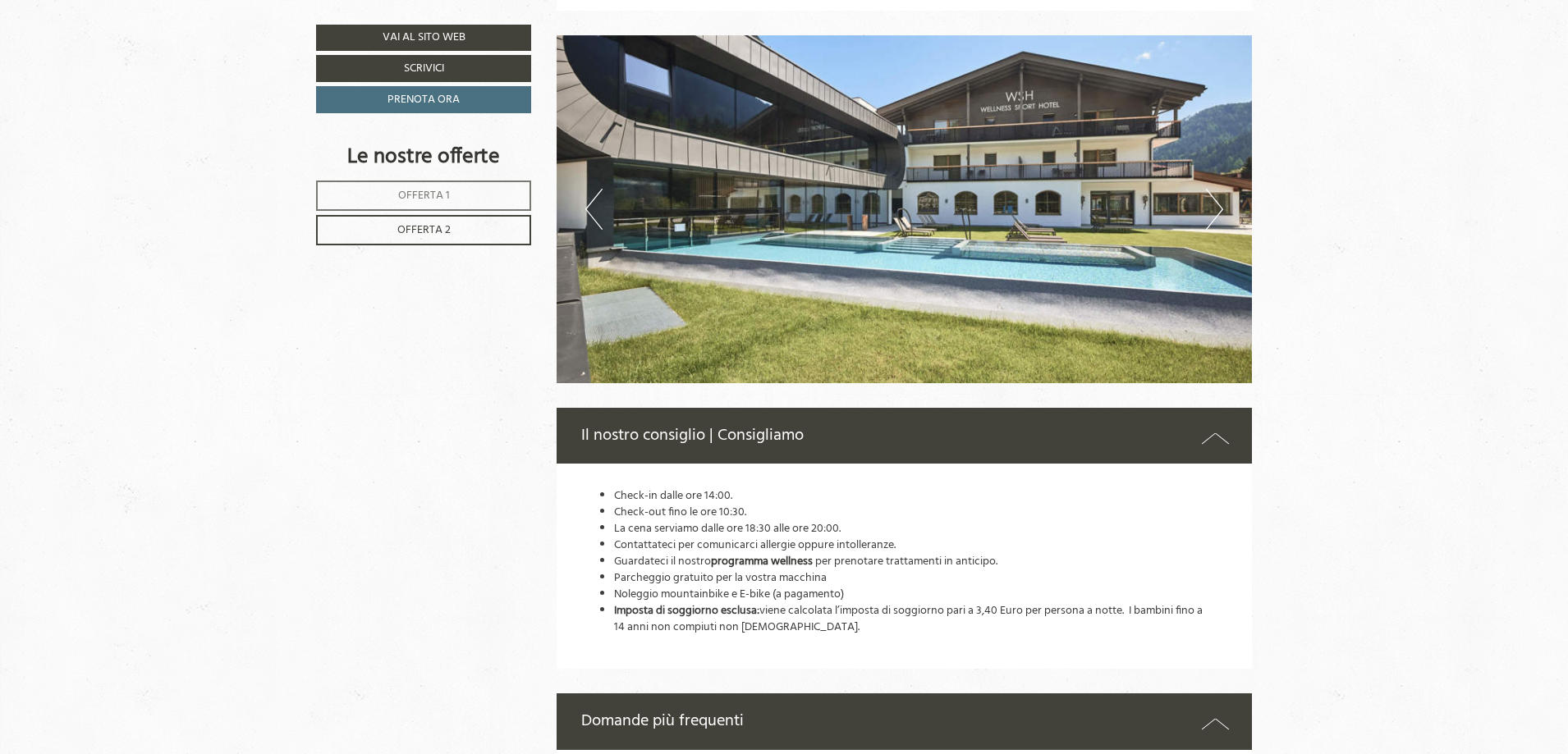
click at [1214, 223] on button "Next" at bounding box center [1214, 209] width 17 height 41
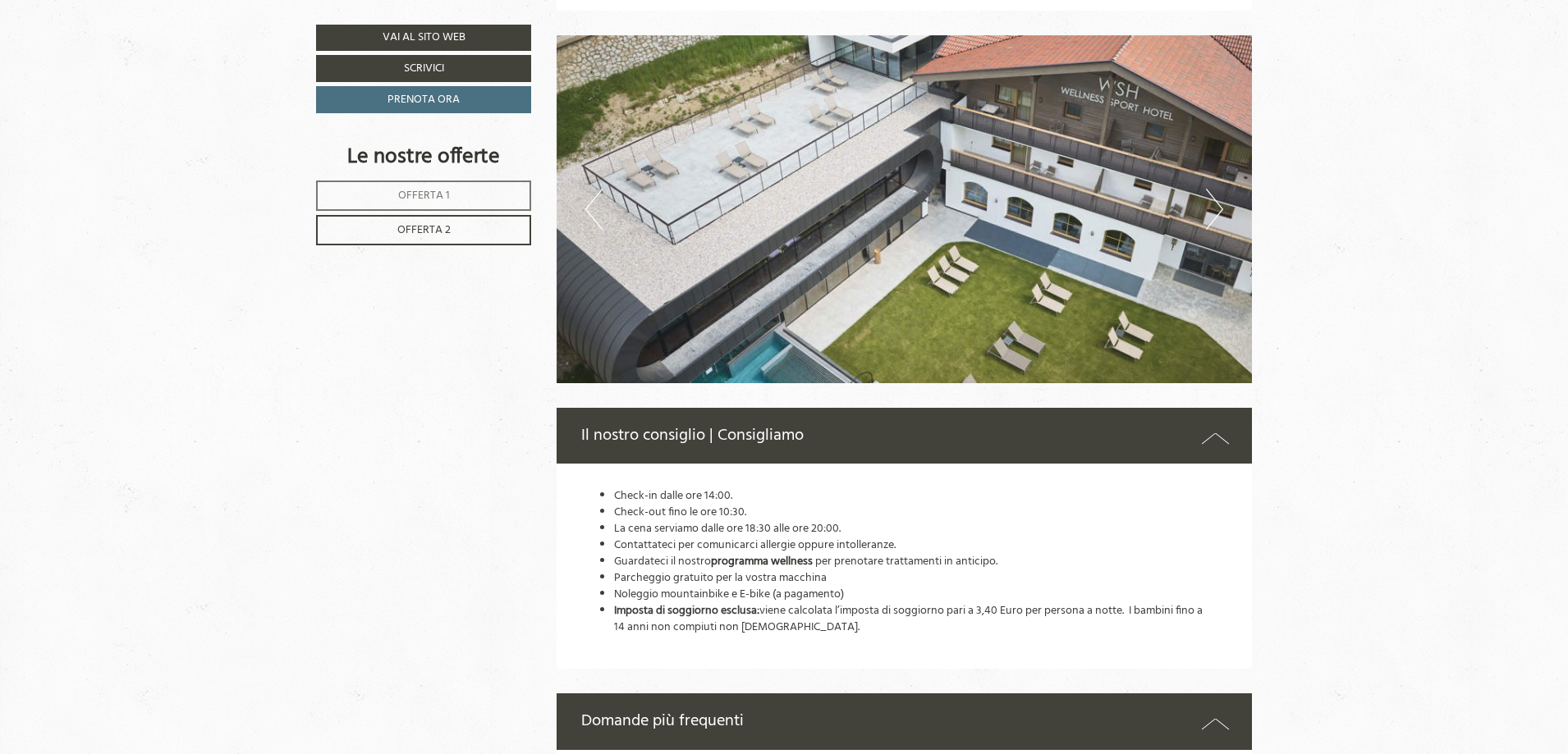
click at [1213, 222] on button "Next" at bounding box center [1214, 209] width 17 height 41
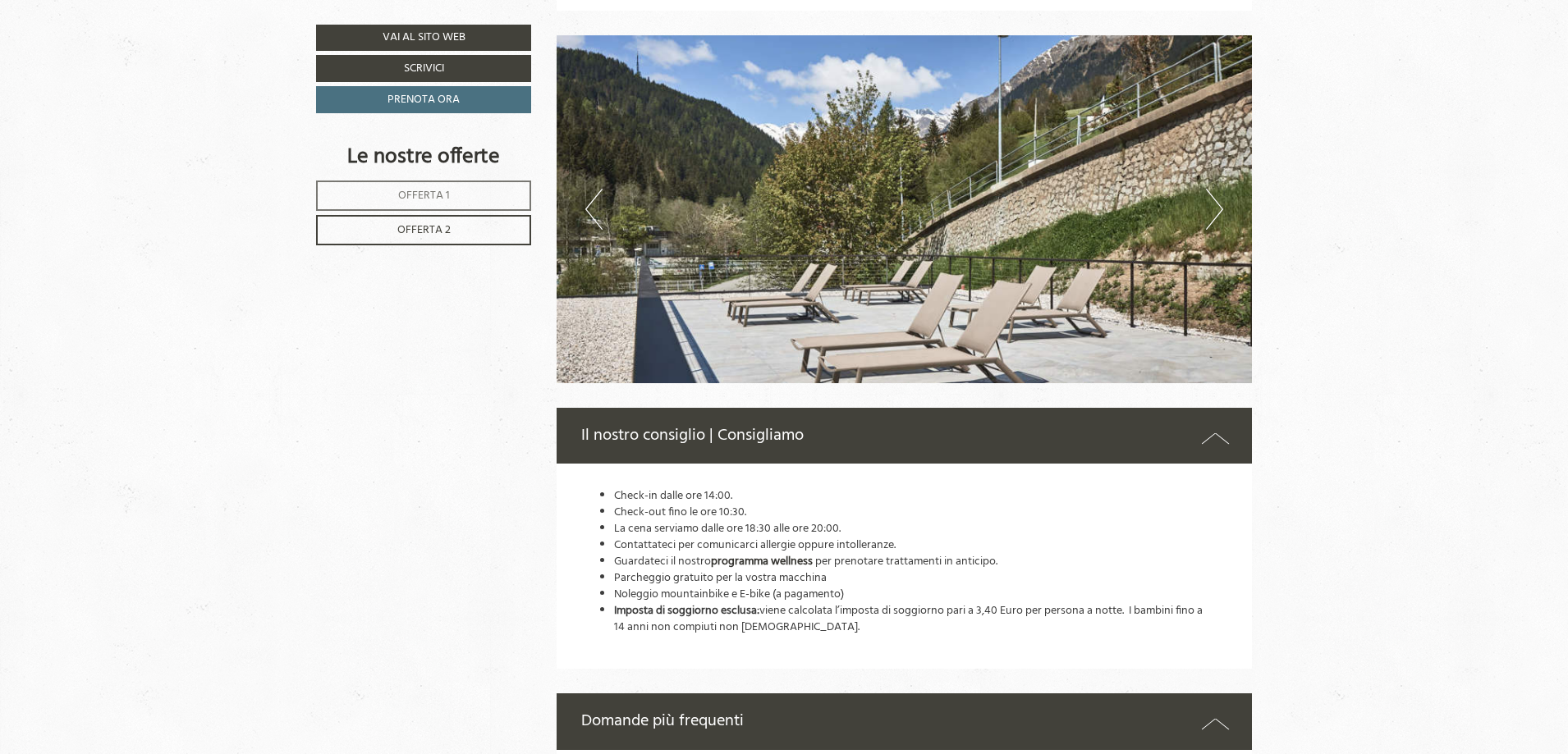
click at [1213, 222] on button "Next" at bounding box center [1214, 209] width 17 height 41
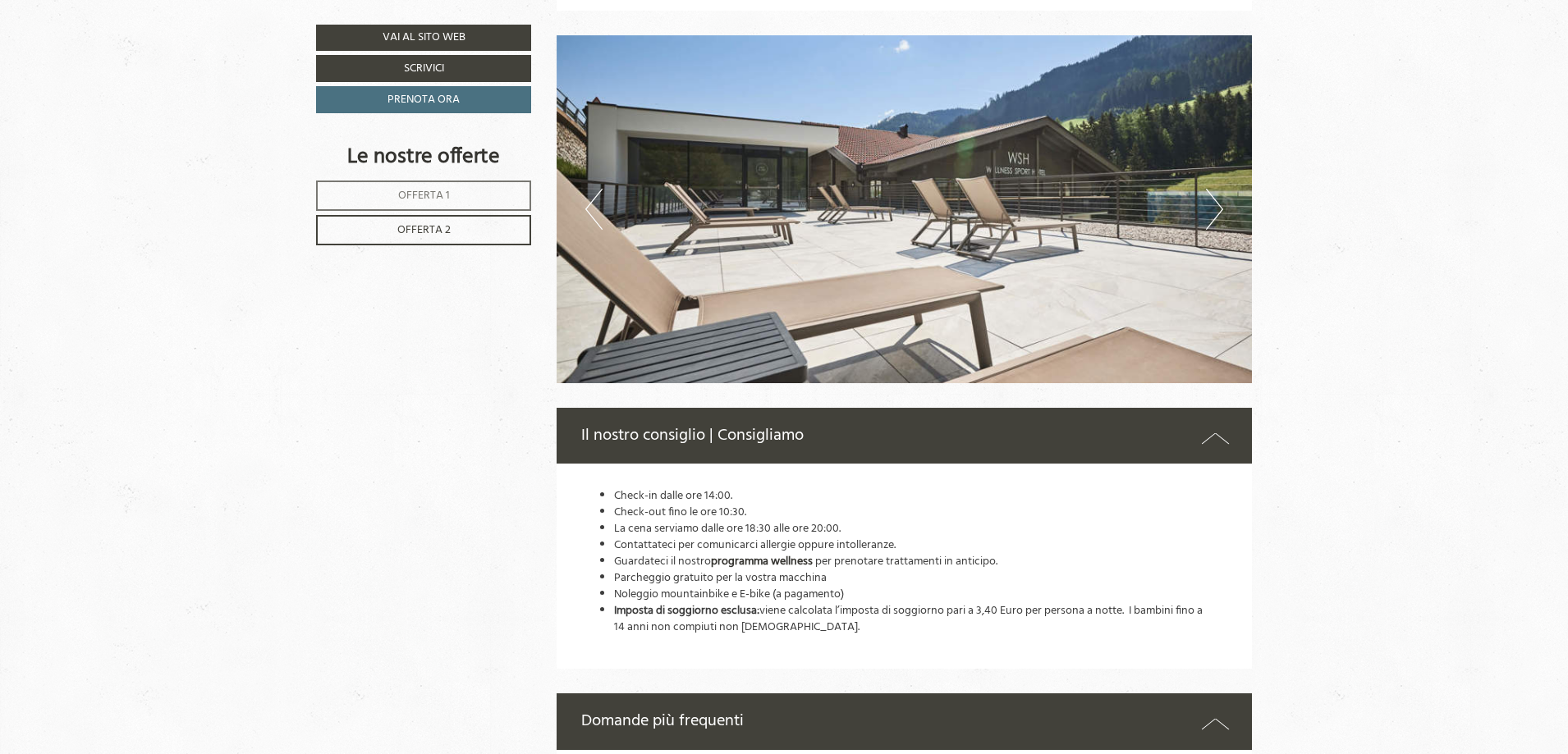
click at [1214, 221] on button "Next" at bounding box center [1214, 209] width 17 height 41
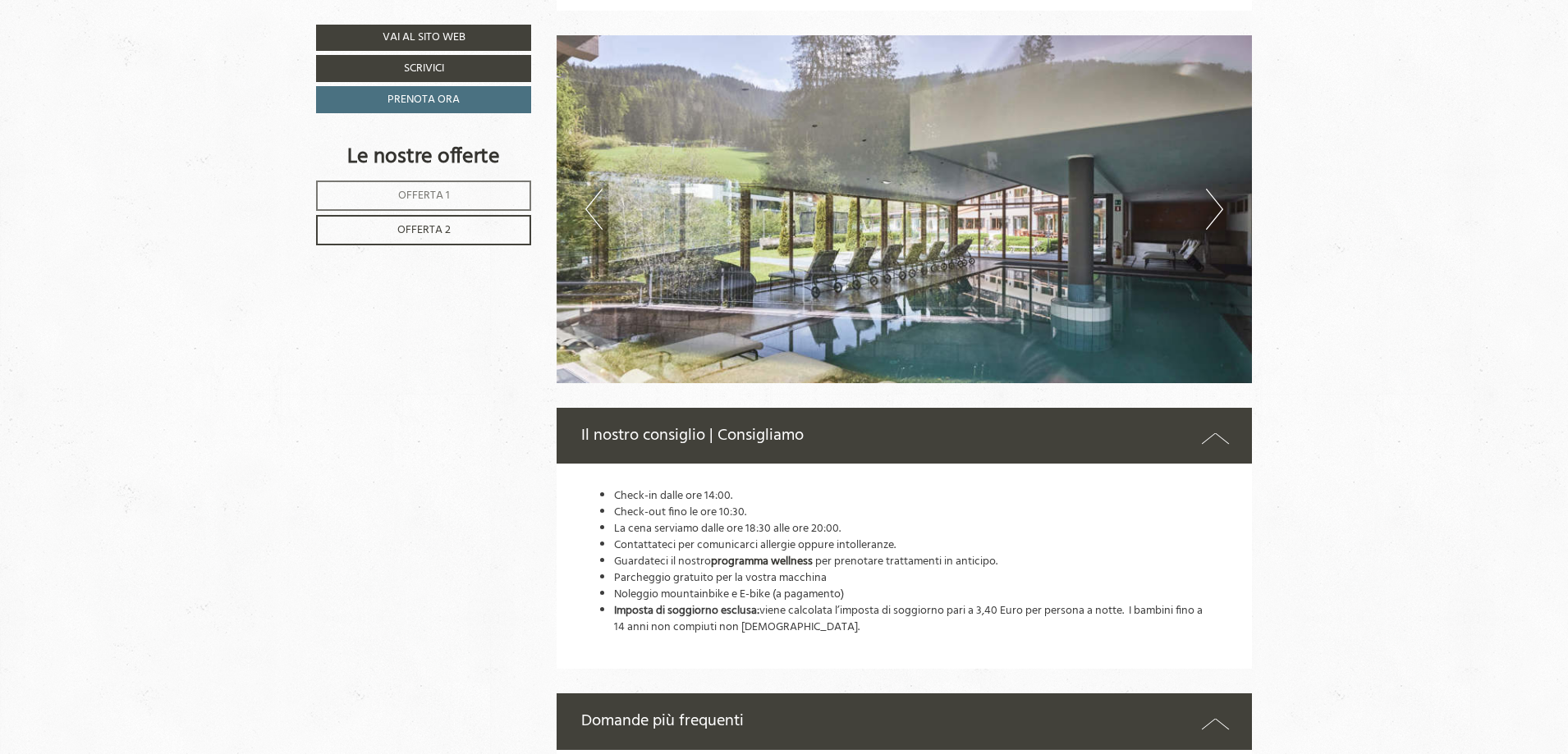
click at [1214, 222] on button "Next" at bounding box center [1214, 209] width 17 height 41
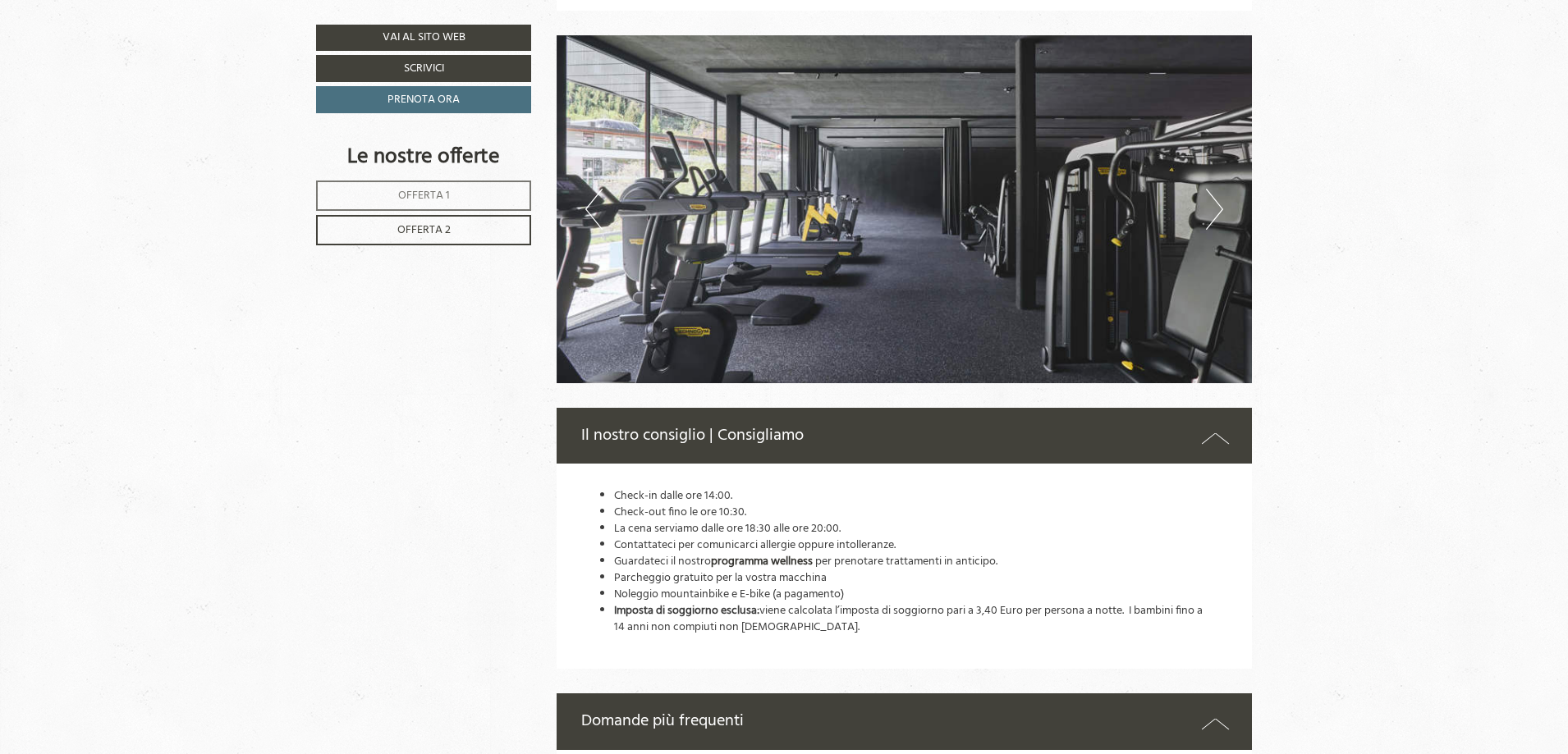
click at [1214, 222] on button "Next" at bounding box center [1214, 209] width 17 height 41
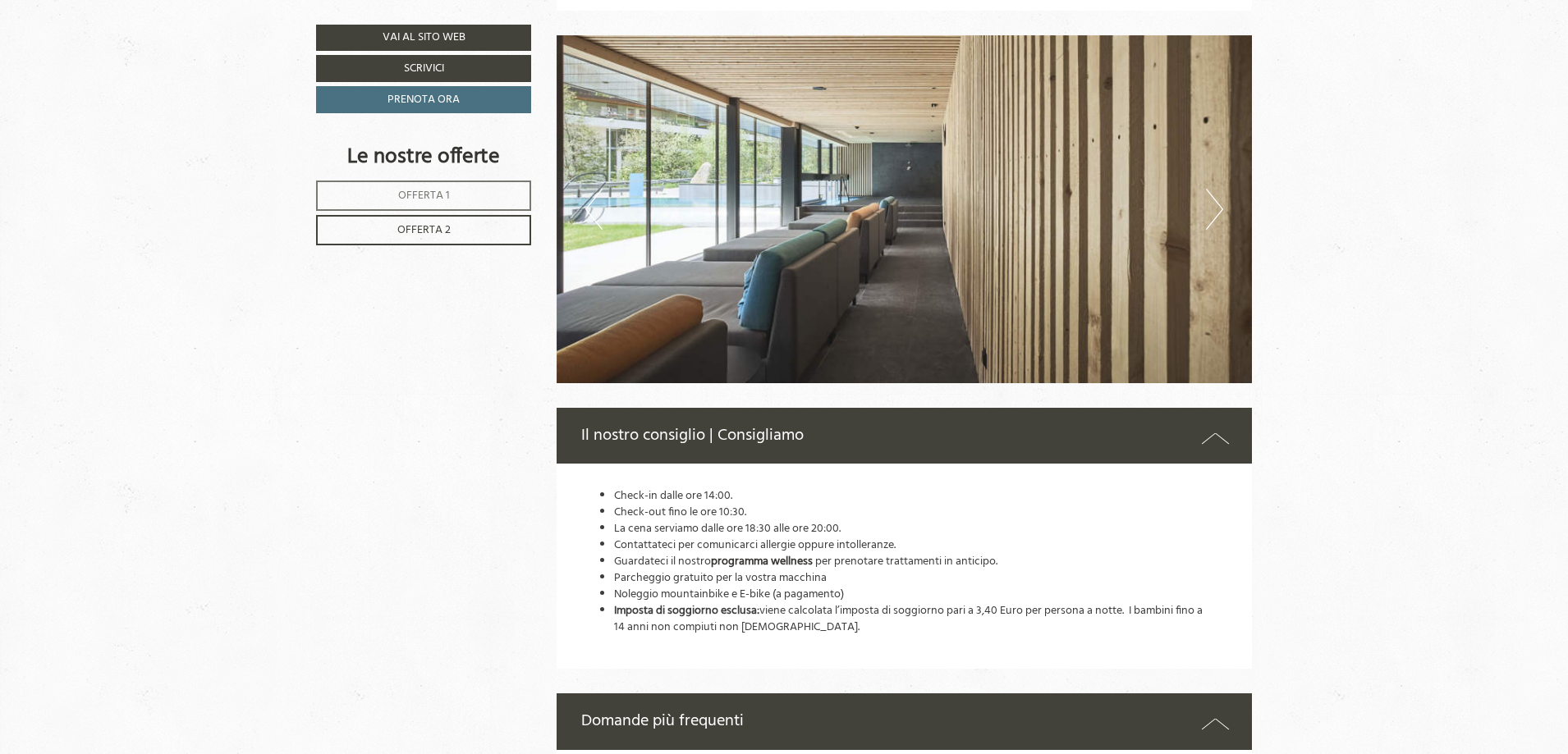
click at [1214, 222] on button "Next" at bounding box center [1214, 209] width 17 height 41
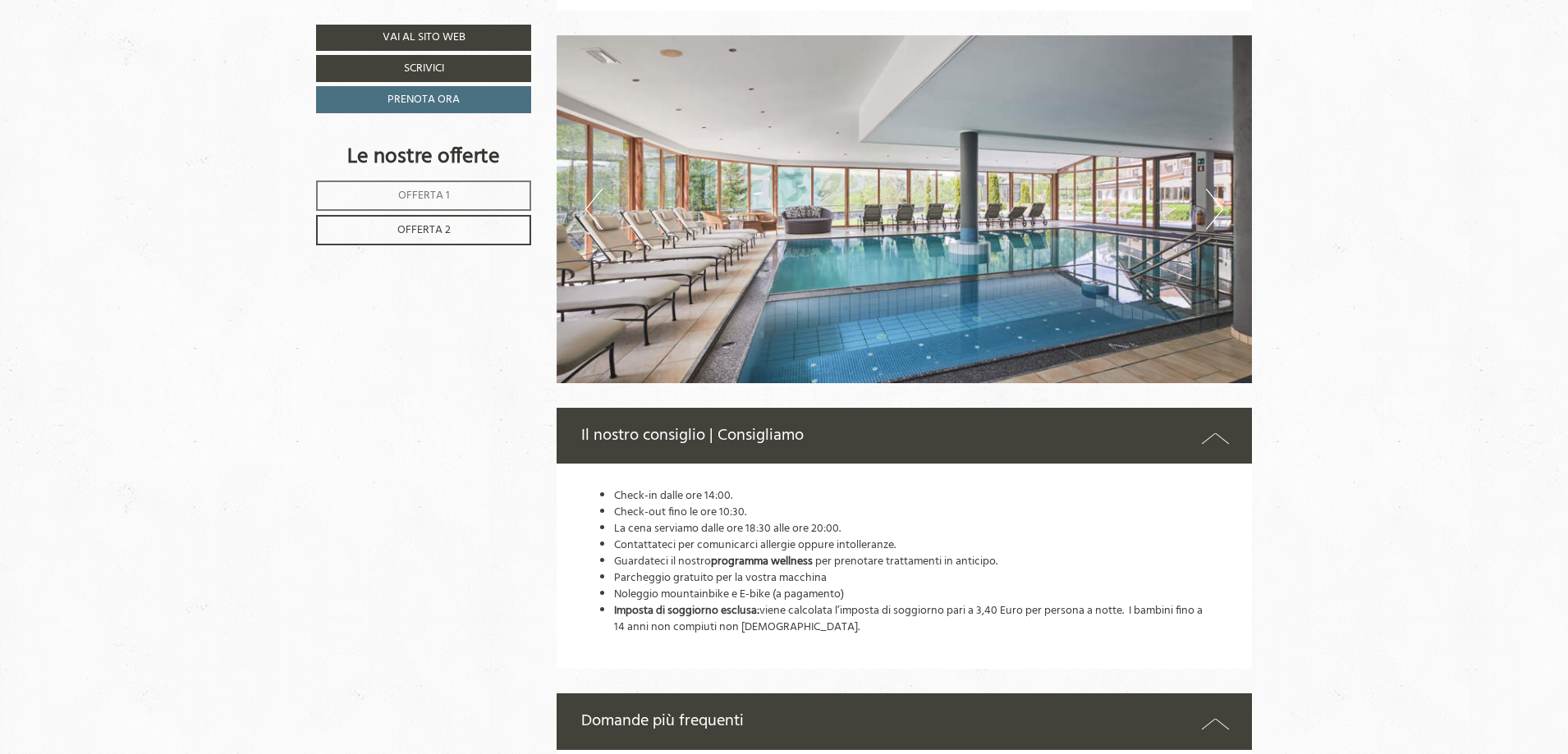
click at [1214, 222] on button "Next" at bounding box center [1214, 209] width 17 height 41
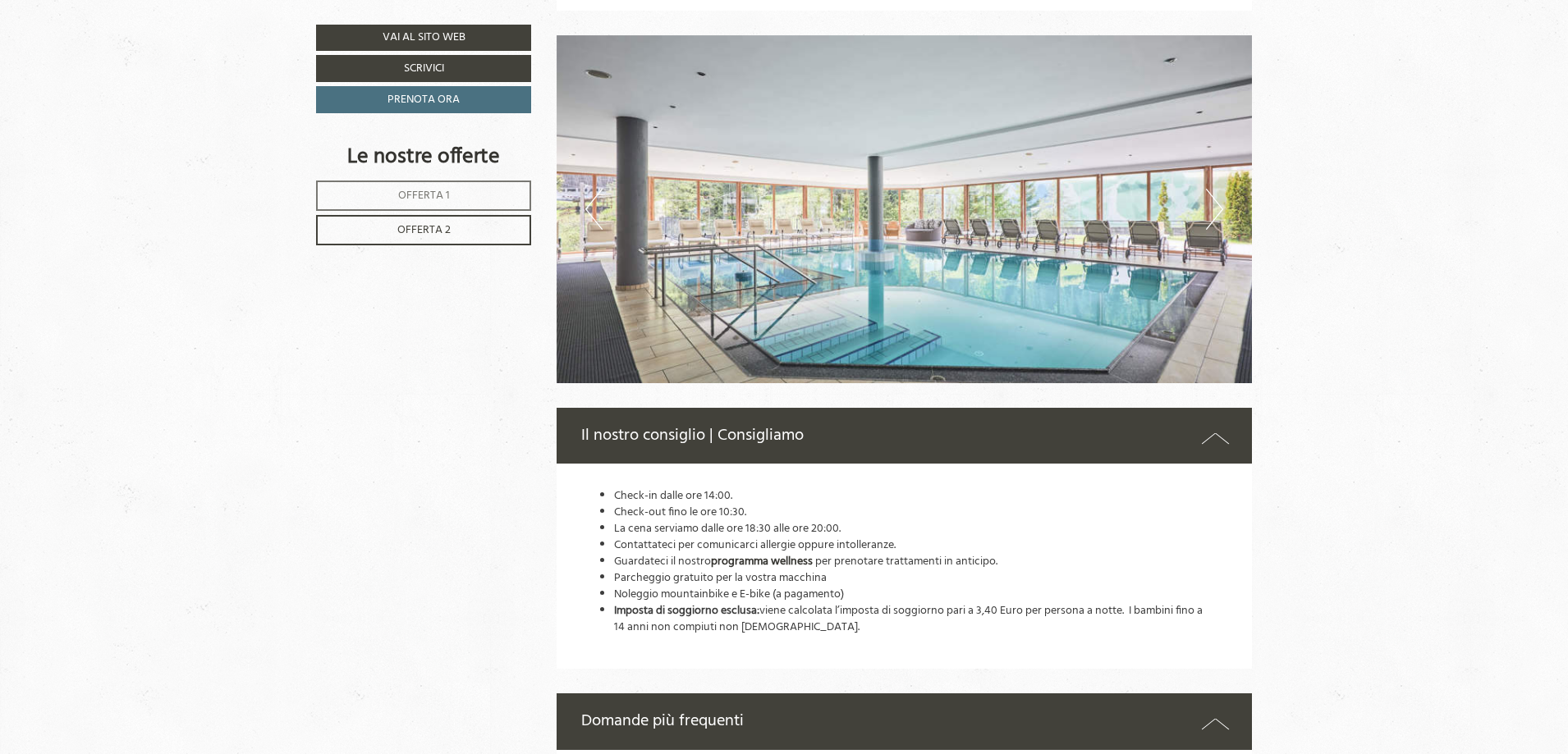
click at [1214, 222] on button "Next" at bounding box center [1214, 209] width 17 height 41
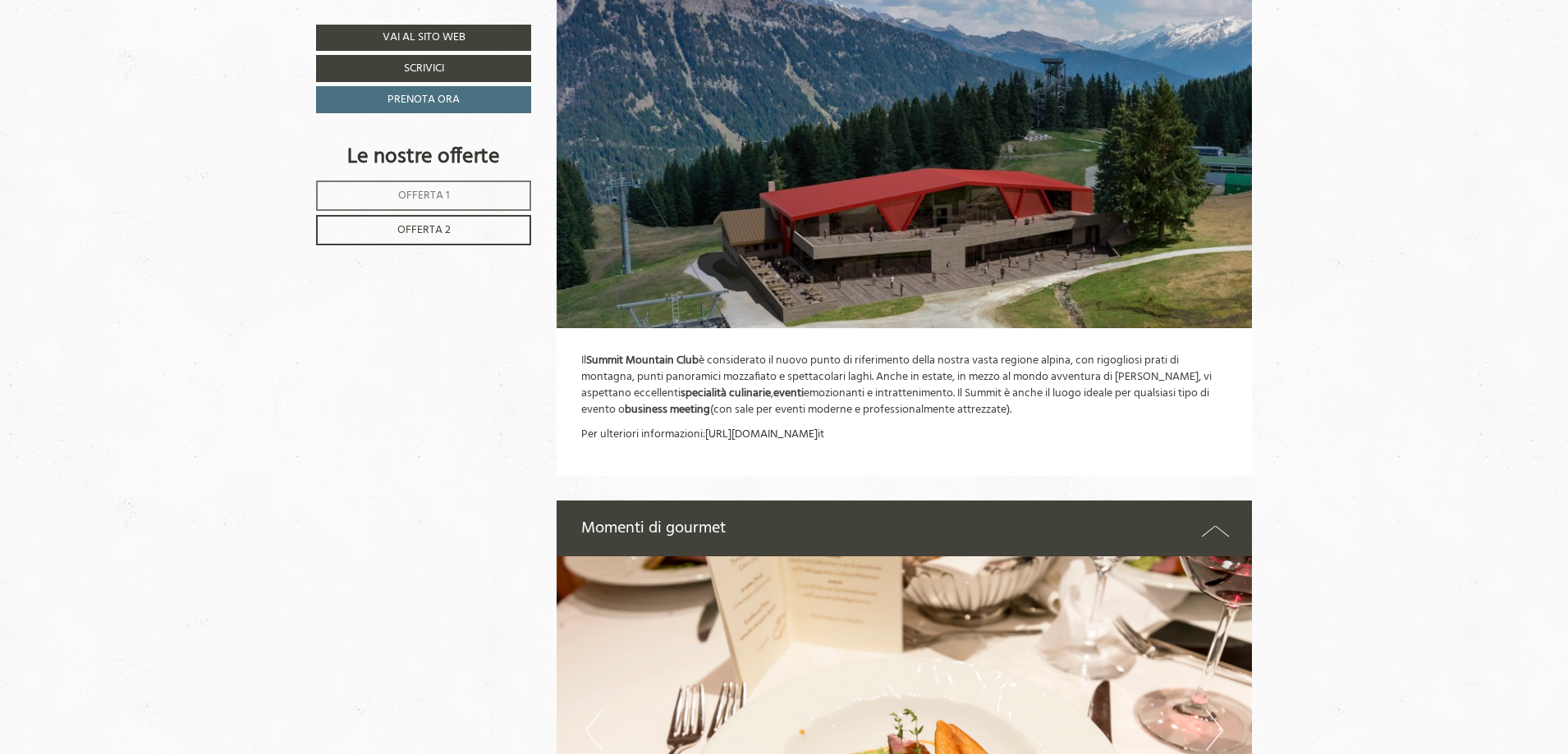
scroll to position [4349, 0]
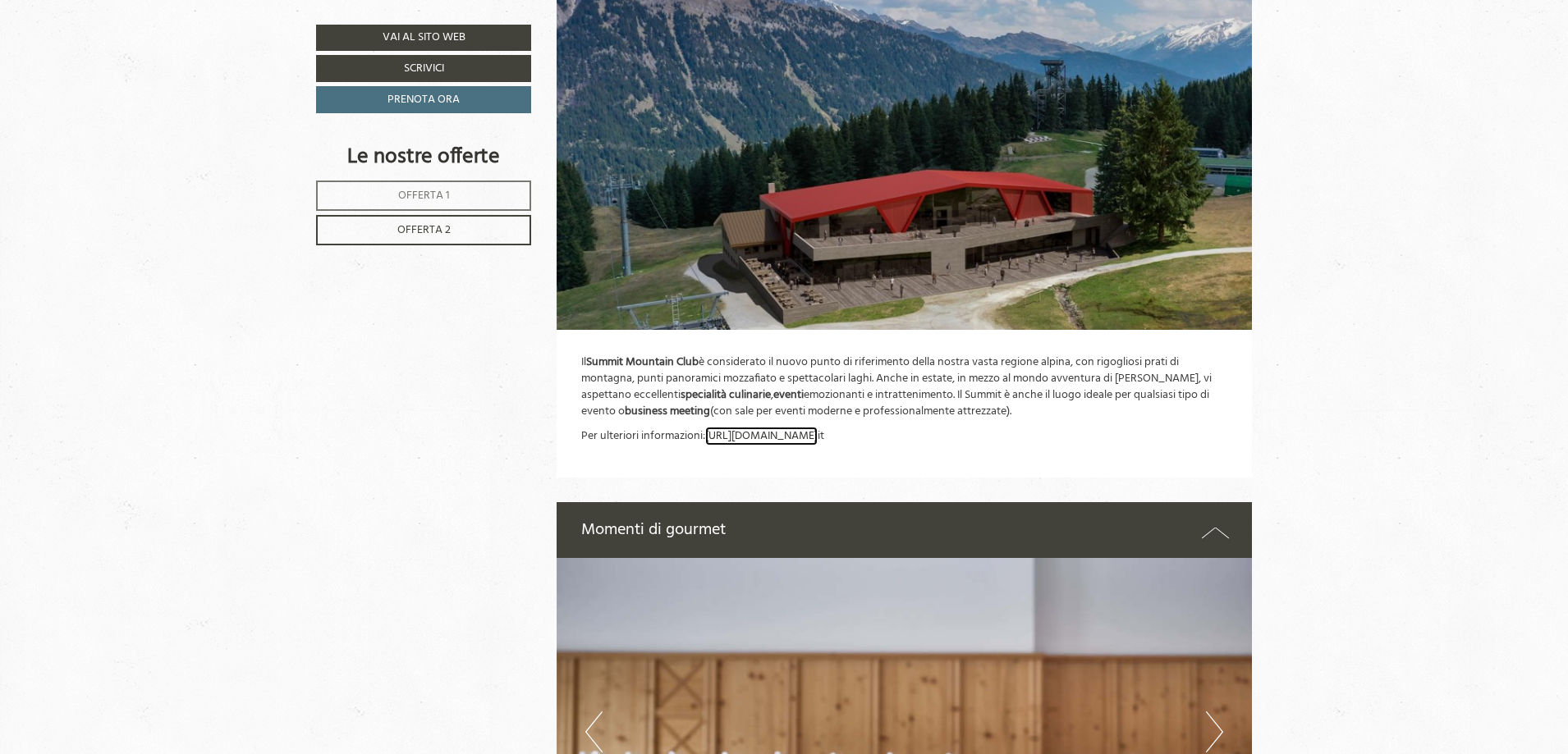
click at [753, 434] on link "[URL][DOMAIN_NAME]" at bounding box center [761, 436] width 112 height 19
